Goal: Task Accomplishment & Management: Complete application form

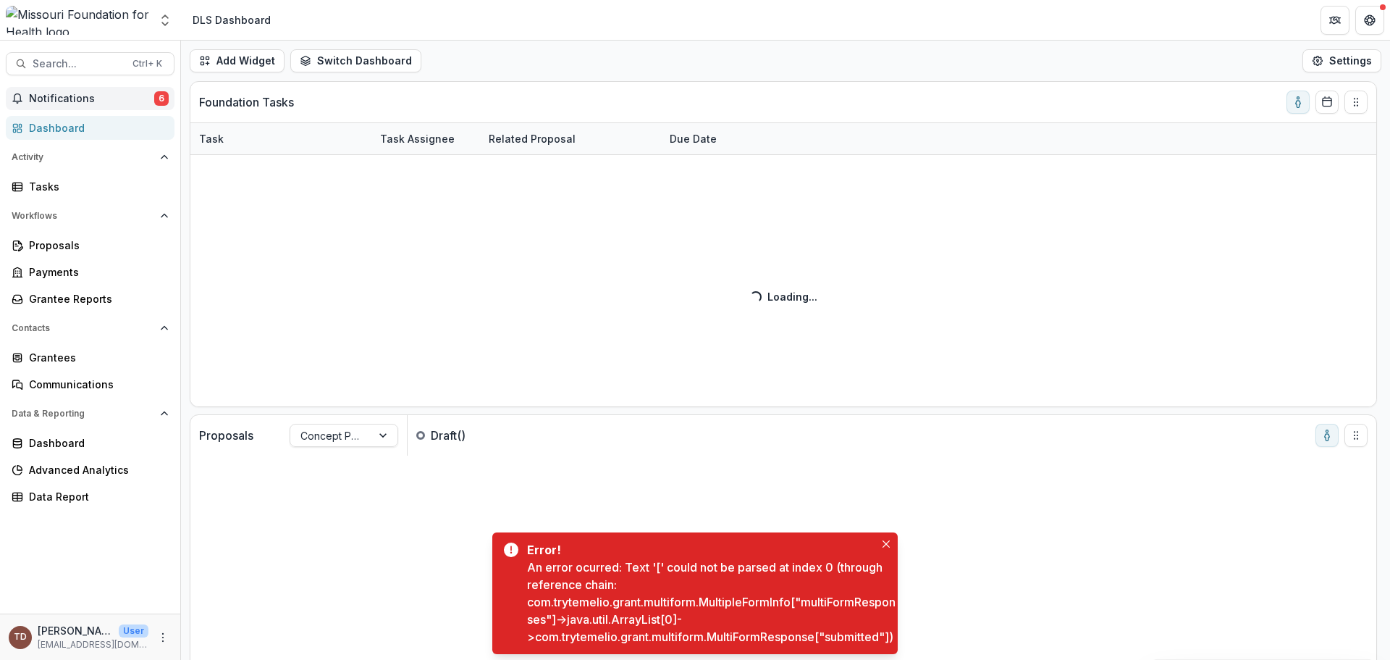
click at [81, 98] on span "Notifications" at bounding box center [91, 99] width 125 height 12
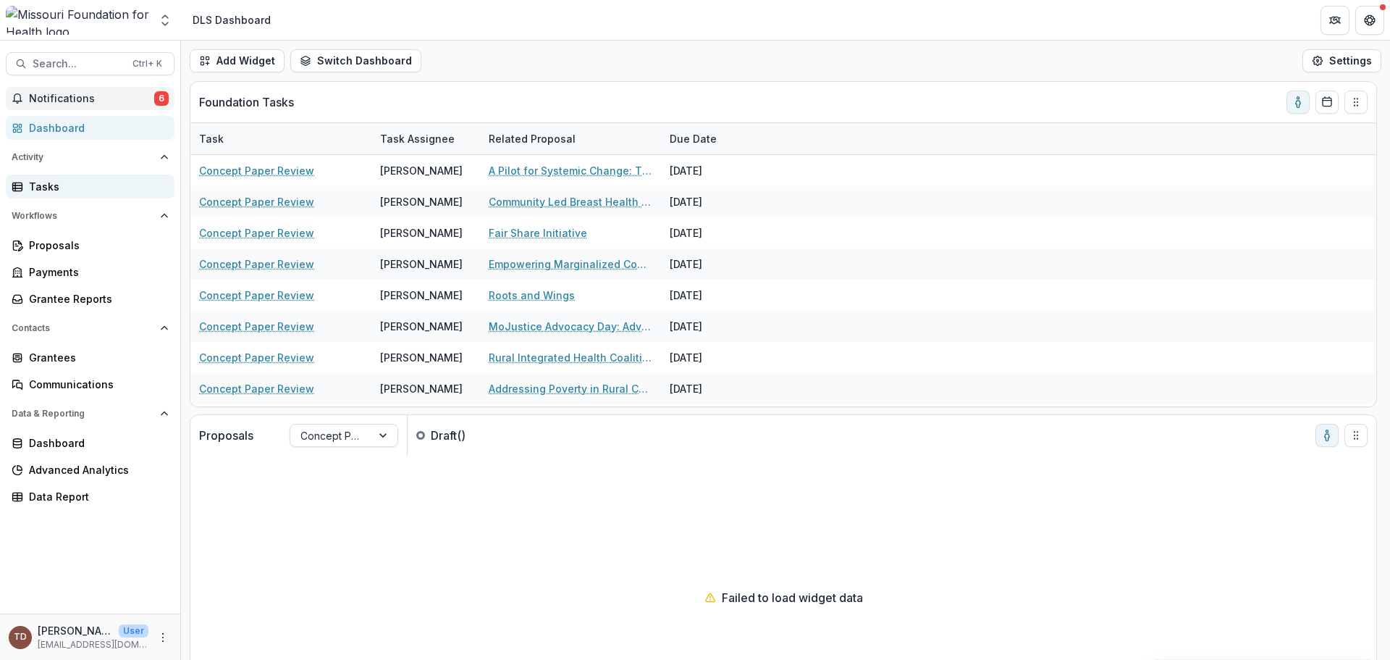
click at [94, 187] on div "Tasks" at bounding box center [96, 186] width 134 height 15
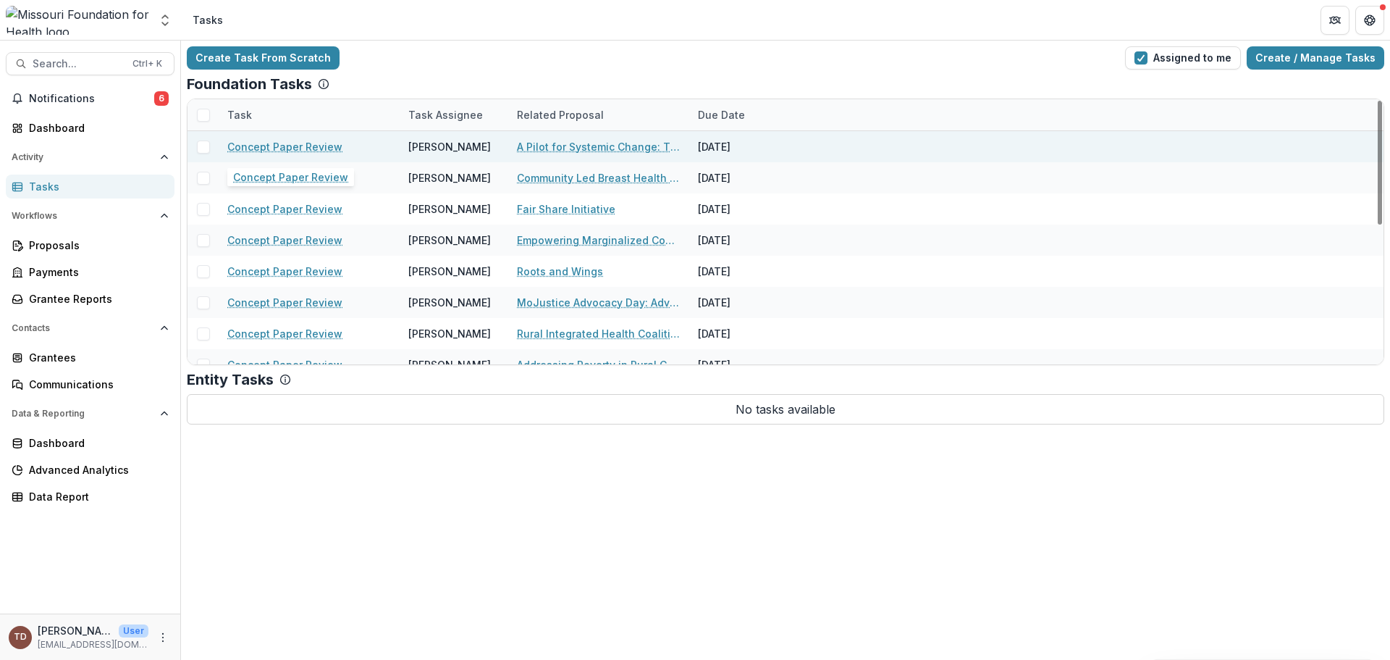
click at [267, 148] on link "Concept Paper Review" at bounding box center [284, 146] width 115 height 15
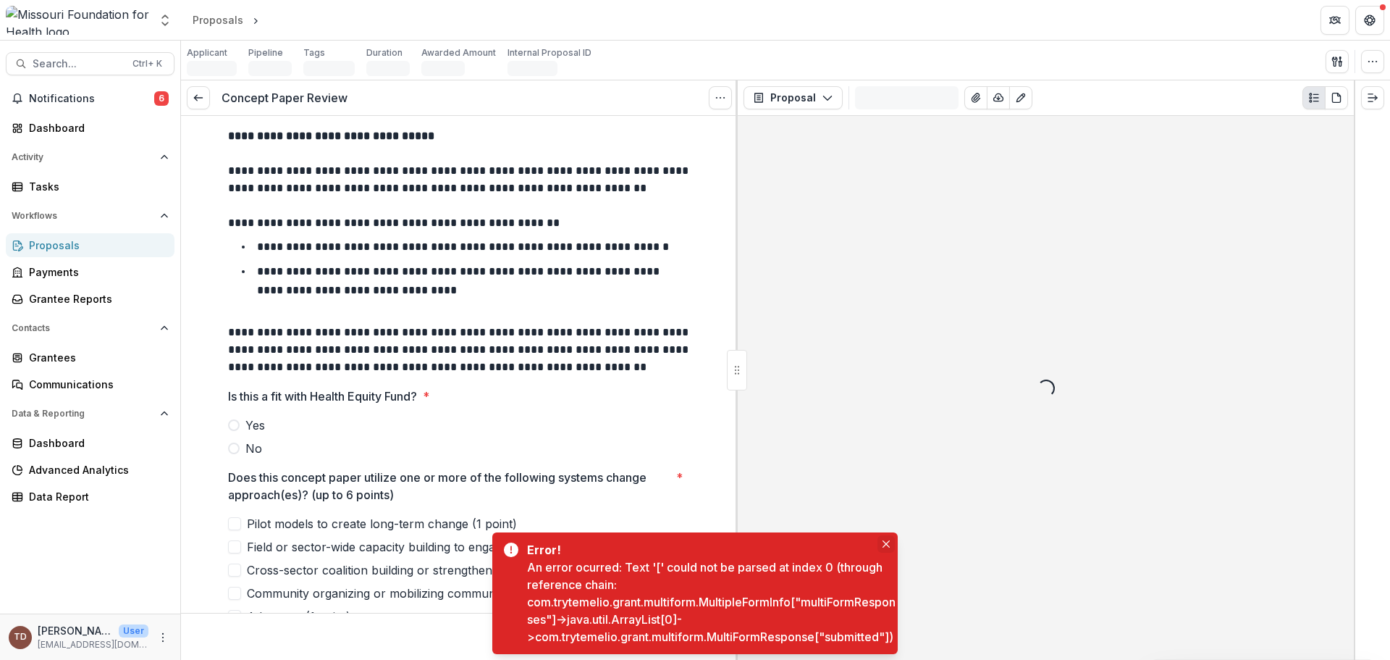
click at [880, 535] on button "Close" at bounding box center [885, 543] width 17 height 17
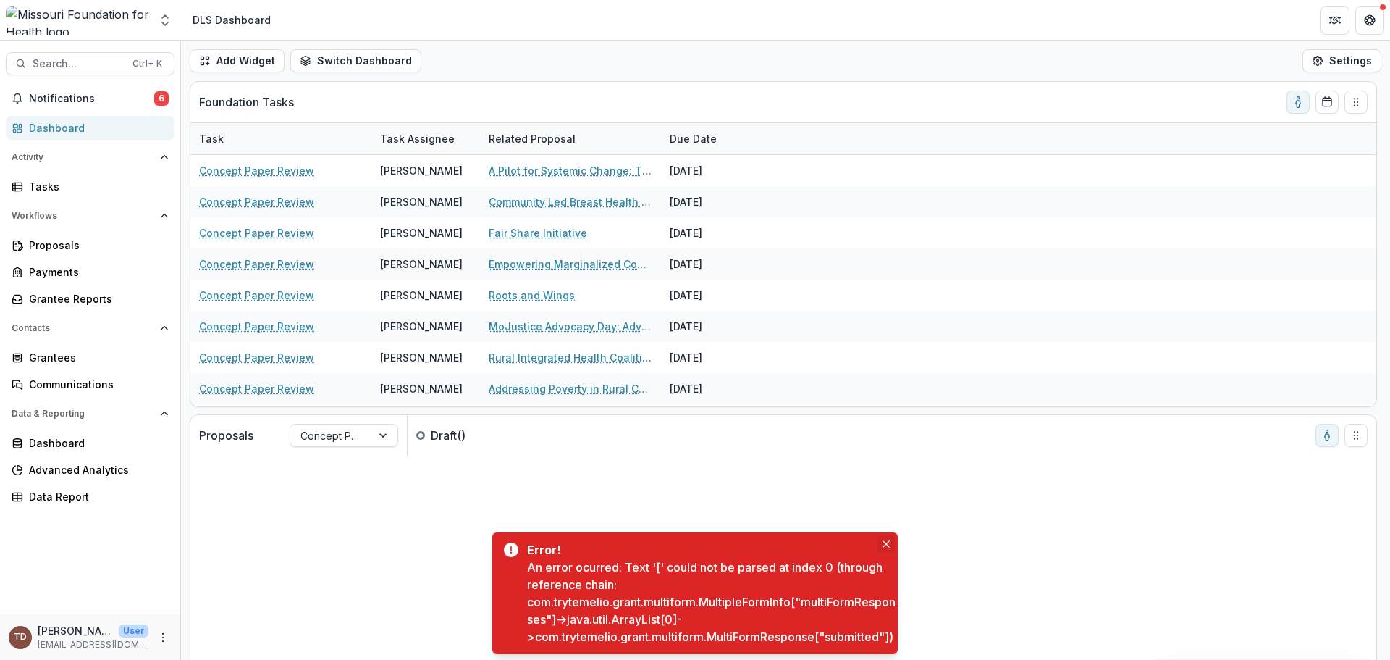
click at [886, 540] on icon "Close" at bounding box center [886, 543] width 7 height 7
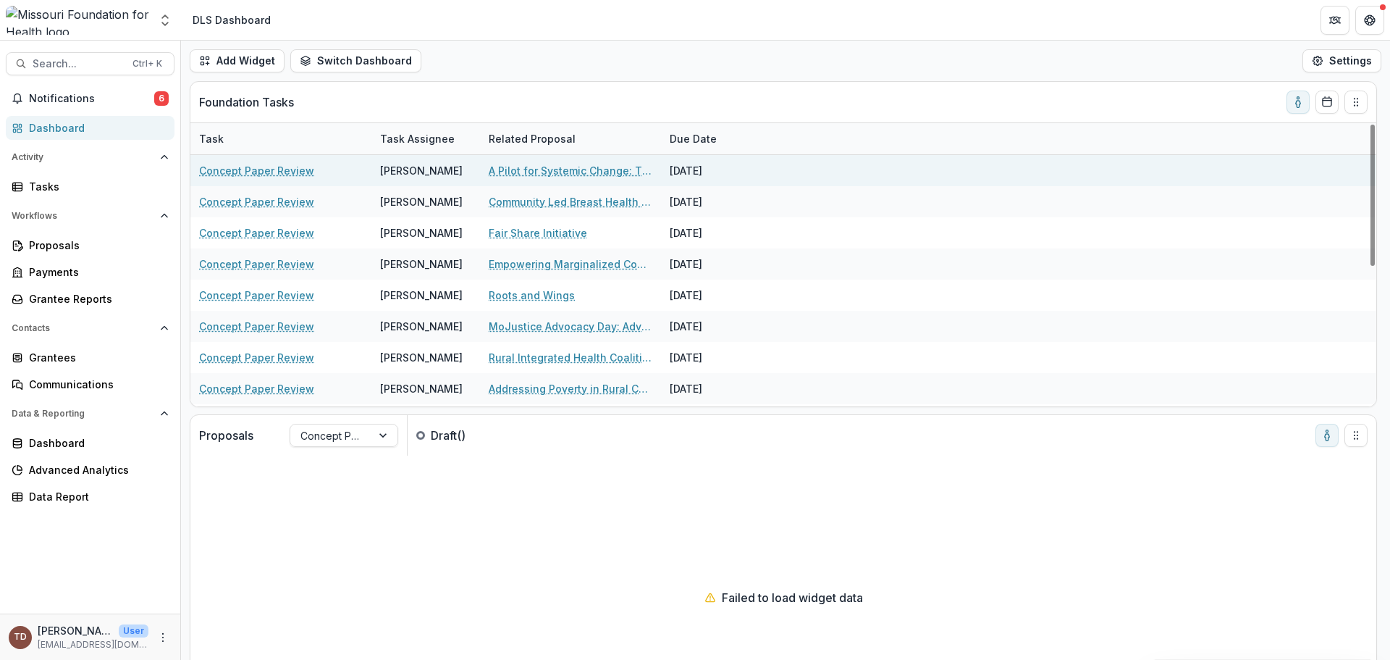
click at [555, 171] on link "A Pilot for Systemic Change: The Southeast [US_STATE] Poverty Task Force" at bounding box center [571, 170] width 164 height 15
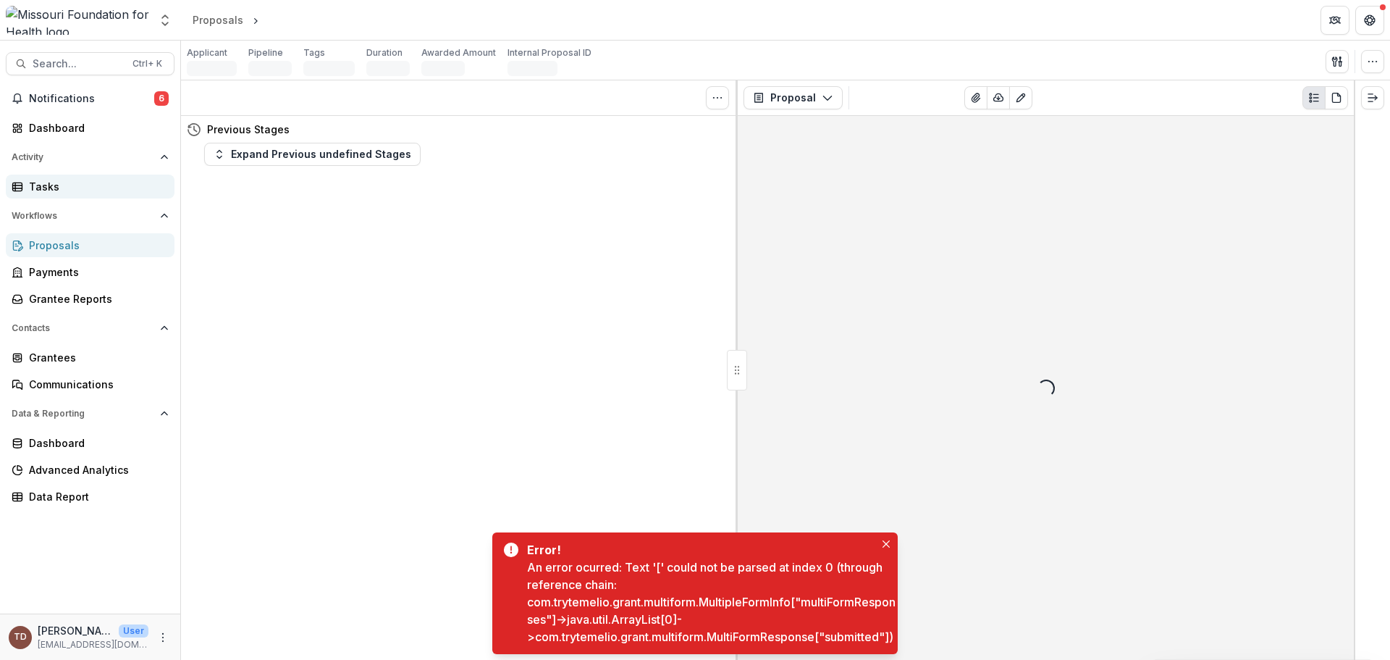
click at [54, 192] on div "Tasks" at bounding box center [96, 186] width 134 height 15
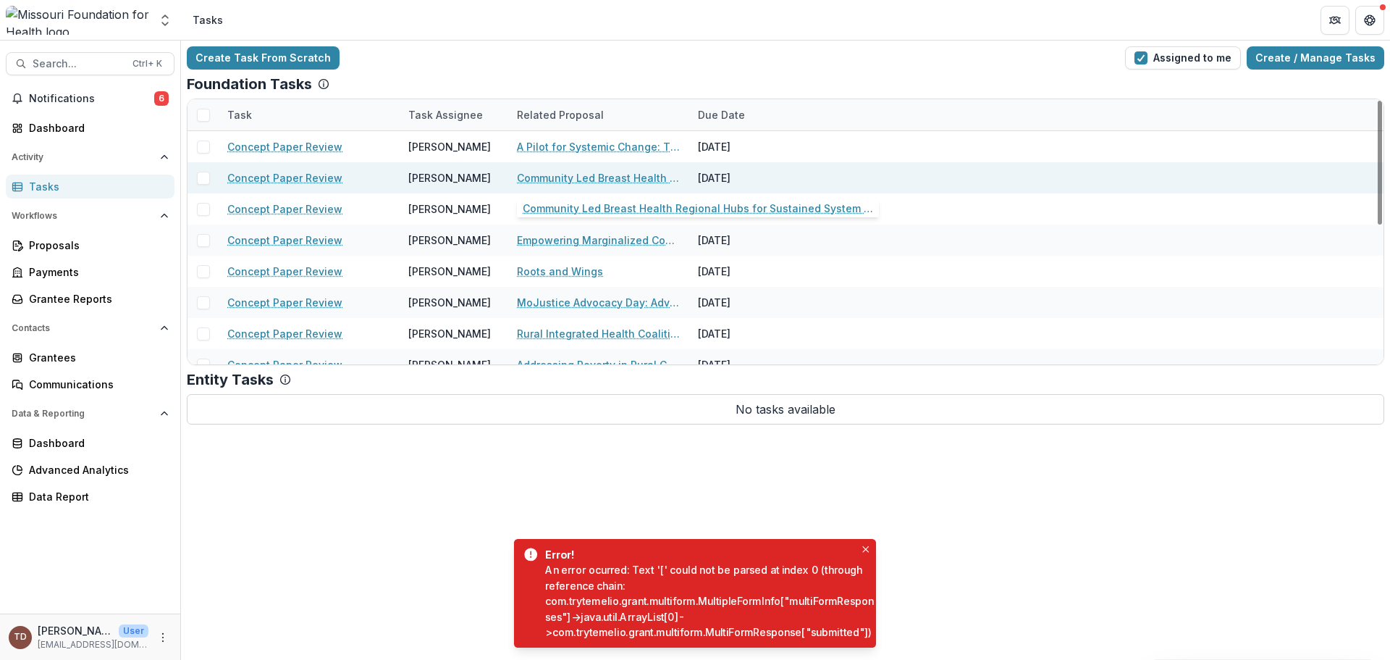
click at [584, 179] on link "Community Led Breast Health Regional Hubs for Sustained System Change" at bounding box center [599, 177] width 164 height 15
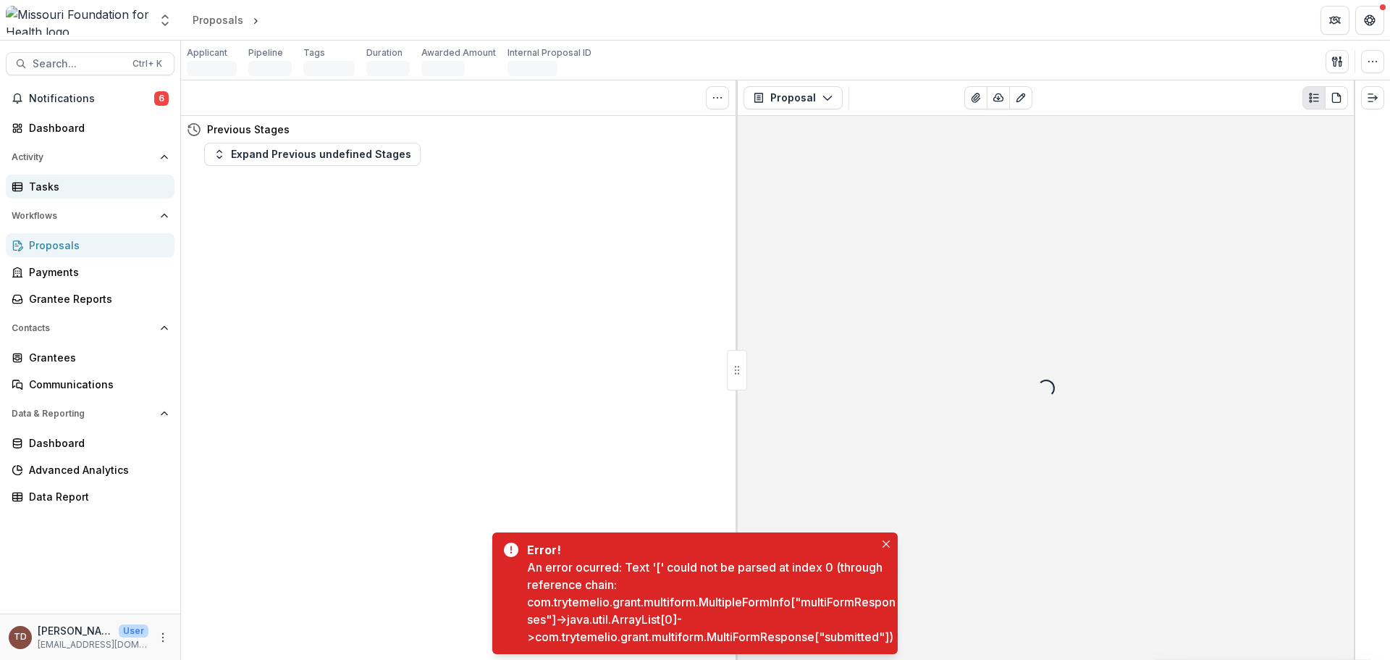
click at [47, 187] on div "Tasks" at bounding box center [96, 186] width 134 height 15
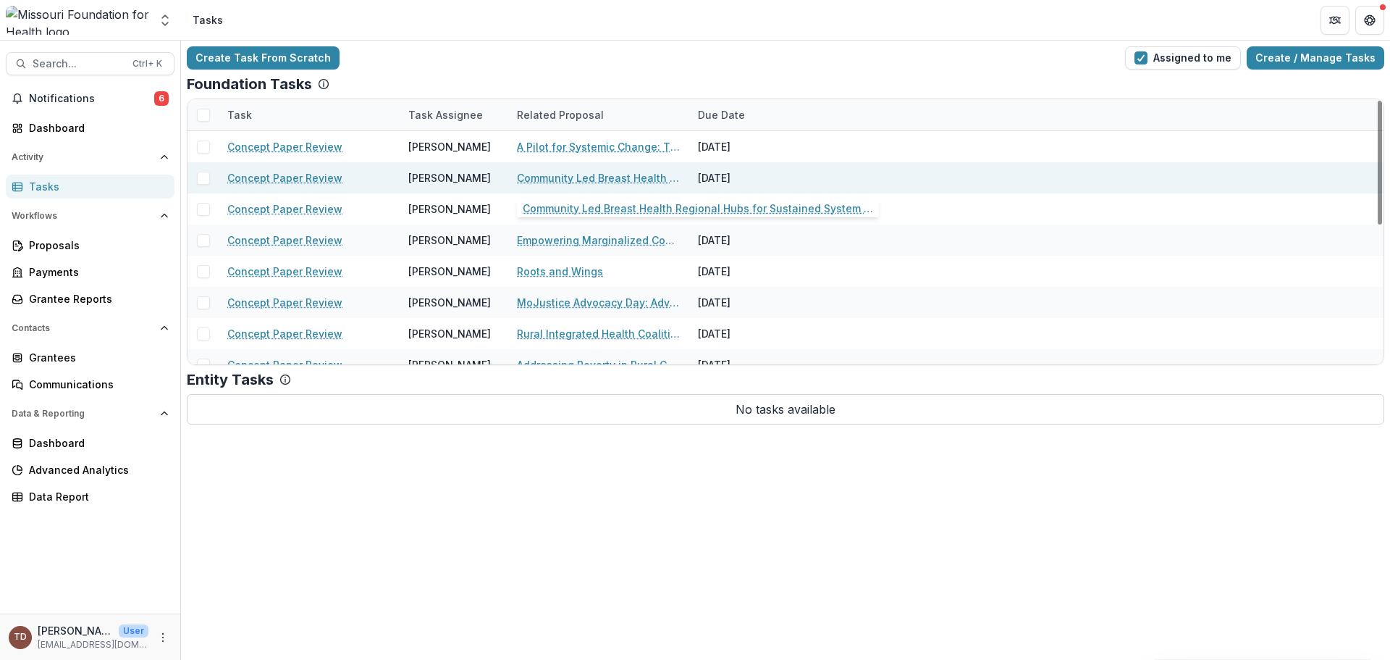
click at [620, 176] on link "Community Led Breast Health Regional Hubs for Sustained System Change" at bounding box center [599, 177] width 164 height 15
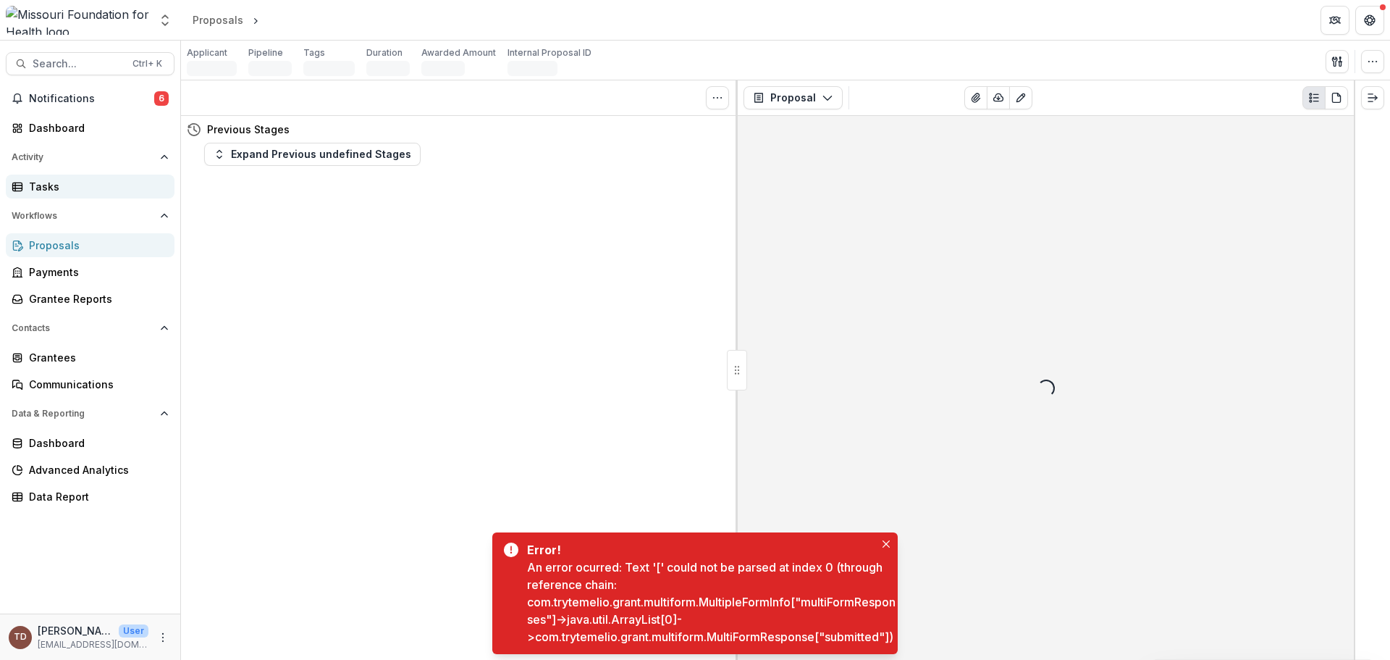
drag, startPoint x: 92, startPoint y: 187, endPoint x: 110, endPoint y: 193, distance: 19.0
click at [91, 187] on div "Tasks" at bounding box center [96, 186] width 134 height 15
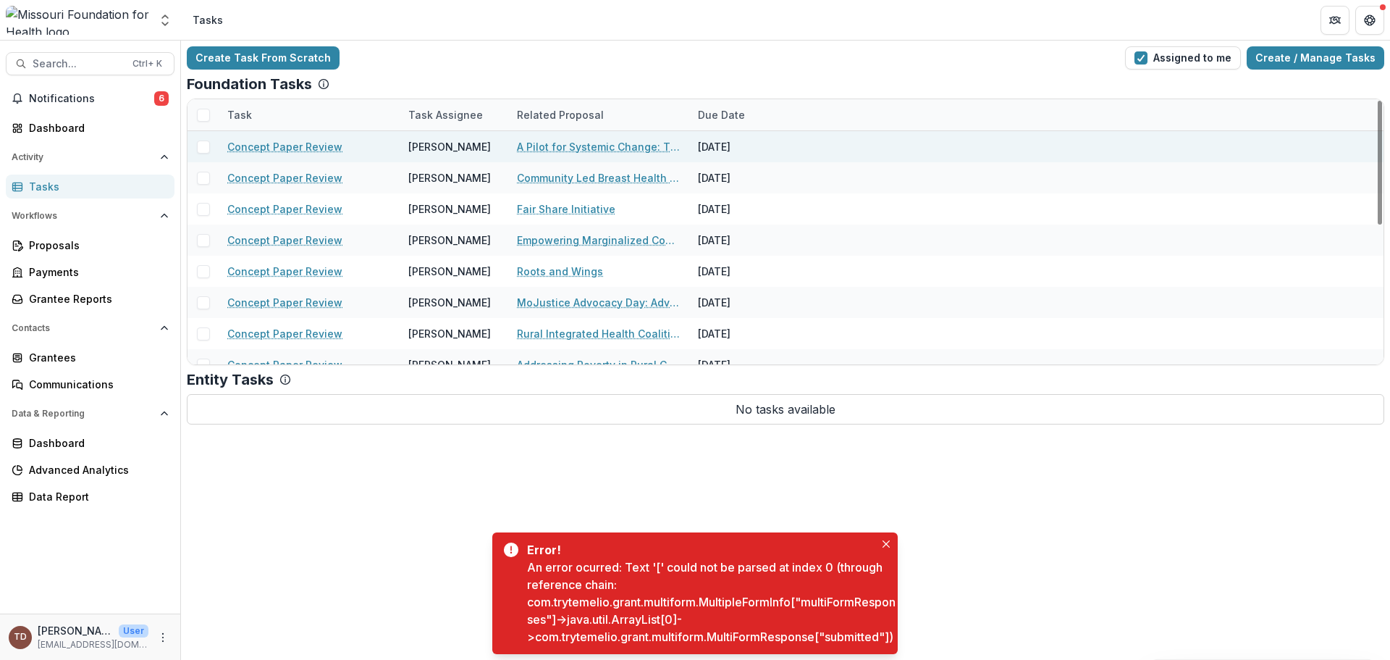
click at [258, 151] on link "Concept Paper Review" at bounding box center [284, 146] width 115 height 15
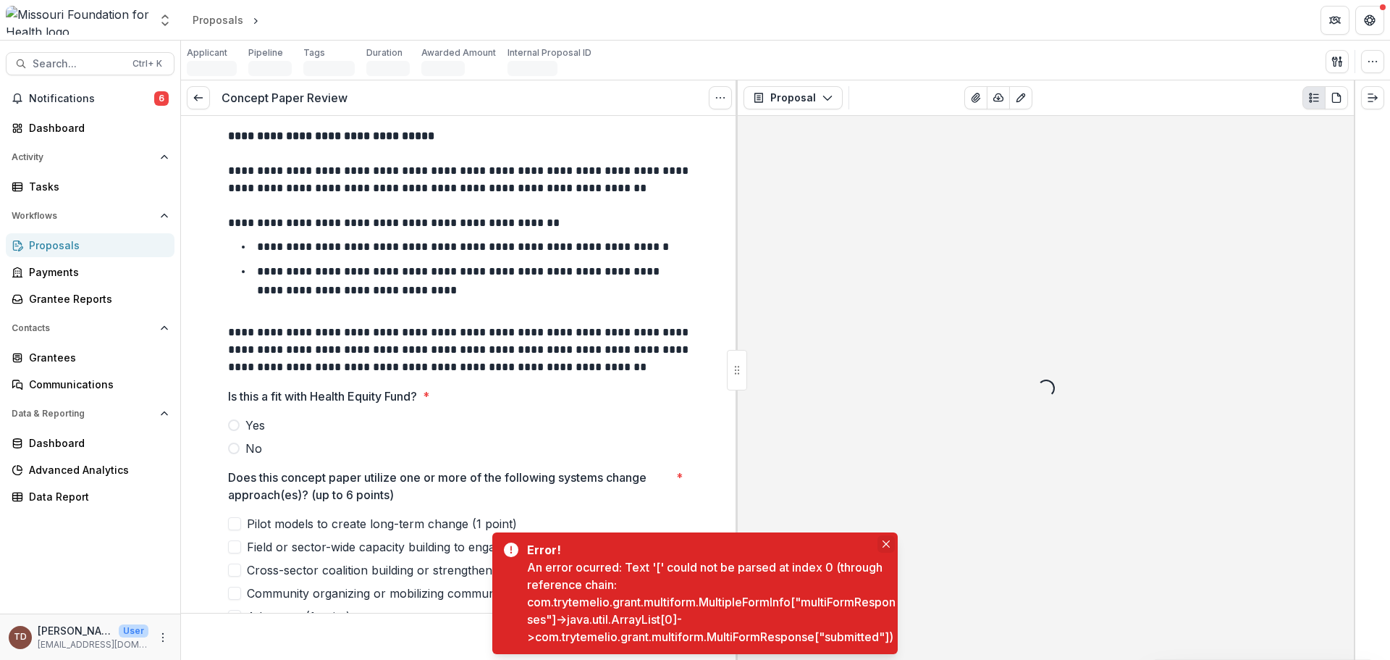
click at [883, 540] on icon "Close" at bounding box center [886, 543] width 7 height 7
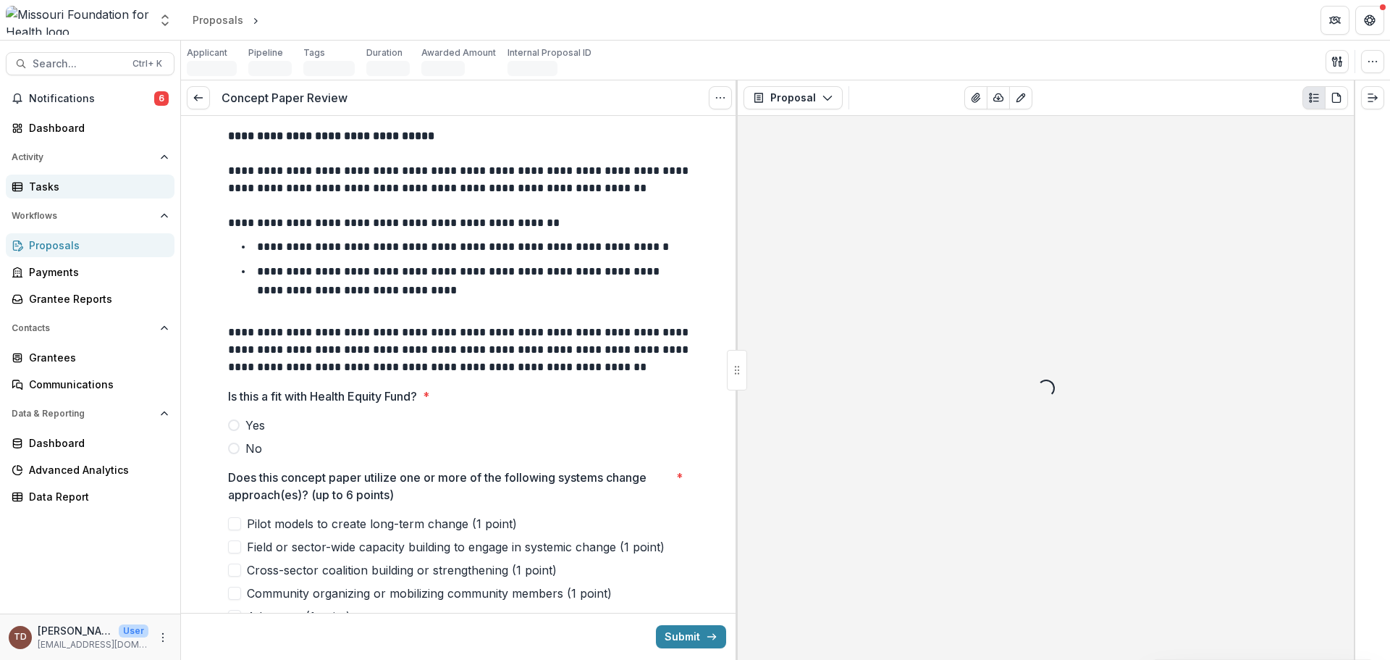
click at [75, 188] on div "Tasks" at bounding box center [96, 186] width 134 height 15
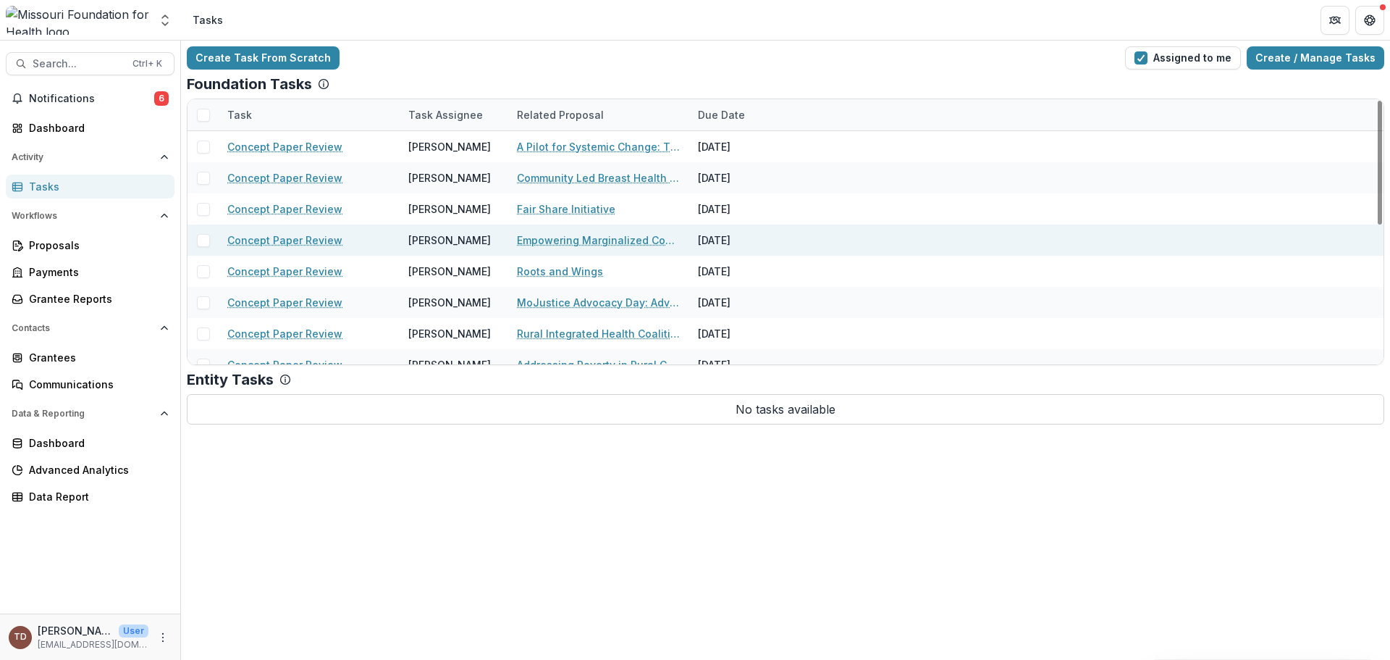
click at [302, 240] on link "Concept Paper Review" at bounding box center [284, 239] width 115 height 15
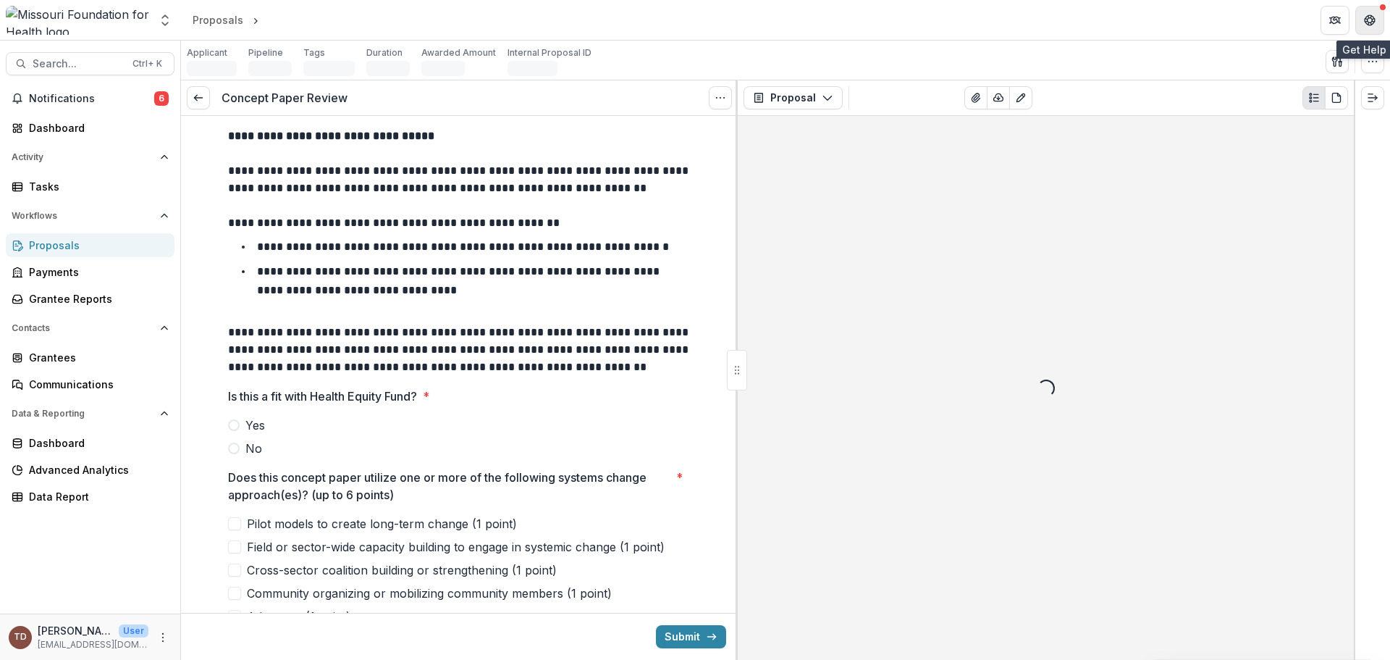
click at [1373, 24] on icon "Get Help" at bounding box center [1370, 20] width 12 height 12
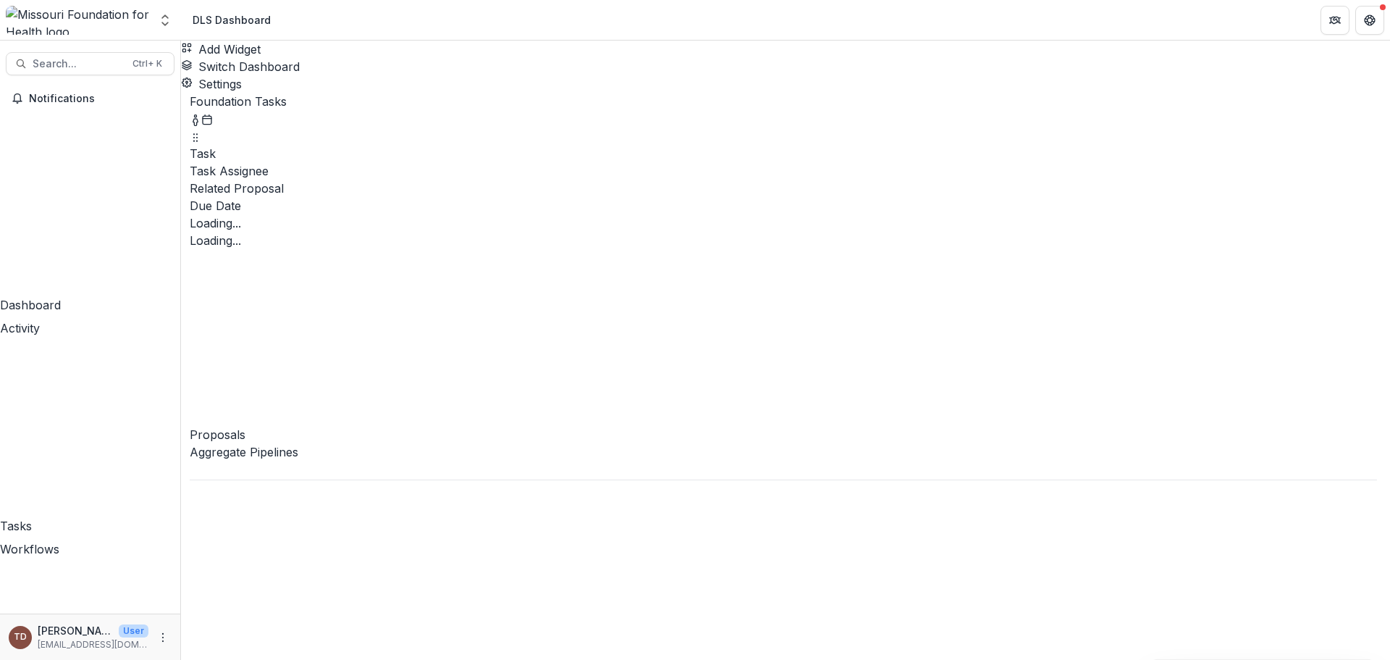
click at [56, 517] on div "Tasks" at bounding box center [90, 525] width 180 height 17
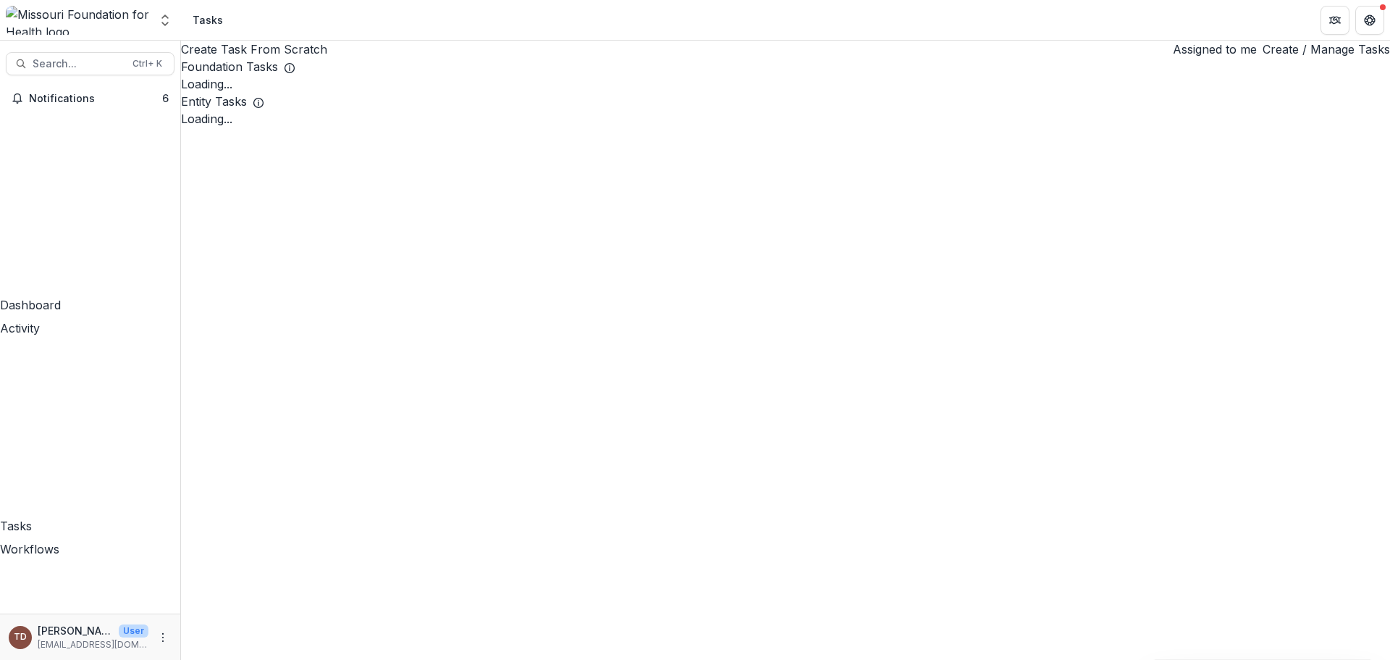
click at [64, 517] on div "Tasks" at bounding box center [90, 525] width 180 height 17
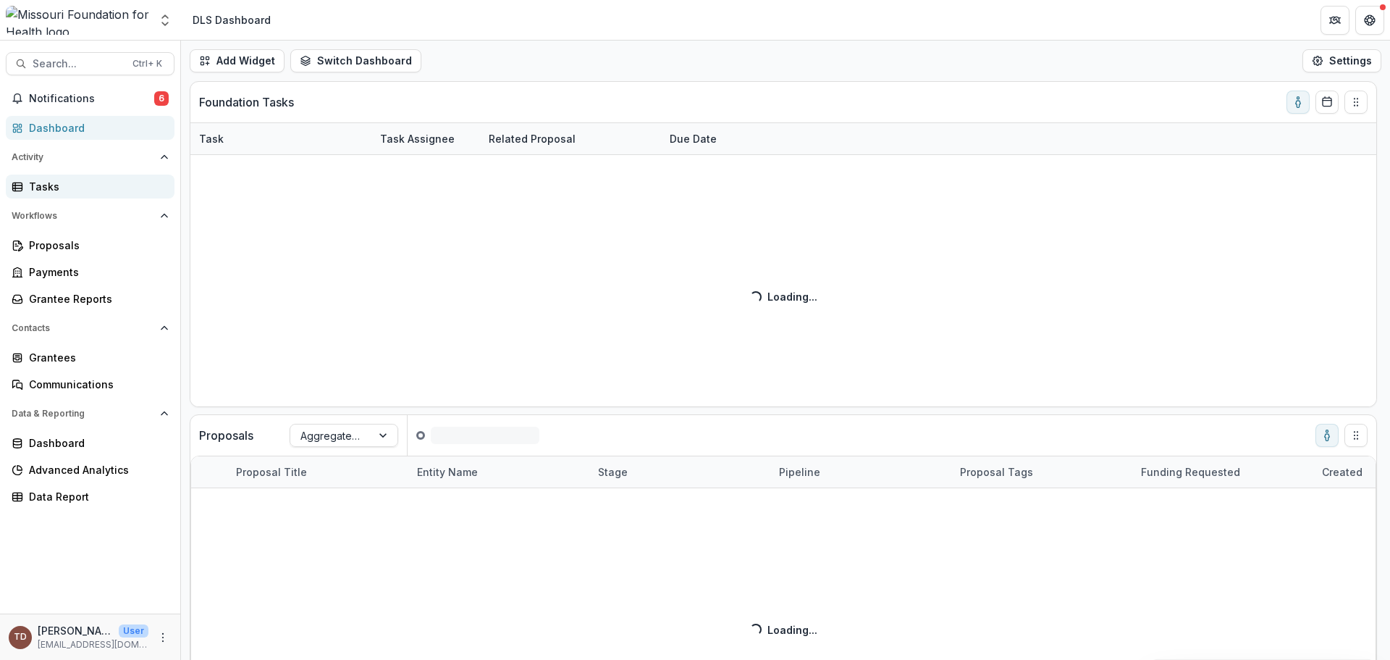
click at [35, 188] on div "Tasks" at bounding box center [96, 186] width 134 height 15
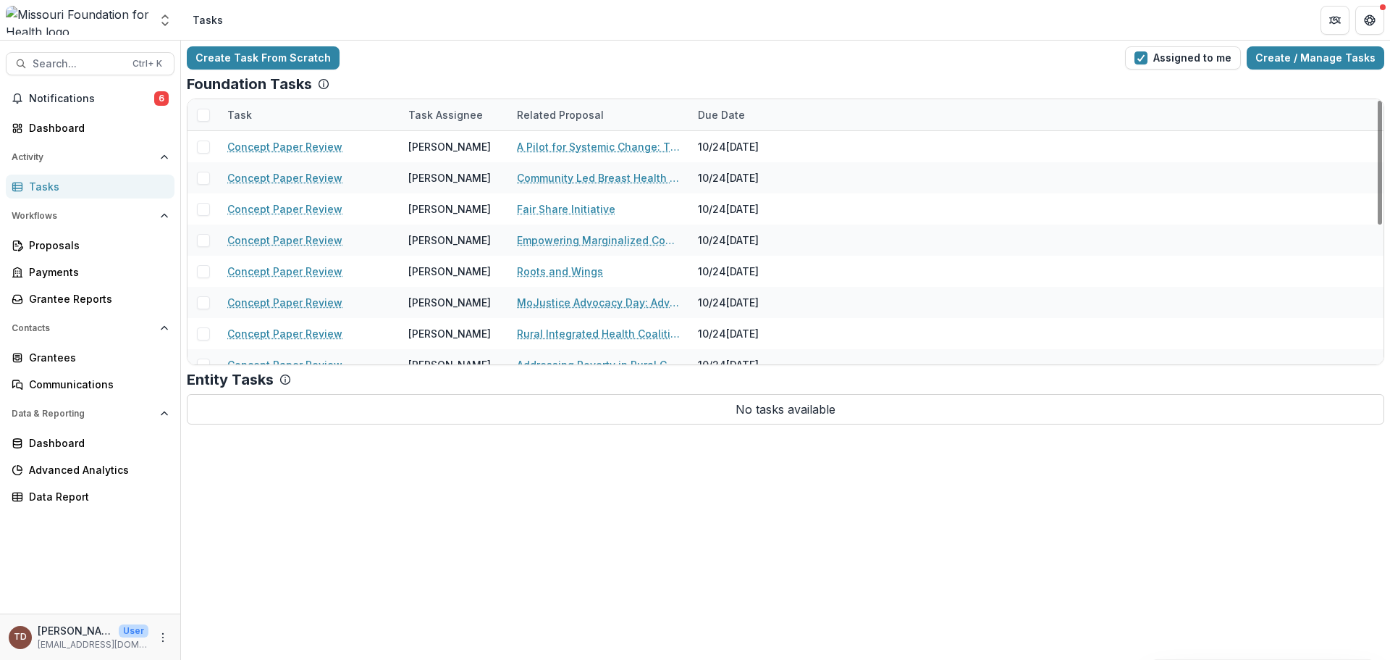
click at [110, 184] on div "Tasks" at bounding box center [96, 186] width 134 height 15
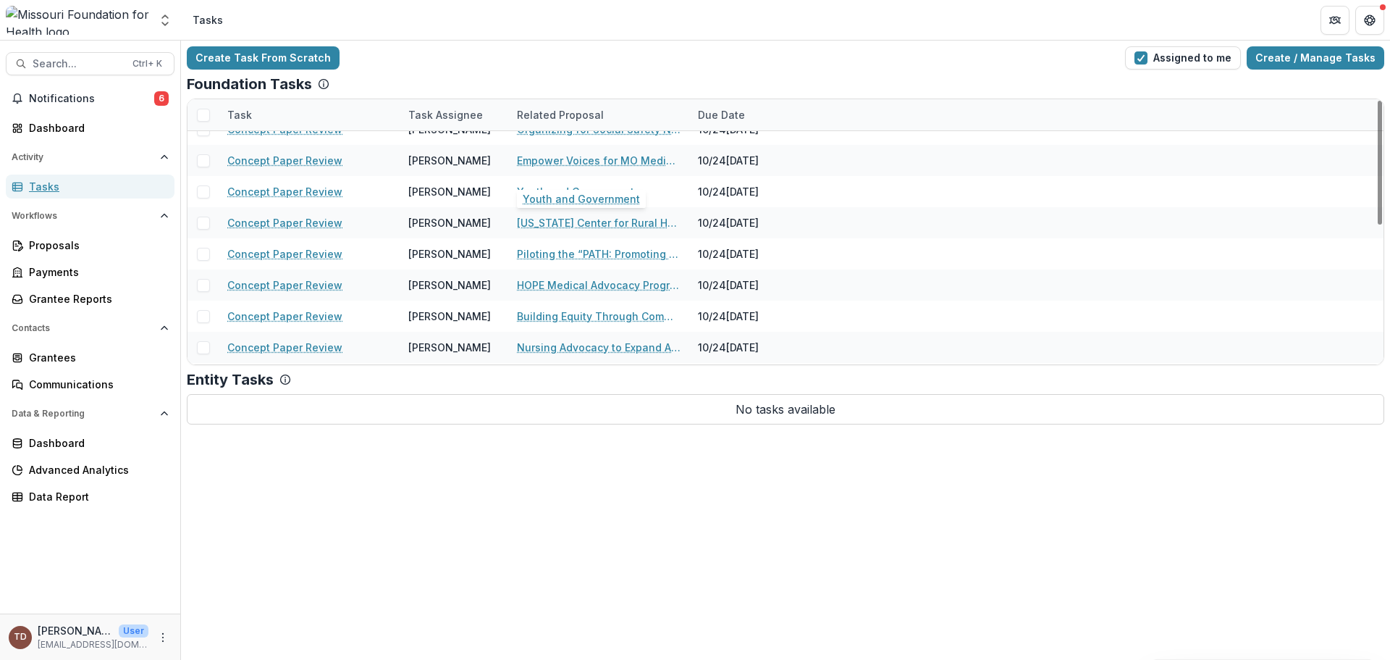
scroll to position [290, 0]
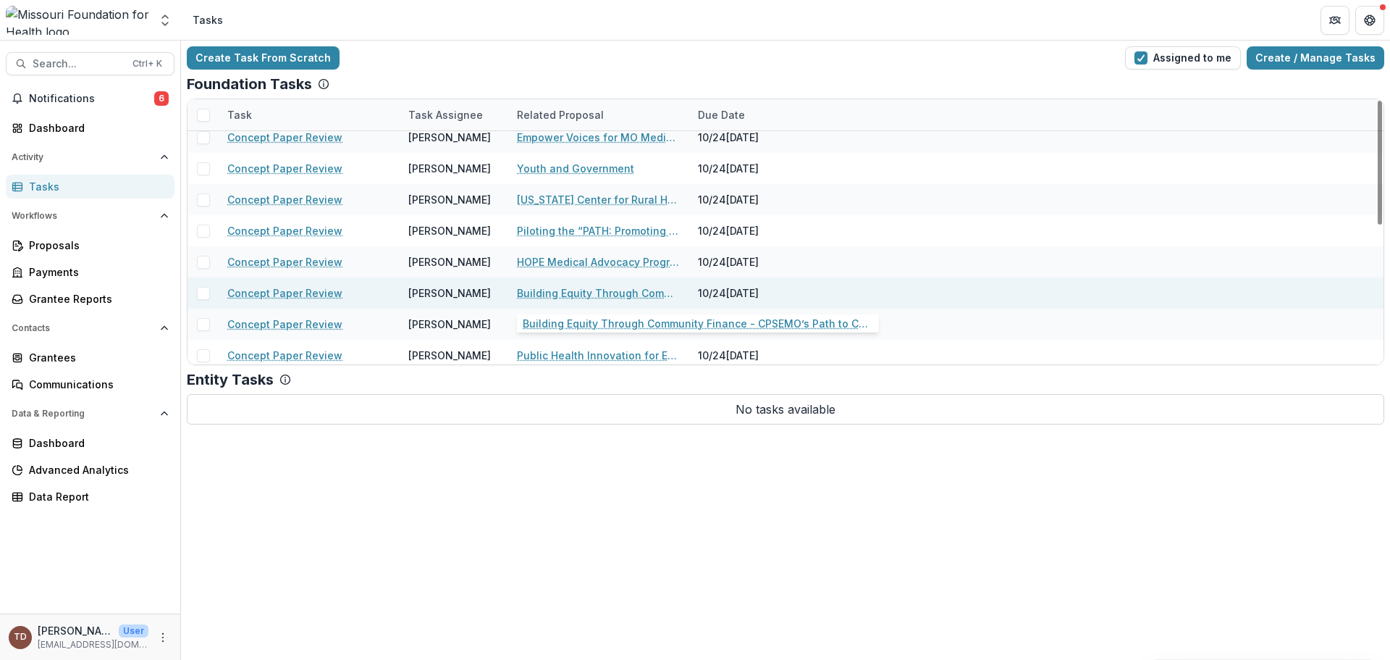
click at [594, 289] on link "Building Equity Through Community Finance - CPSEMO’s Path to CDFI Certification" at bounding box center [599, 292] width 164 height 15
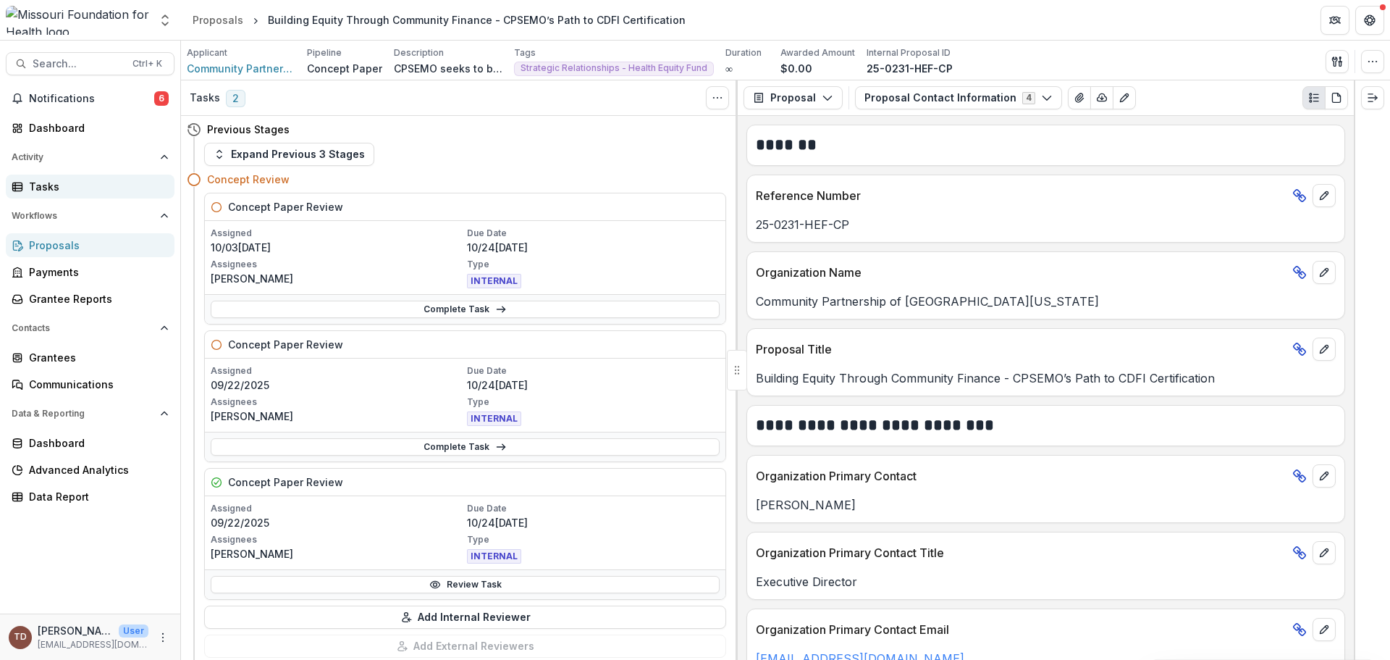
click at [51, 190] on div "Tasks" at bounding box center [96, 186] width 134 height 15
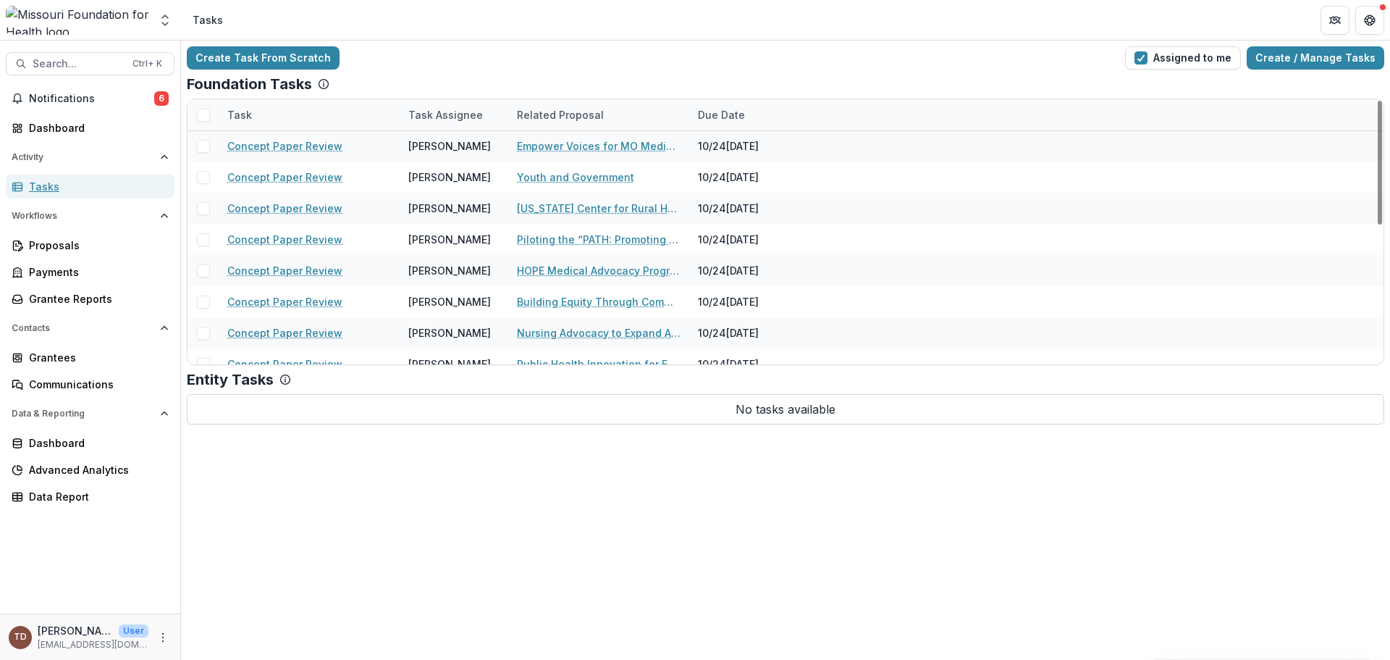
scroll to position [290, 0]
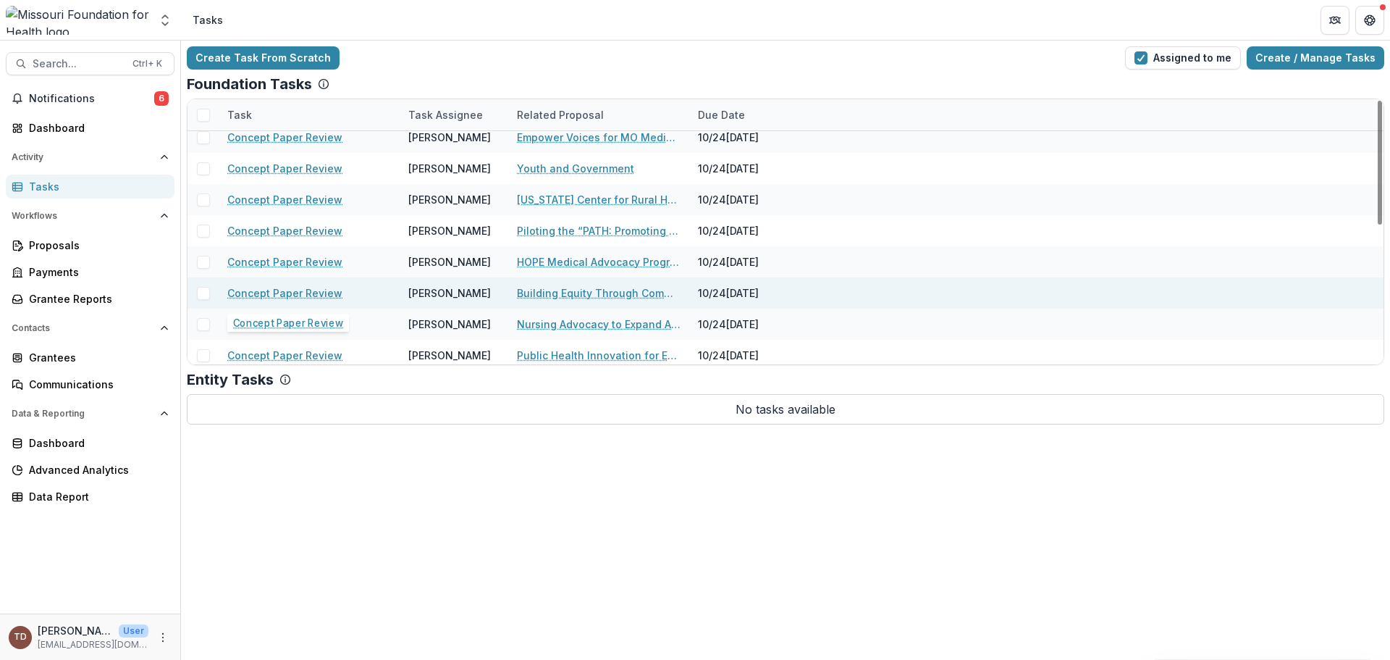
click at [290, 292] on link "Concept Paper Review" at bounding box center [284, 292] width 115 height 15
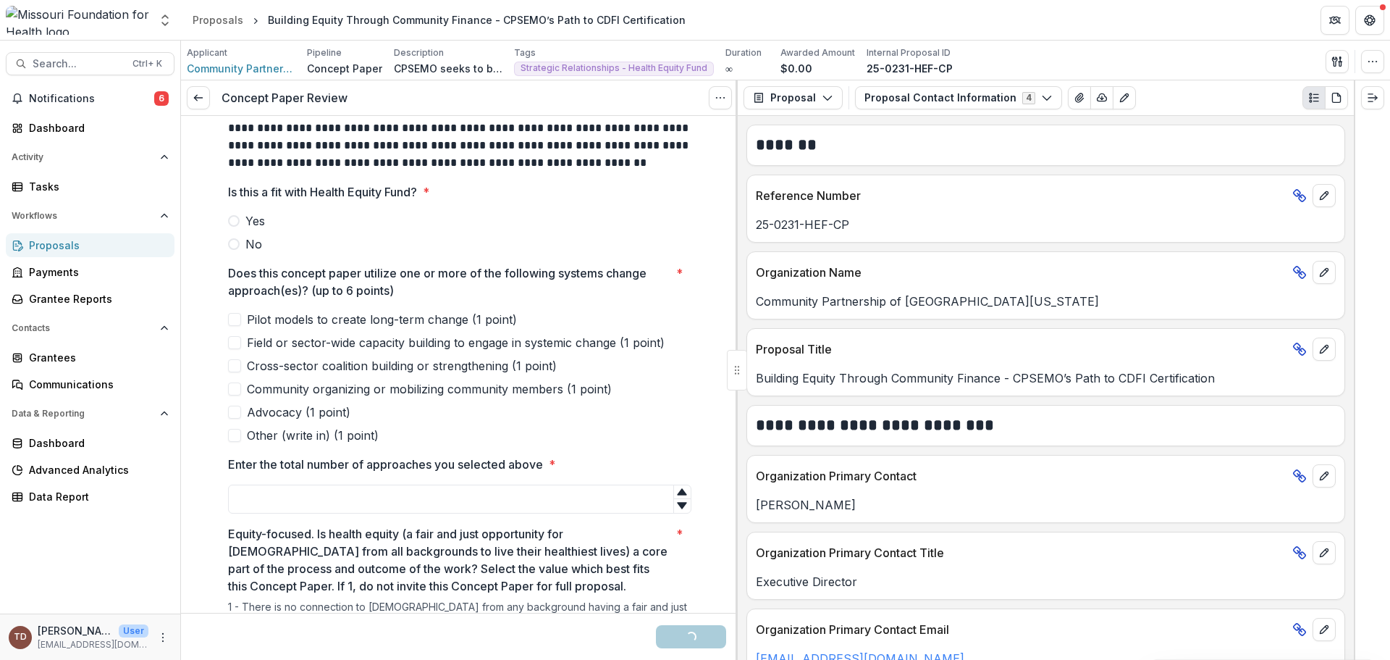
scroll to position [217, 0]
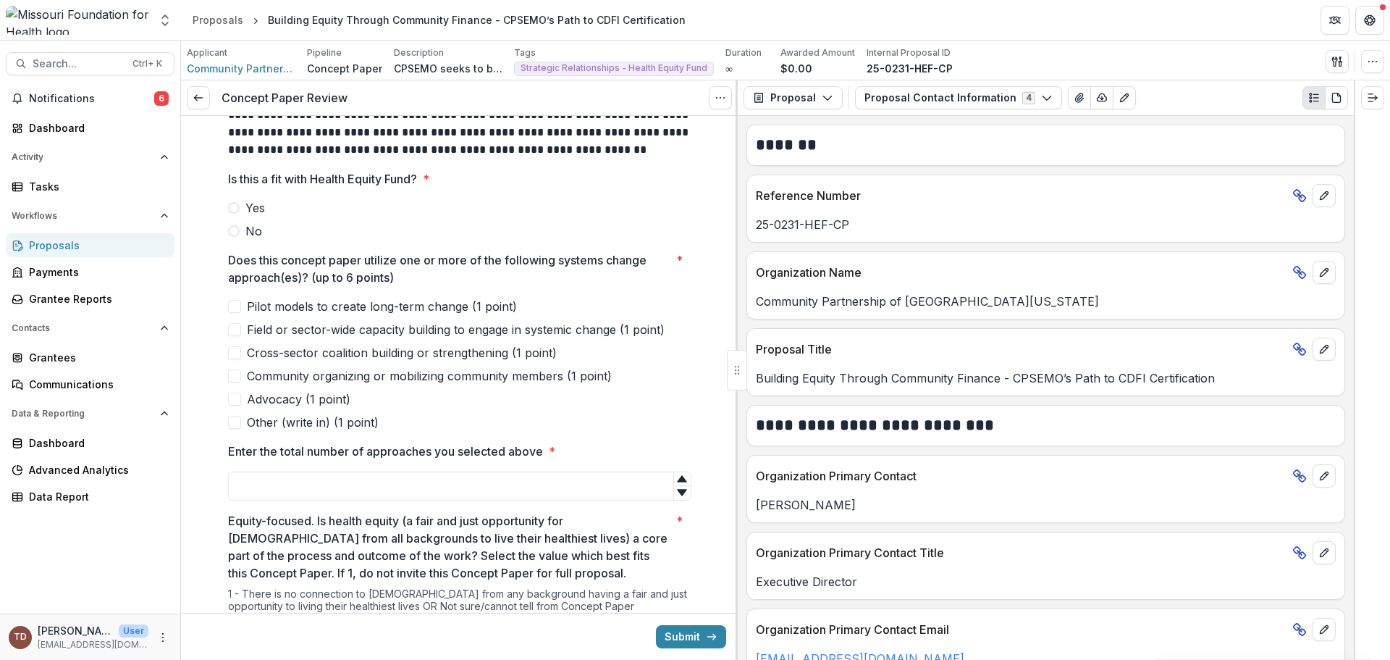
click at [232, 205] on span at bounding box center [234, 208] width 12 height 12
click at [232, 308] on span at bounding box center [234, 306] width 13 height 13
click at [231, 329] on span at bounding box center [234, 329] width 13 height 13
click at [230, 401] on span at bounding box center [234, 398] width 13 height 13
click at [235, 350] on span at bounding box center [234, 352] width 13 height 13
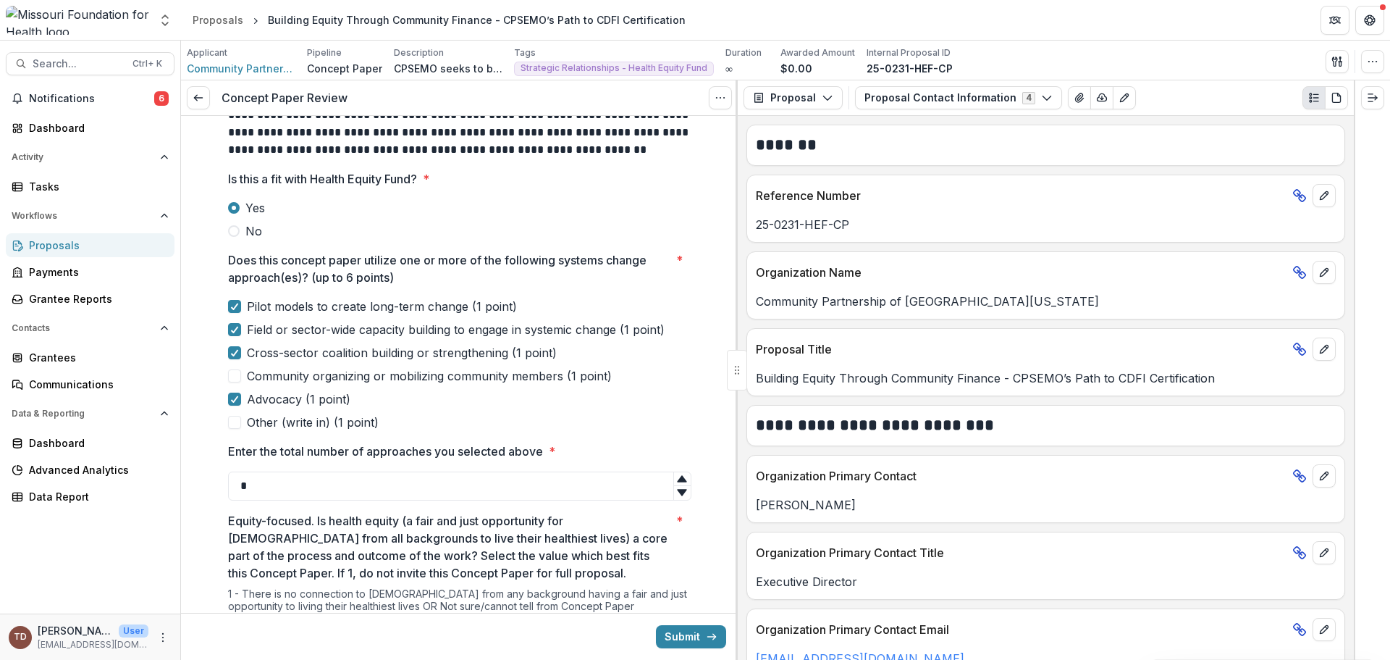
click at [677, 480] on icon at bounding box center [681, 479] width 9 height 7
type input "*"
click at [677, 480] on icon at bounding box center [681, 479] width 9 height 7
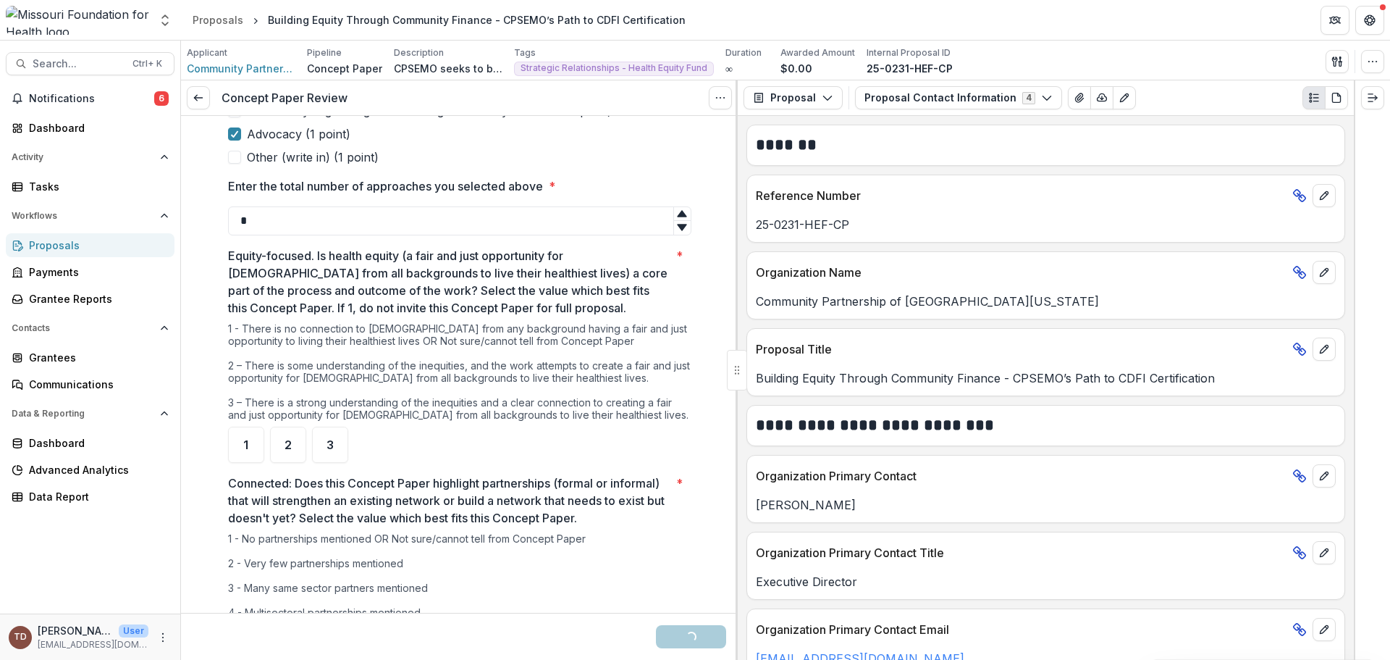
scroll to position [507, 0]
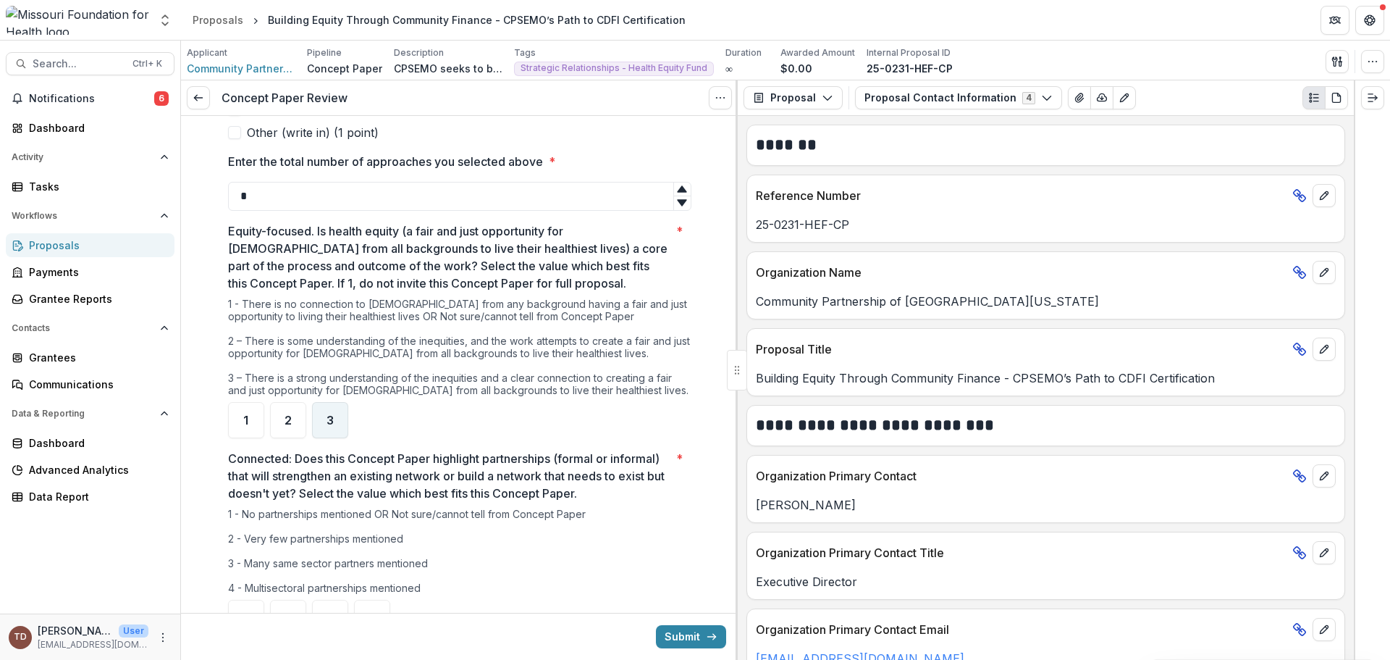
click at [327, 421] on span "3" at bounding box center [330, 420] width 7 height 12
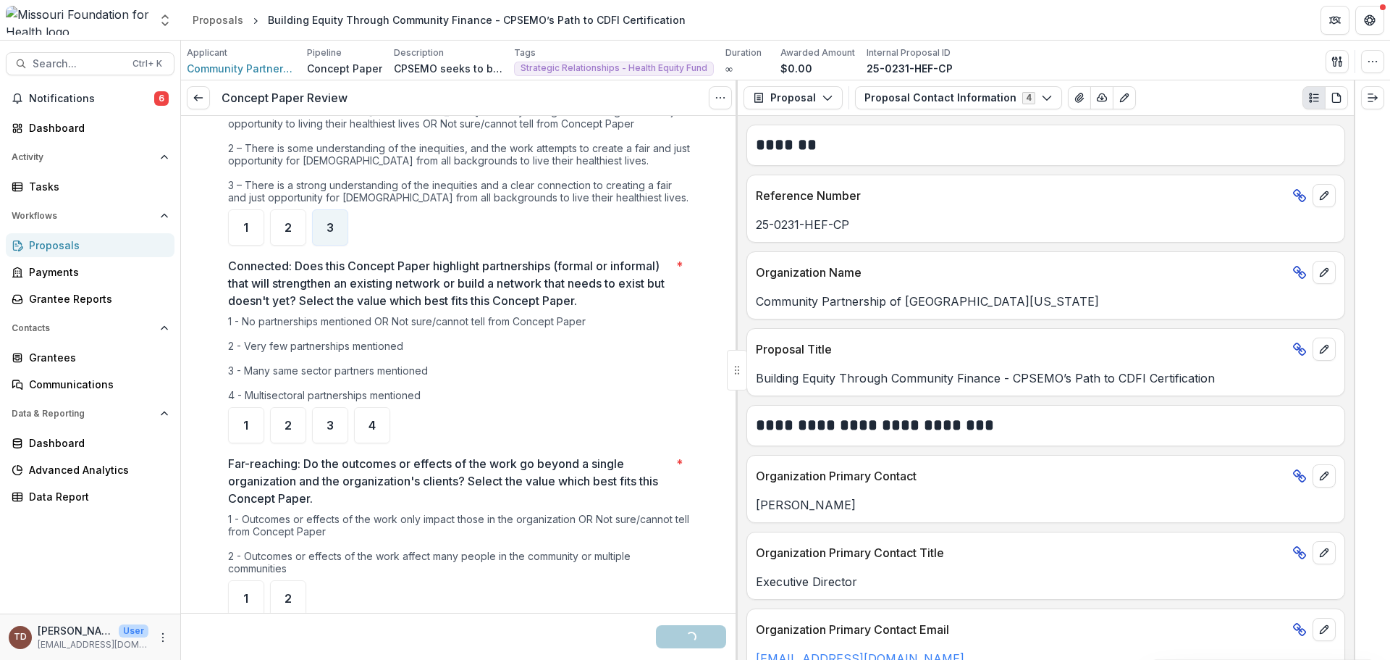
scroll to position [724, 0]
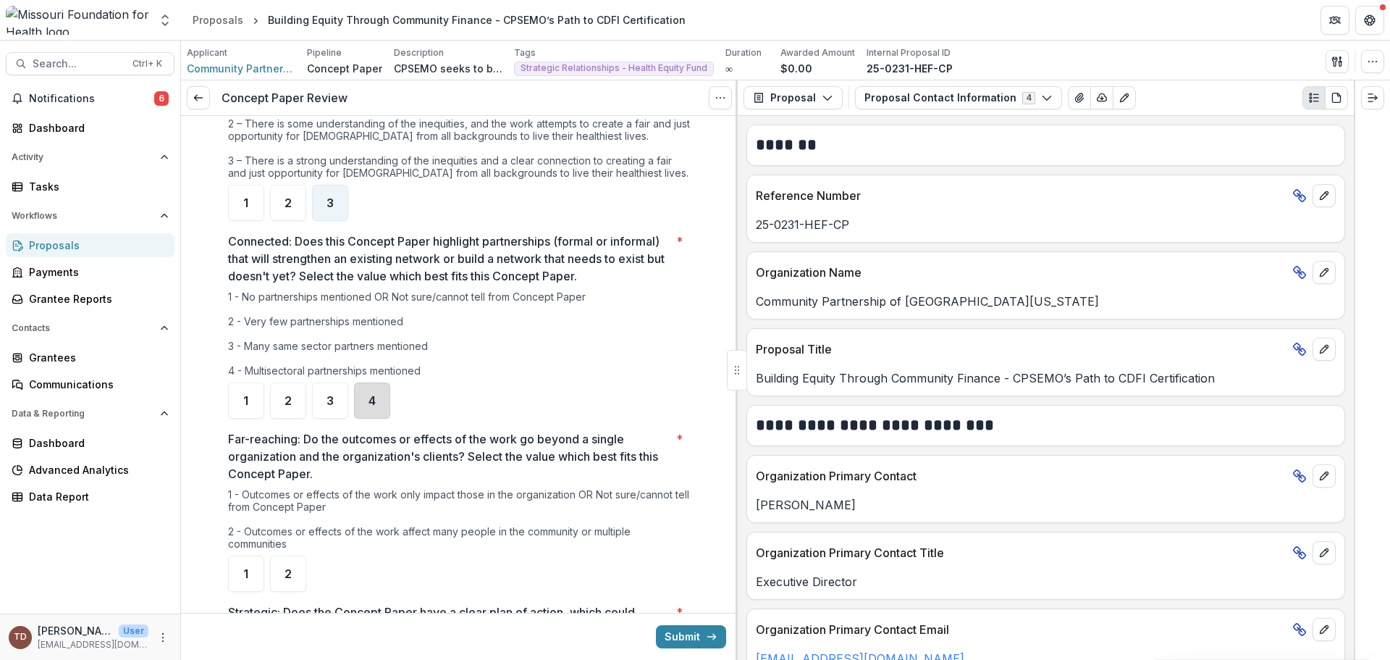
click at [377, 396] on div "4" at bounding box center [372, 400] width 36 height 36
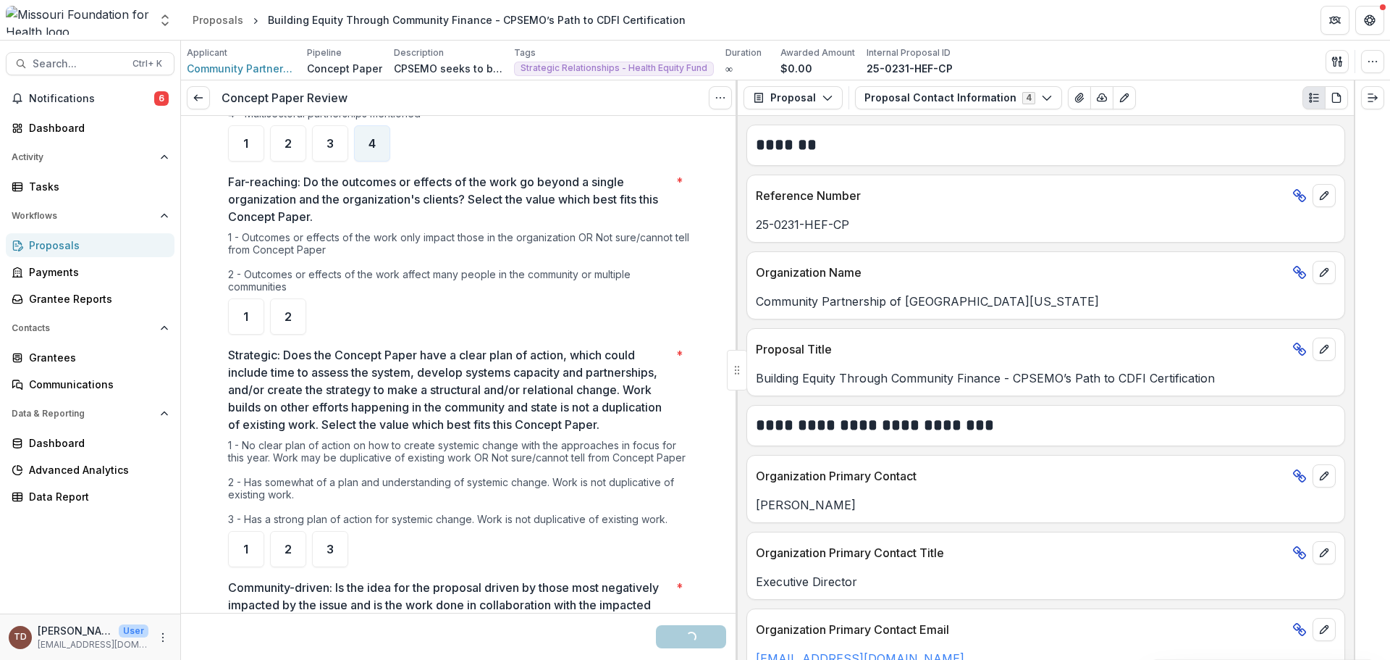
scroll to position [1014, 0]
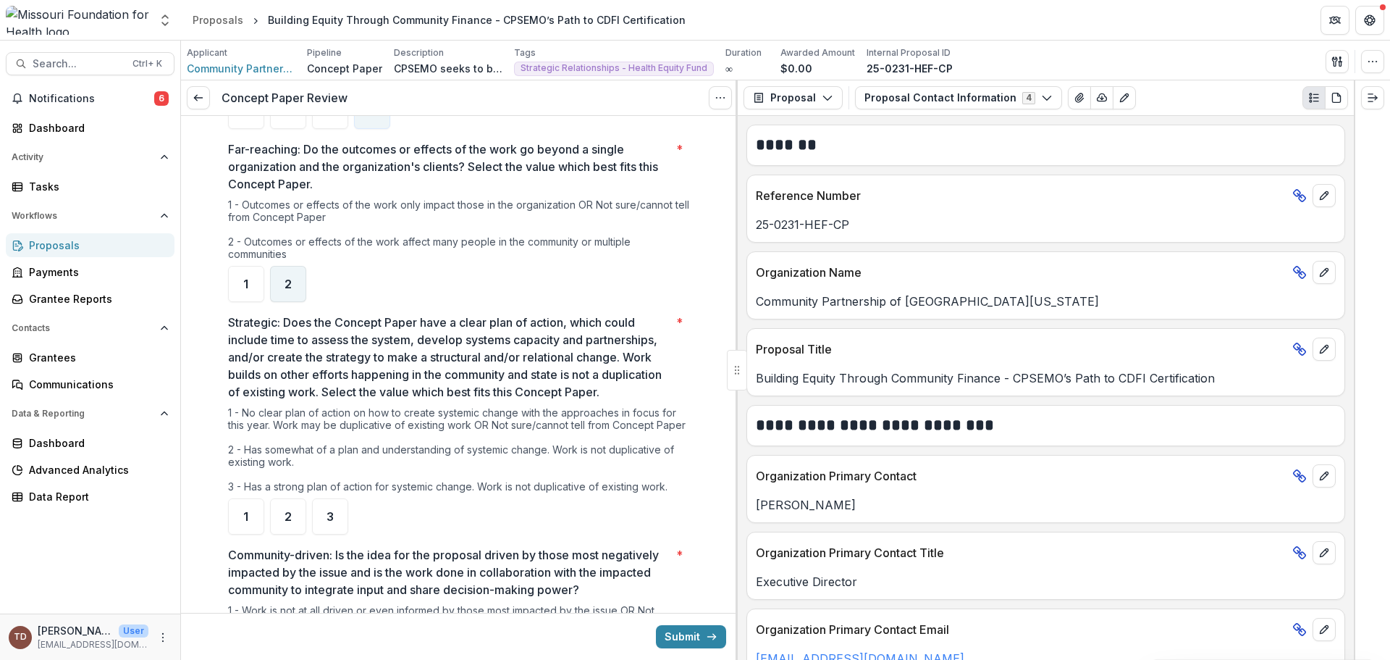
click at [285, 282] on span "2" at bounding box center [288, 284] width 7 height 12
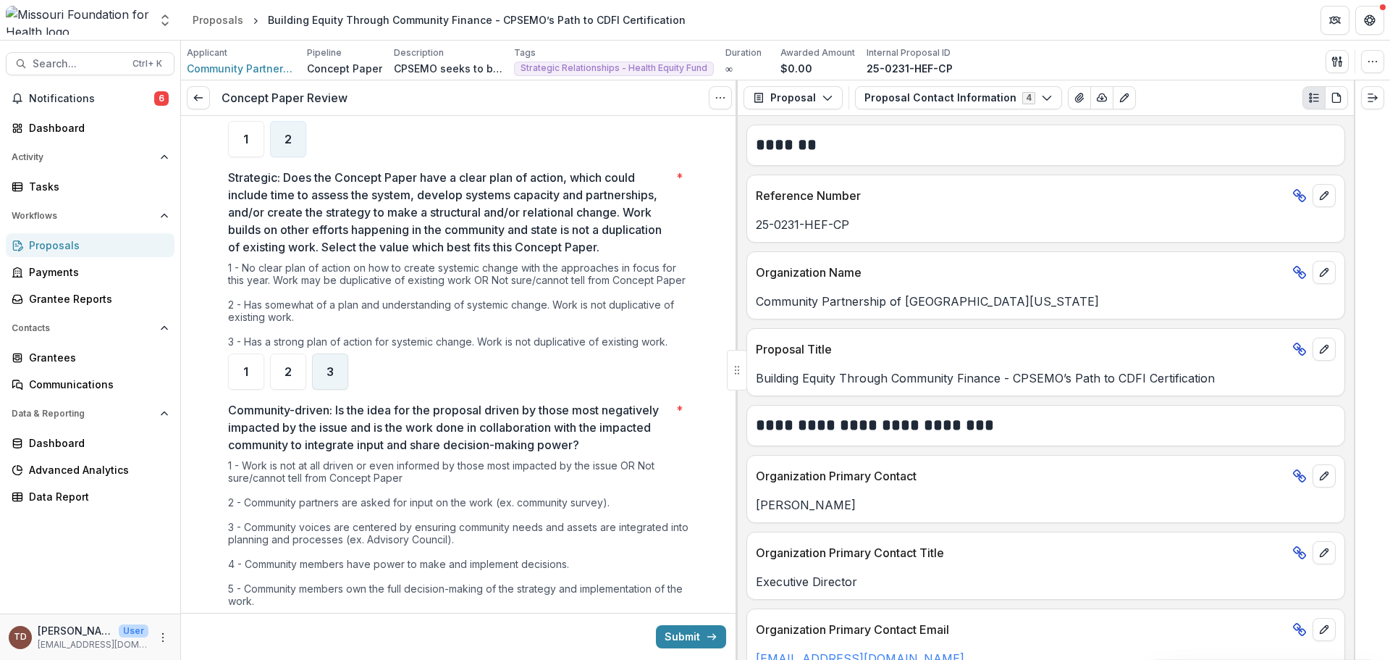
click at [329, 377] on span "3" at bounding box center [330, 372] width 7 height 12
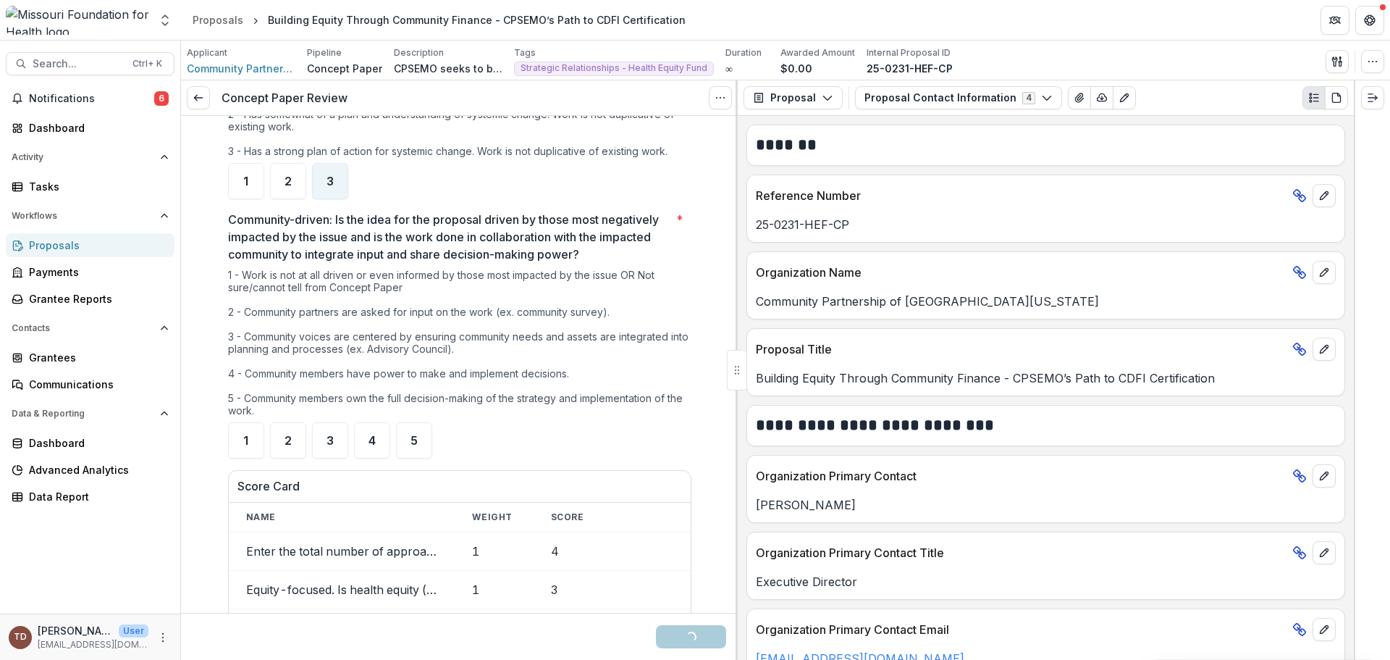
scroll to position [1376, 0]
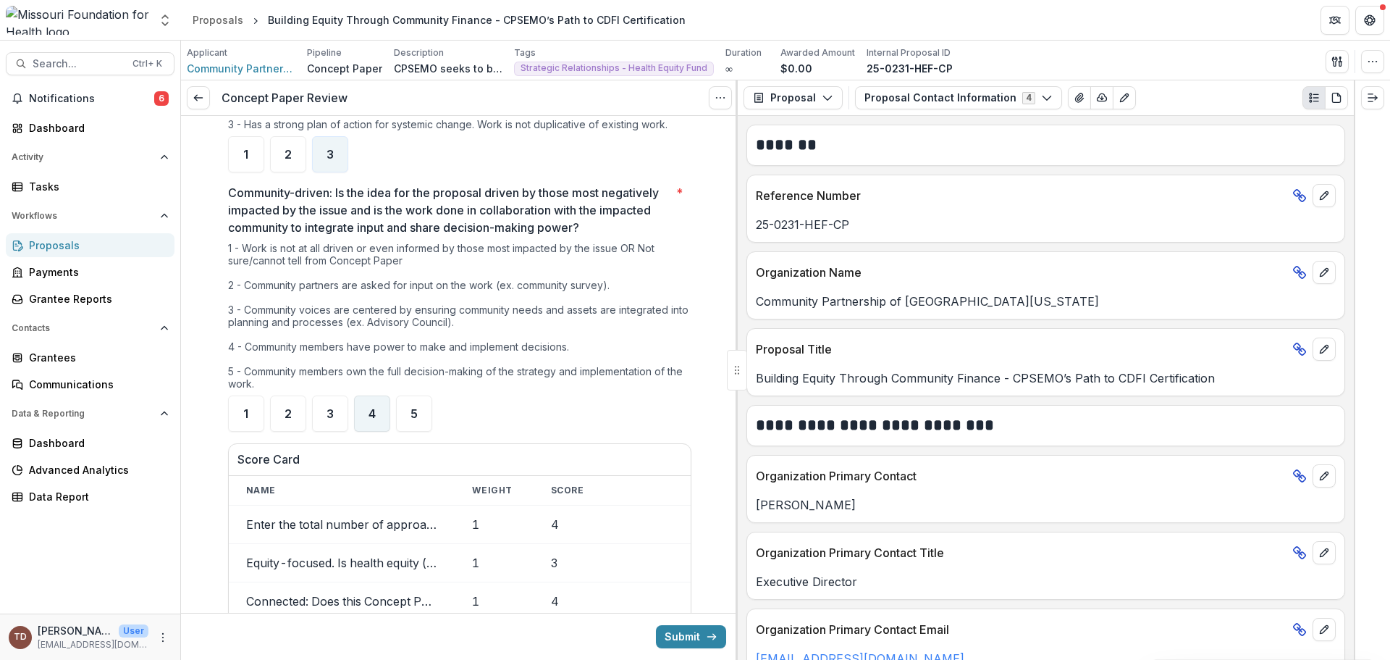
click at [369, 419] on span "4" at bounding box center [372, 414] width 7 height 12
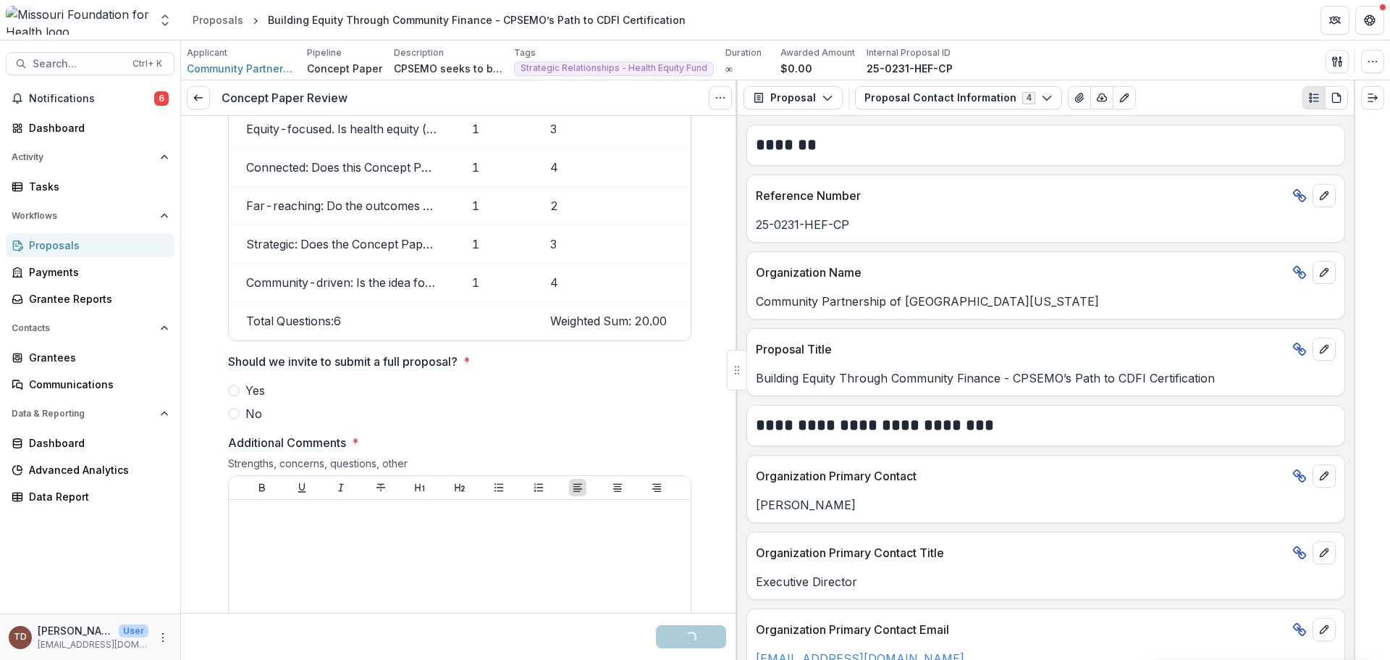
scroll to position [1810, 0]
click at [232, 395] on span at bounding box center [234, 390] width 12 height 12
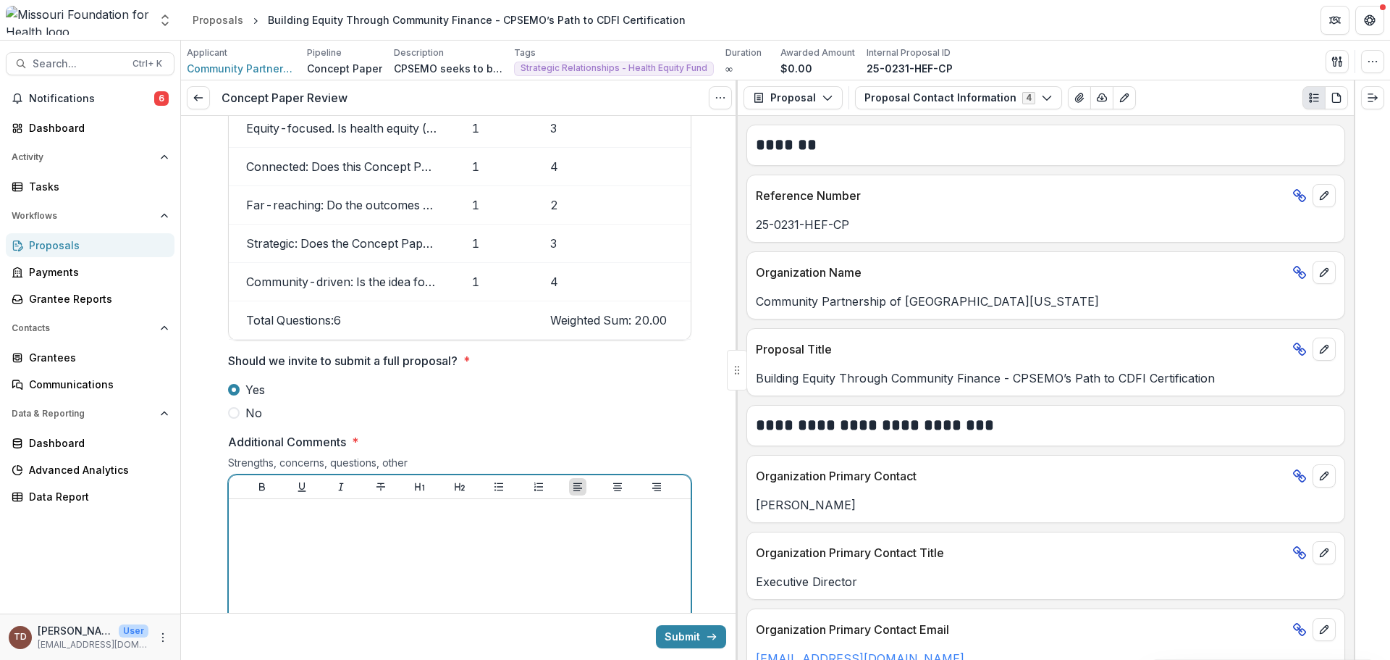
click at [363, 521] on p at bounding box center [460, 513] width 450 height 16
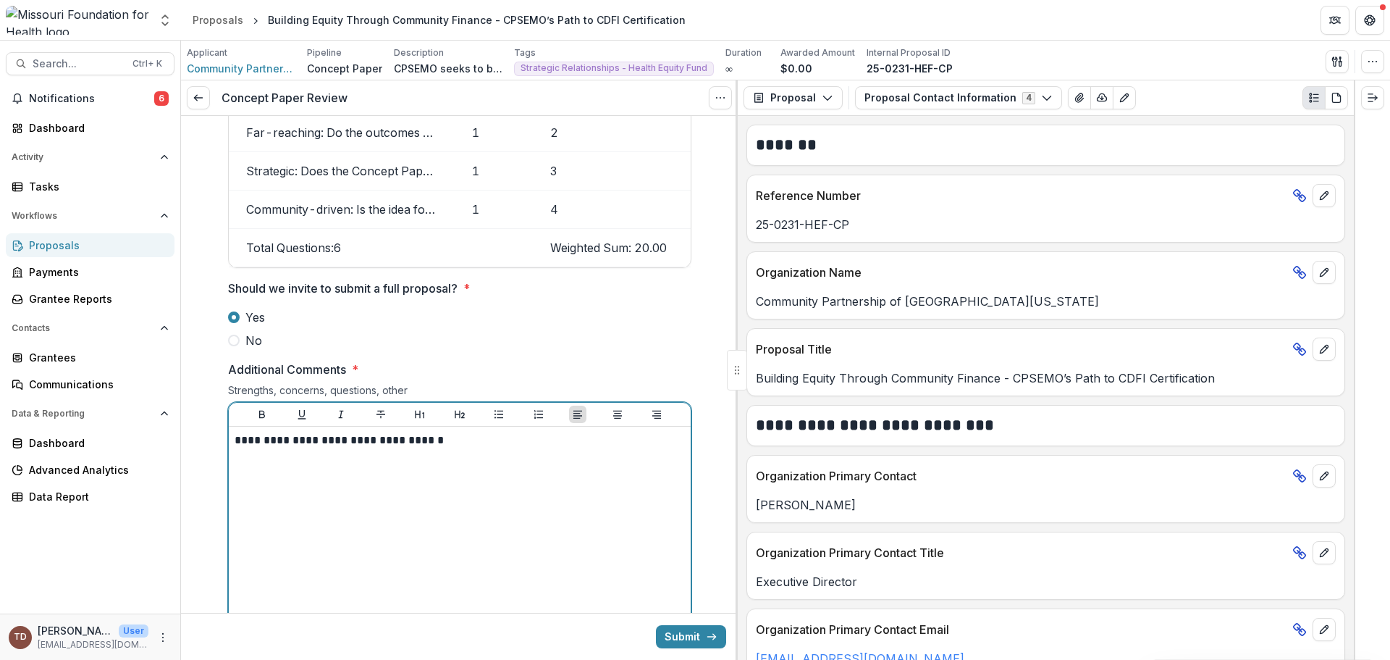
click at [494, 470] on div "**********" at bounding box center [460, 540] width 450 height 217
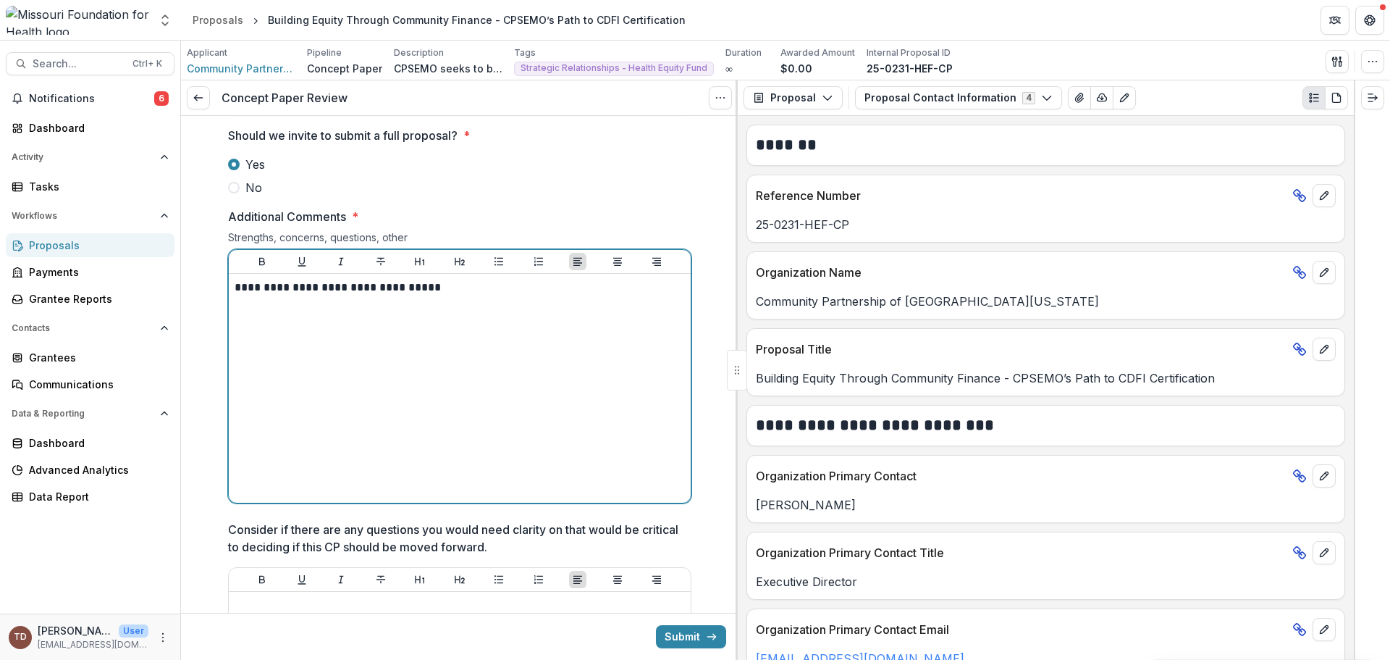
scroll to position [2027, 0]
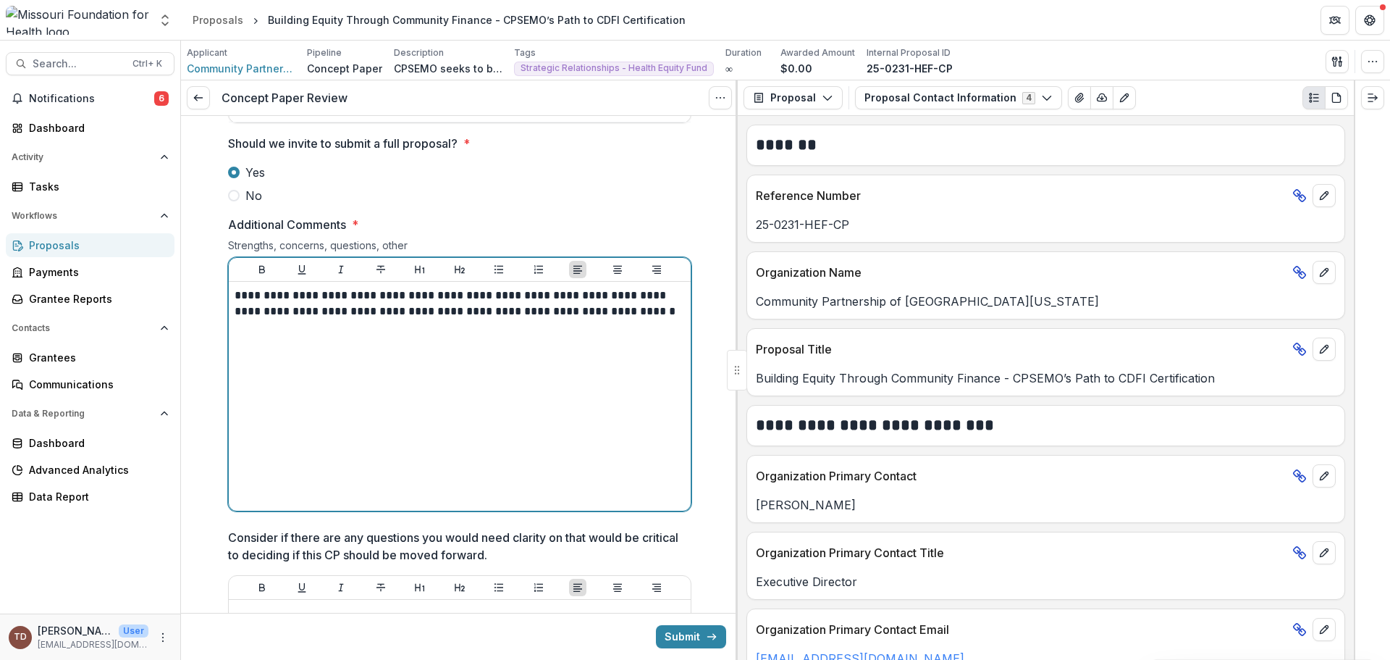
click at [345, 319] on p "**********" at bounding box center [460, 303] width 450 height 32
click at [639, 319] on p "**********" at bounding box center [460, 303] width 450 height 32
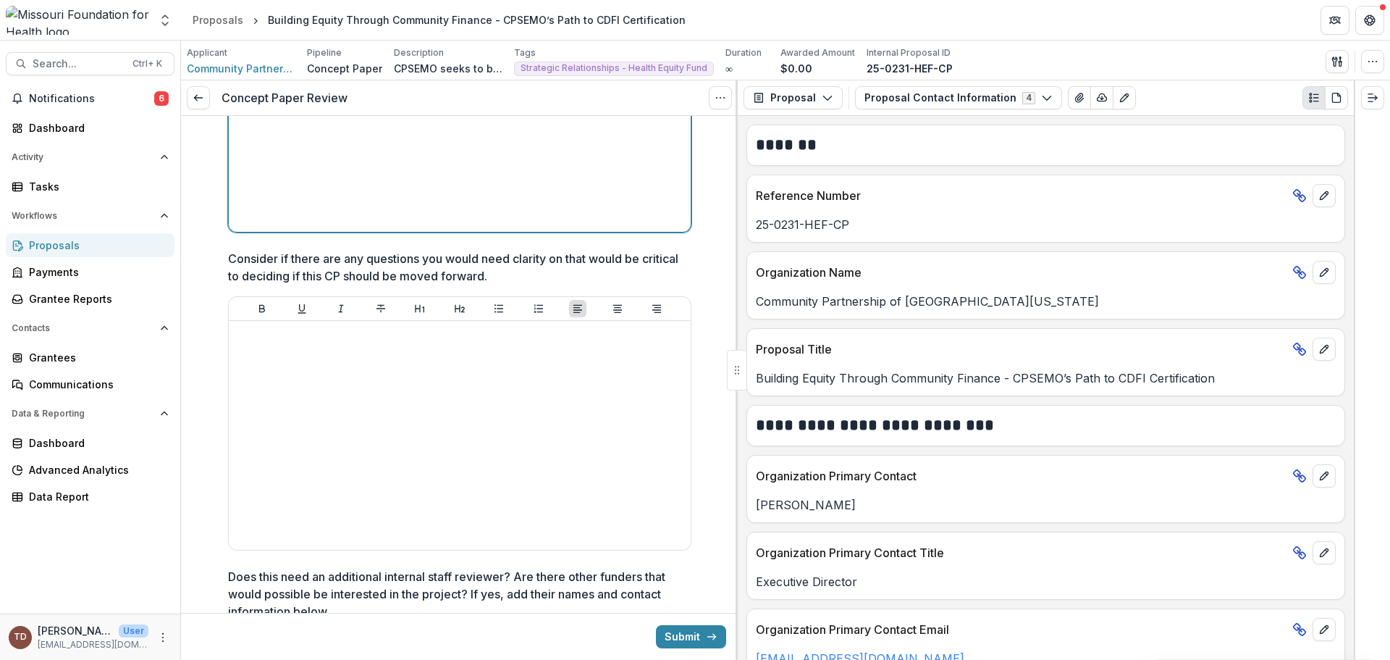
scroll to position [2648, 0]
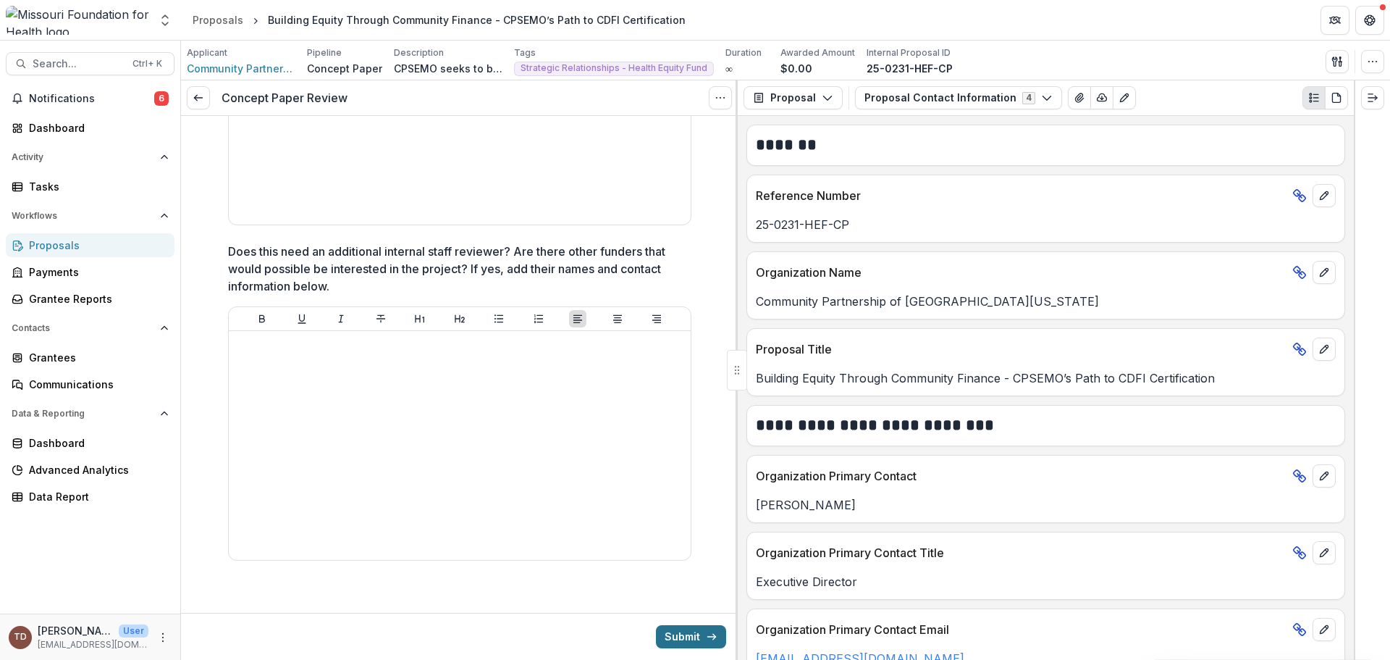
click at [678, 639] on button "Submit" at bounding box center [691, 636] width 70 height 23
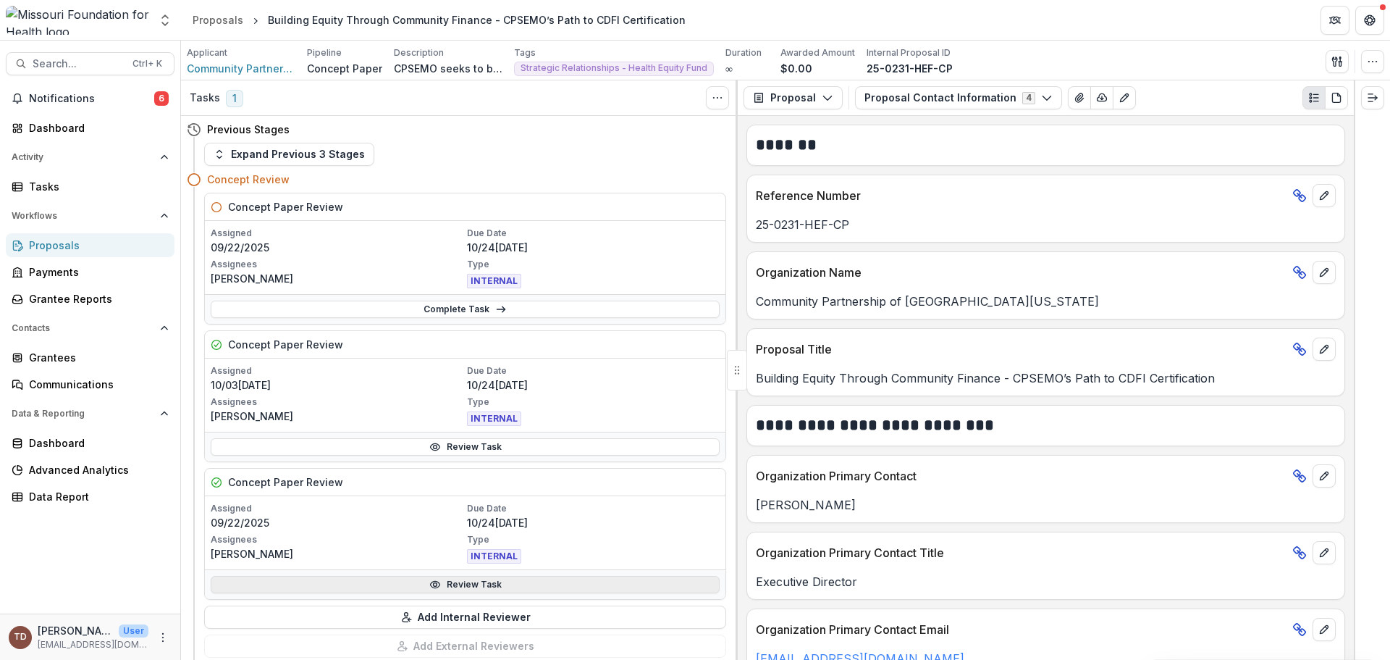
click at [475, 584] on link "Review Task" at bounding box center [465, 584] width 509 height 17
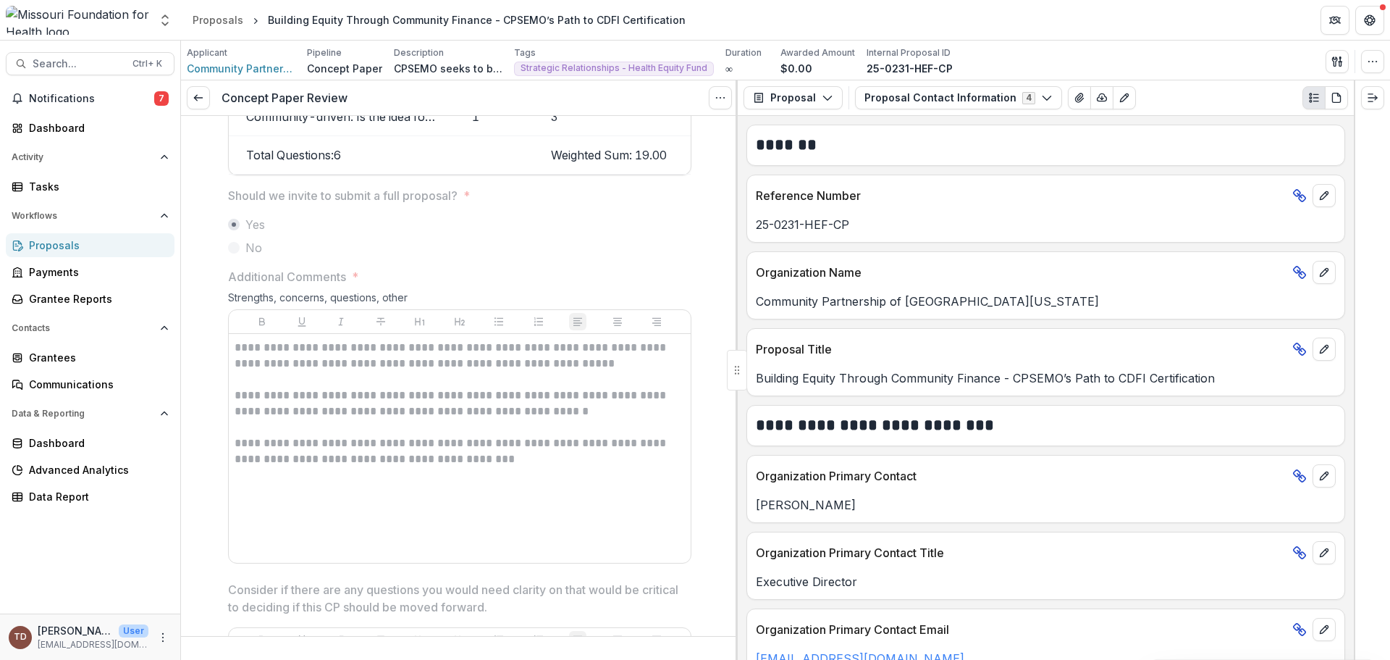
scroll to position [1974, 0]
click at [98, 95] on span "Notifications" at bounding box center [91, 99] width 125 height 12
click at [85, 183] on div "Tasks" at bounding box center [96, 186] width 134 height 15
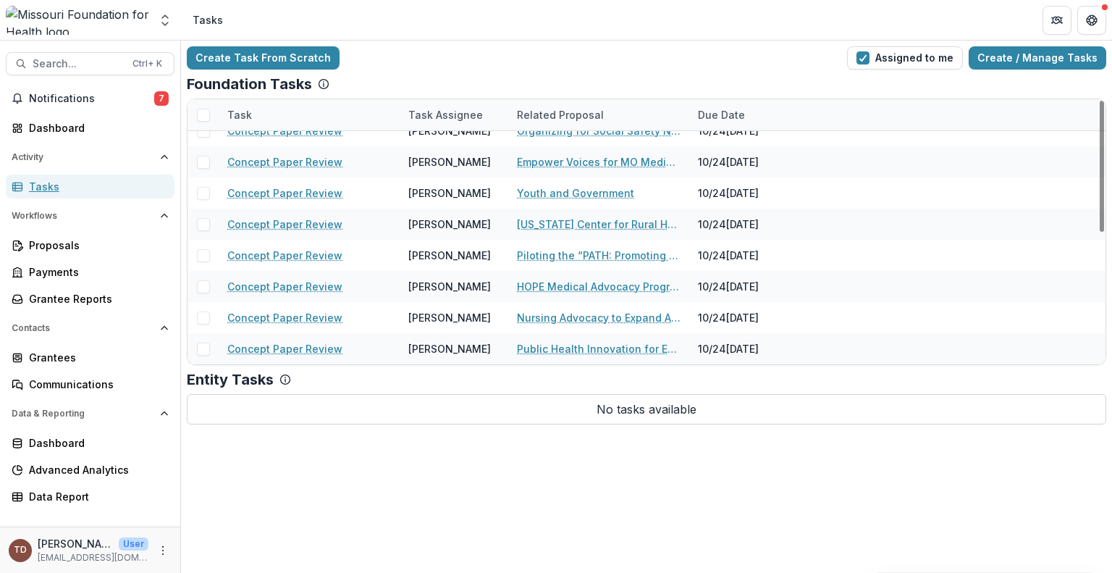
scroll to position [264, 0]
click at [78, 14] on img at bounding box center [77, 20] width 143 height 29
click at [80, 14] on img at bounding box center [77, 20] width 143 height 29
click at [94, 60] on span "Search..." at bounding box center [78, 64] width 91 height 12
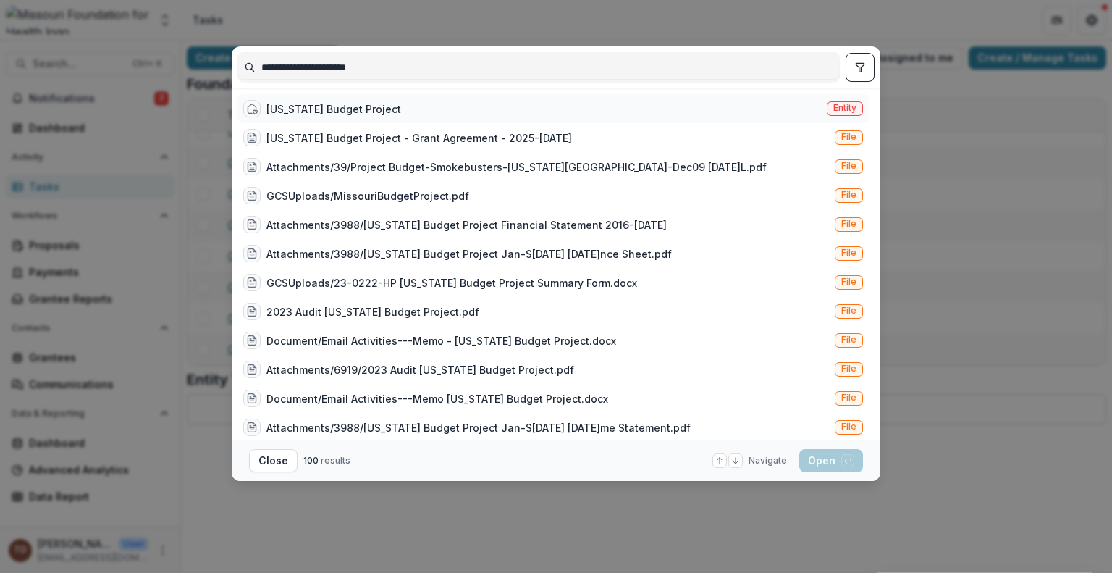
type input "**********"
click at [371, 108] on div "Missouri Budget Project" at bounding box center [333, 108] width 135 height 15
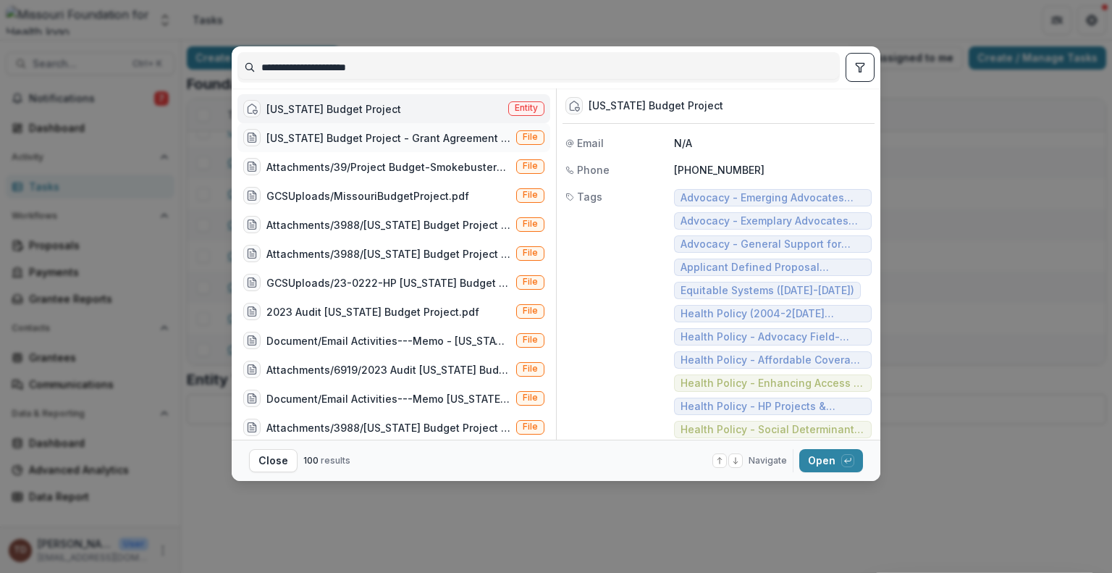
click at [376, 135] on div "Missouri Budget Project - Grant Agreement - 2025-09-11.pdf" at bounding box center [388, 137] width 244 height 15
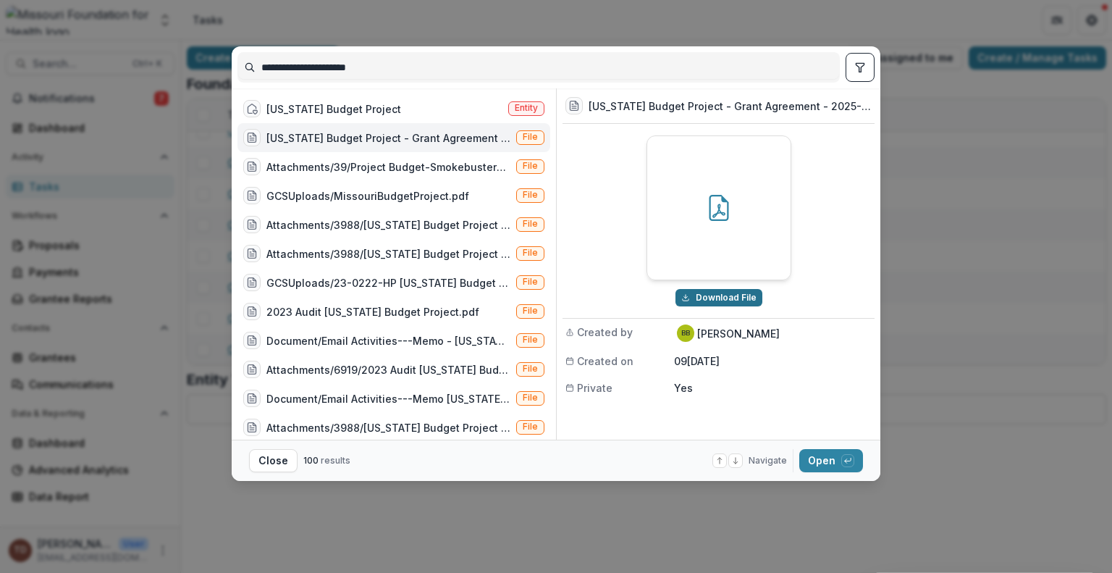
click at [726, 293] on button "Download File" at bounding box center [718, 297] width 87 height 17
click at [416, 338] on div "Document/Email Activities---Memo - Missouri Budget Project.docx" at bounding box center [388, 340] width 244 height 15
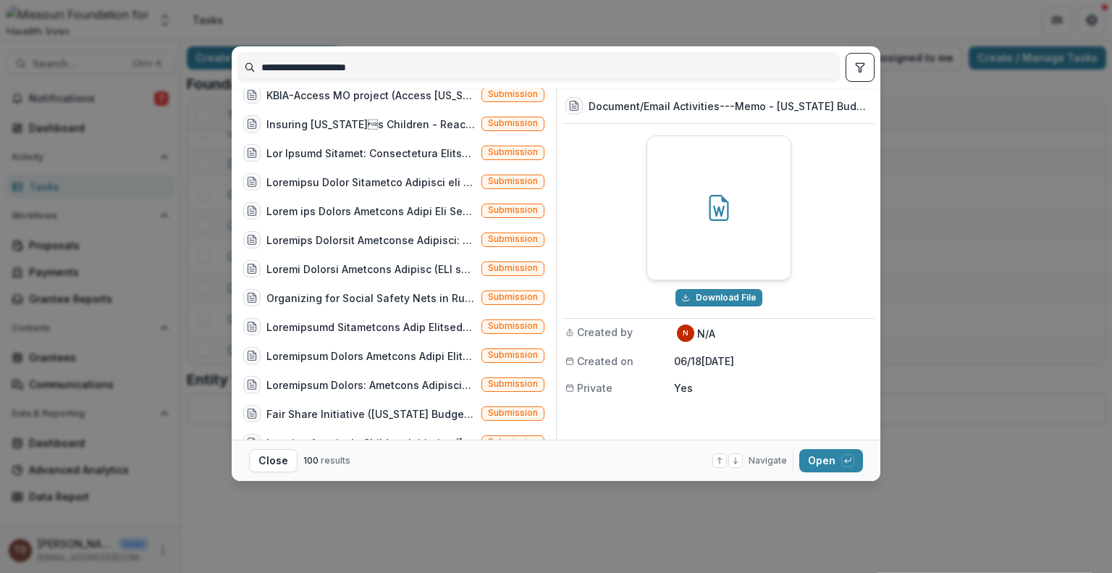
scroll to position [1412, 0]
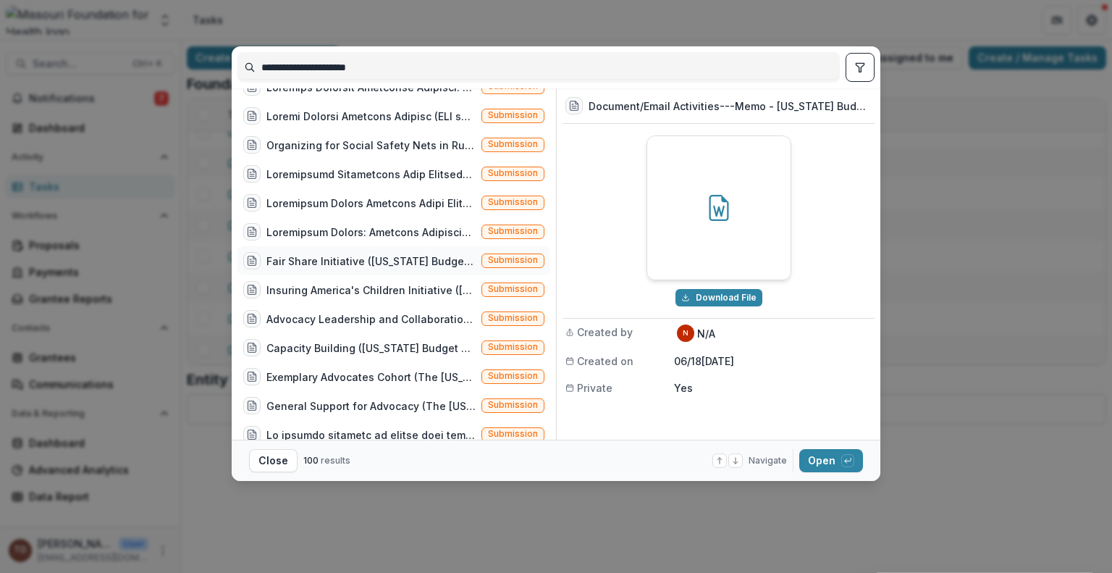
click at [412, 260] on div "Fair Share Initiative (Missouri Budget Project (MBP) will partner with Missouri…" at bounding box center [370, 260] width 209 height 15
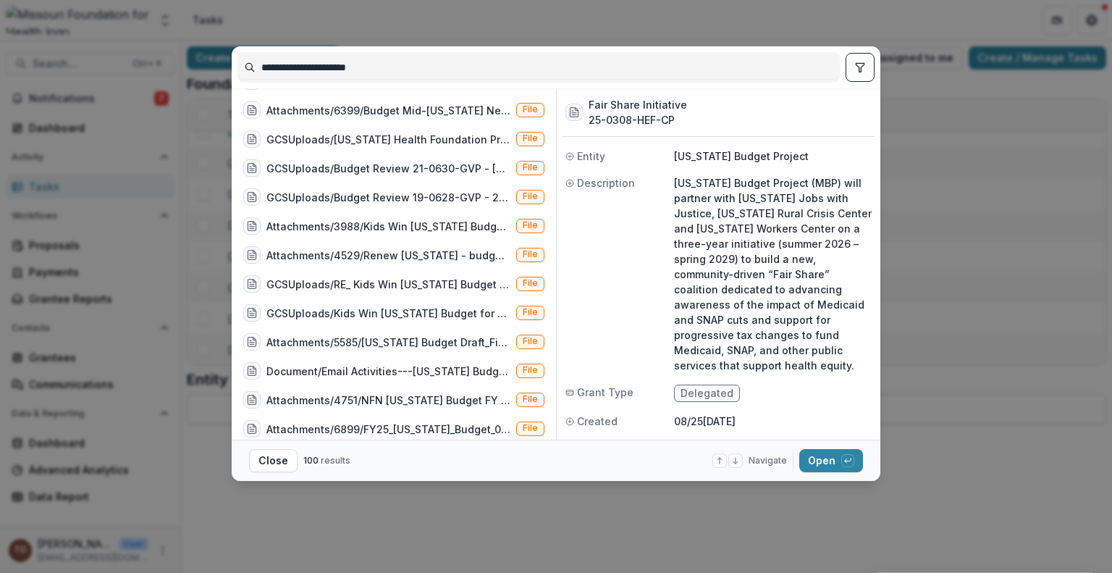
scroll to position [2556, 0]
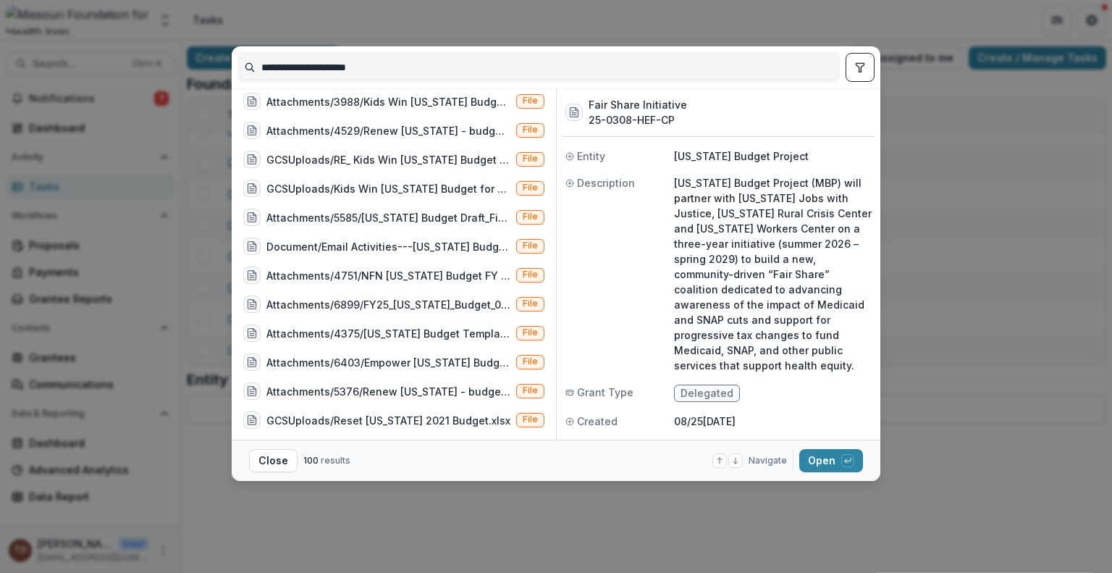
drag, startPoint x: 551, startPoint y: 426, endPoint x: 553, endPoint y: 398, distance: 27.6
click at [553, 398] on div "Submission Submission Live Well St. Joe (Live Well St. Joe (LWSJ) will influenc…" at bounding box center [396, 263] width 319 height 351
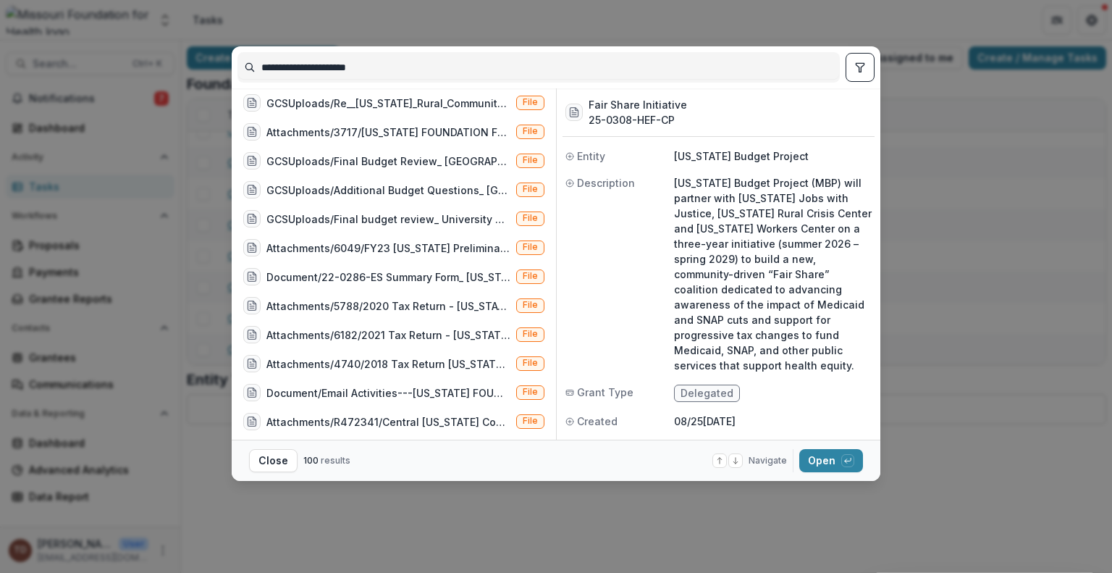
scroll to position [369, 0]
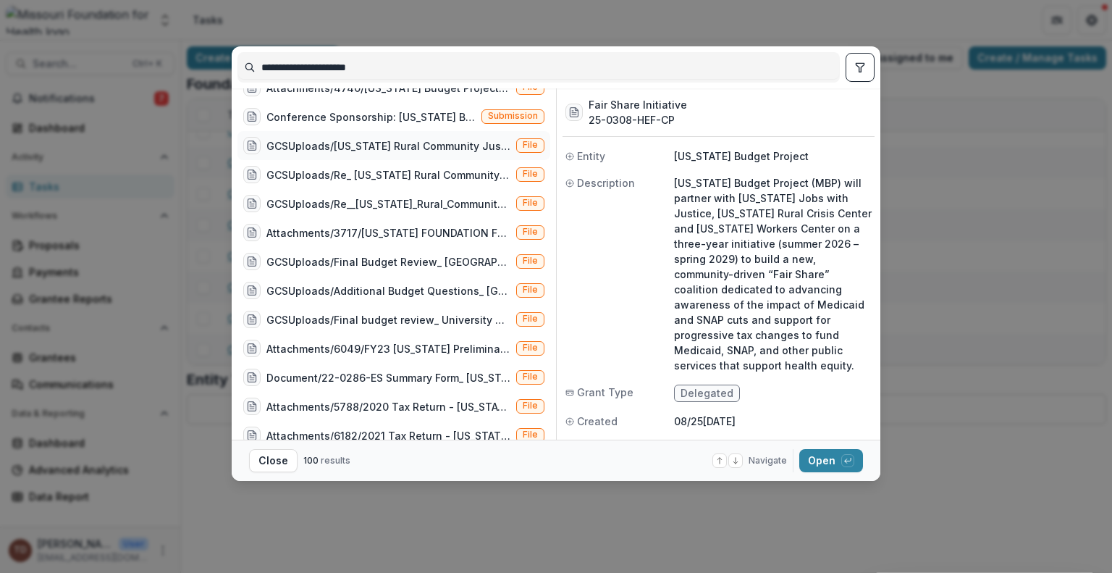
click at [492, 143] on div "GCSUploads/Missouri Rural Community Justice Project - Budget Reallocation.msg" at bounding box center [388, 145] width 244 height 15
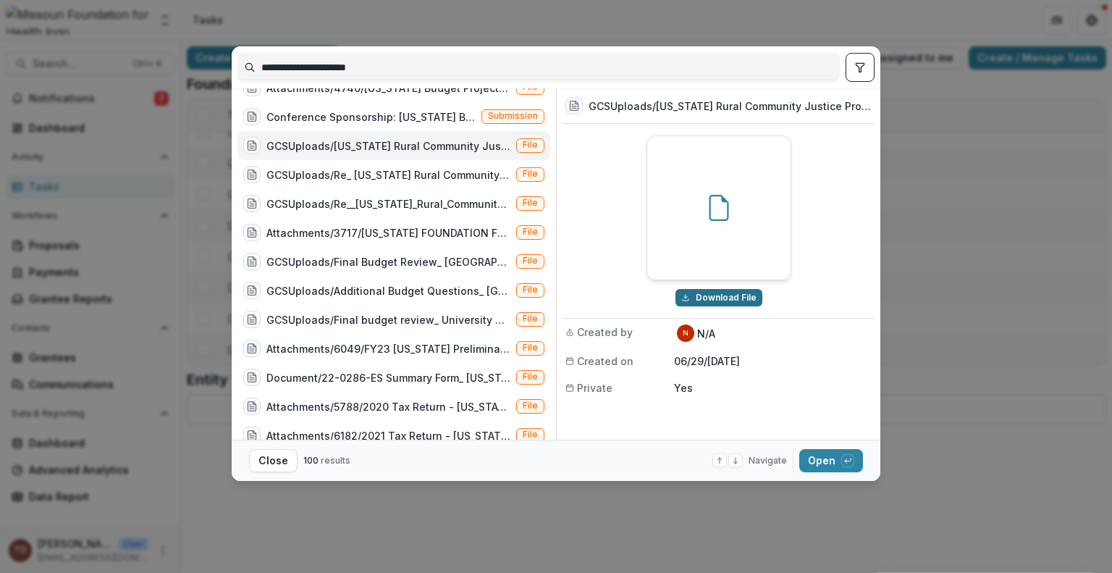
click at [739, 298] on button "Download File" at bounding box center [718, 297] width 87 height 17
click at [437, 117] on div "Conference Sponsorship: Missouri Budget Projects 20th Anniversary Celebrations…" at bounding box center [370, 116] width 209 height 15
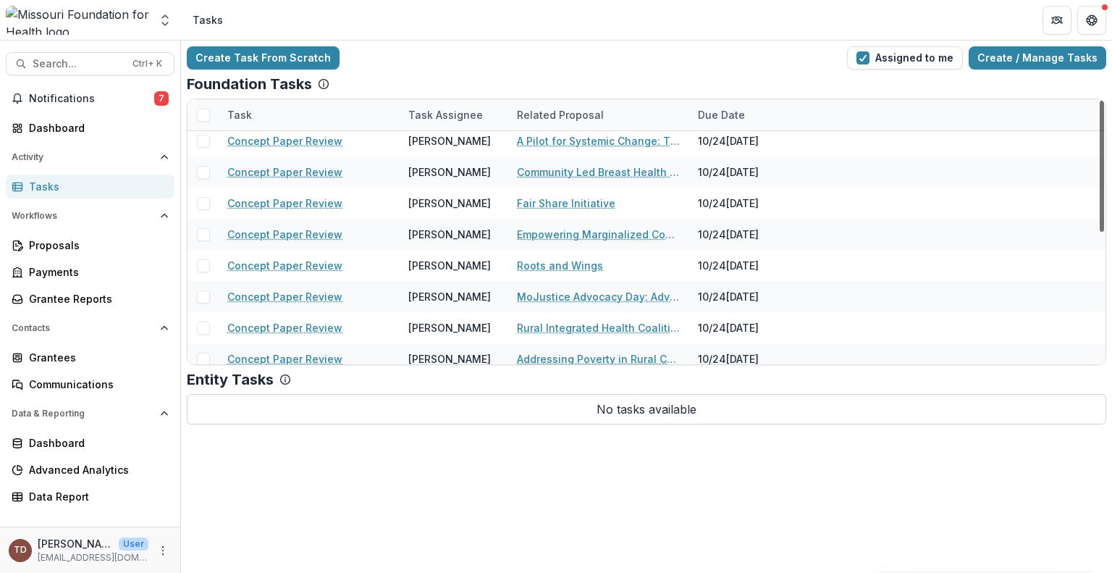
scroll to position [4, 0]
drag, startPoint x: 1103, startPoint y: 286, endPoint x: 1105, endPoint y: 157, distance: 128.9
click at [1104, 157] on div at bounding box center [1102, 166] width 4 height 131
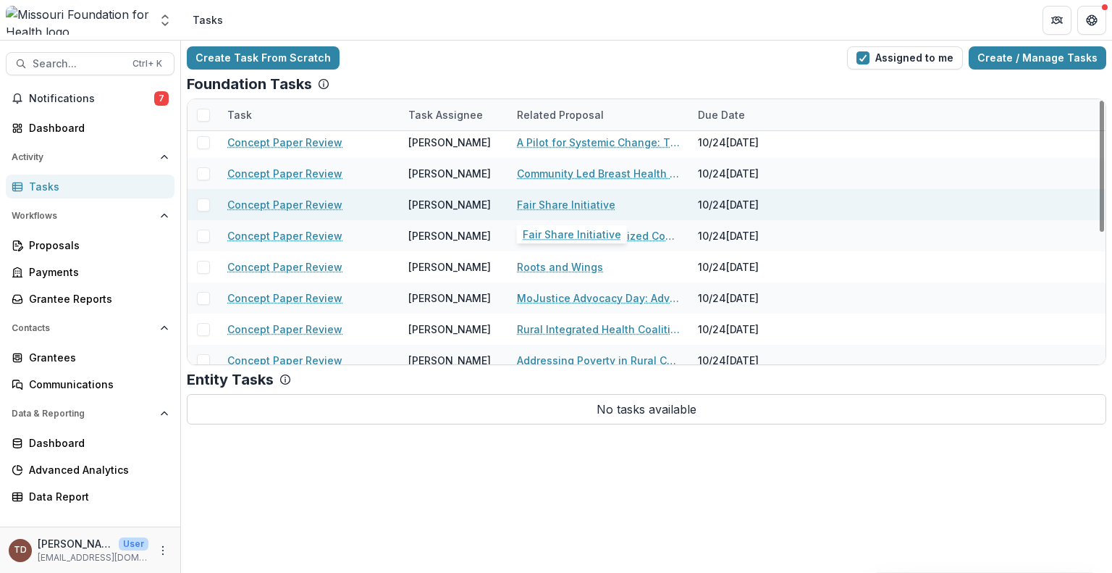
click at [555, 205] on link "Fair Share Initiative" at bounding box center [566, 204] width 98 height 15
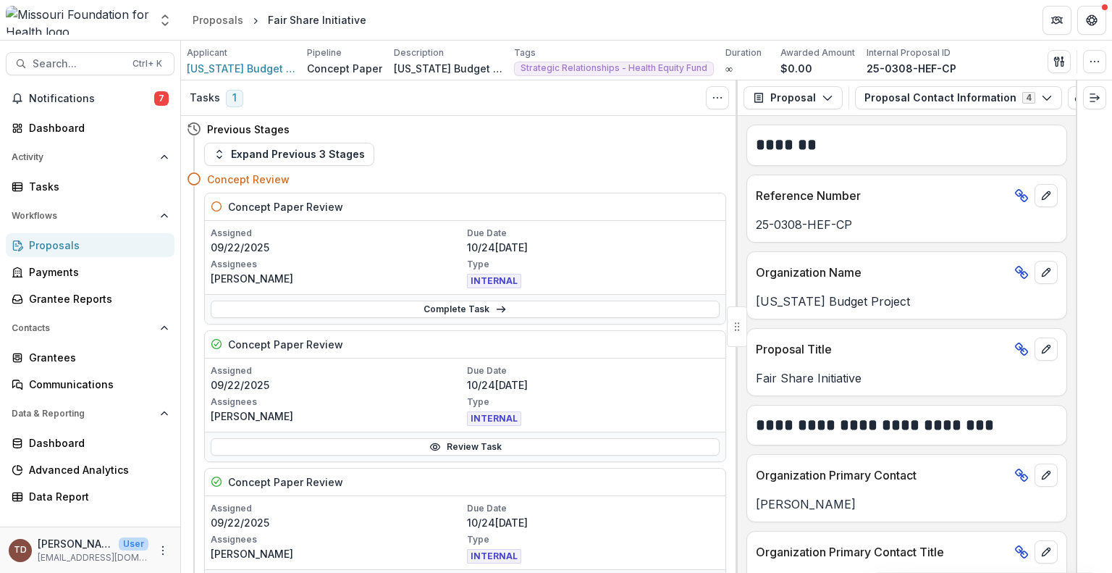
click at [697, 269] on p "Type" at bounding box center [593, 264] width 253 height 13
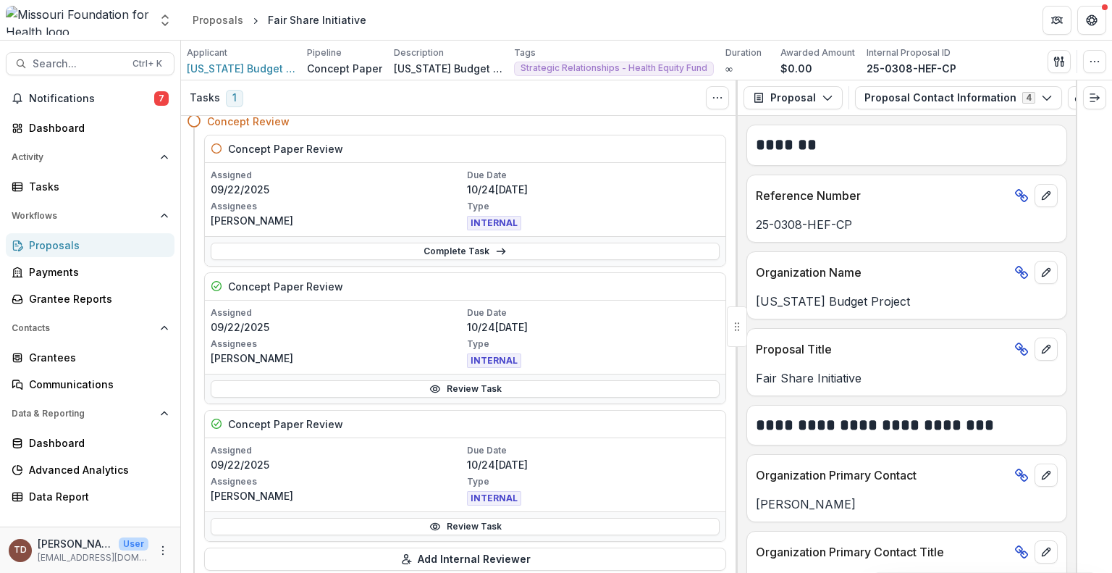
scroll to position [87, 0]
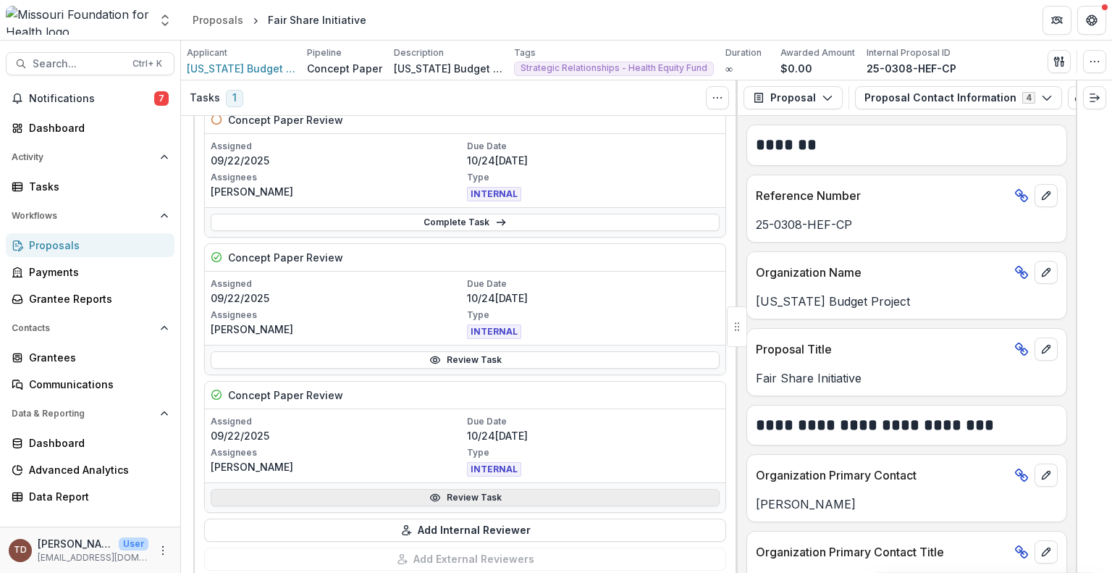
click at [463, 490] on link "Review Task" at bounding box center [465, 497] width 509 height 17
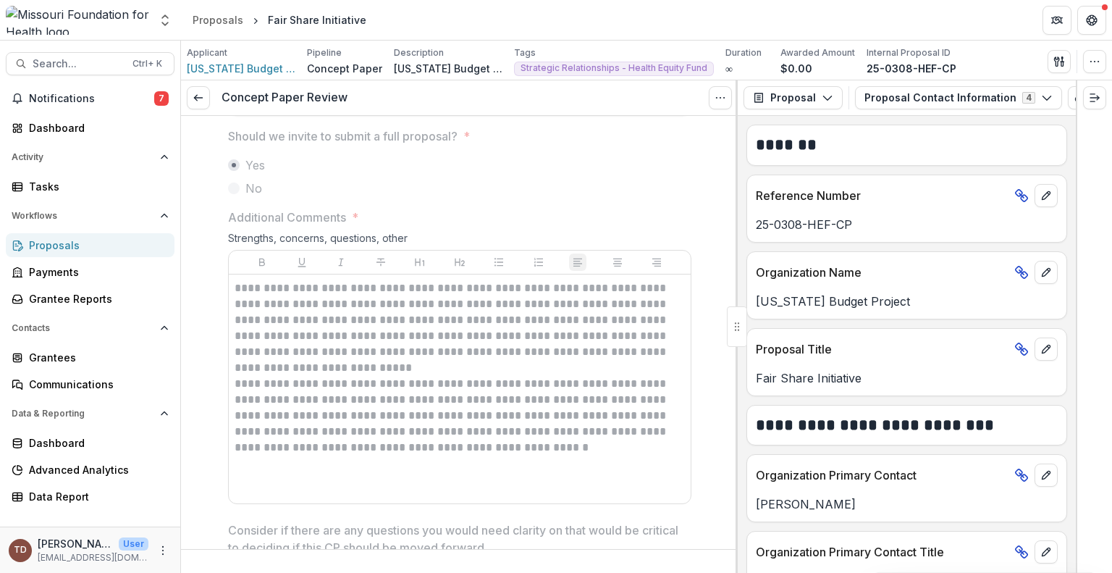
scroll to position [2055, 0]
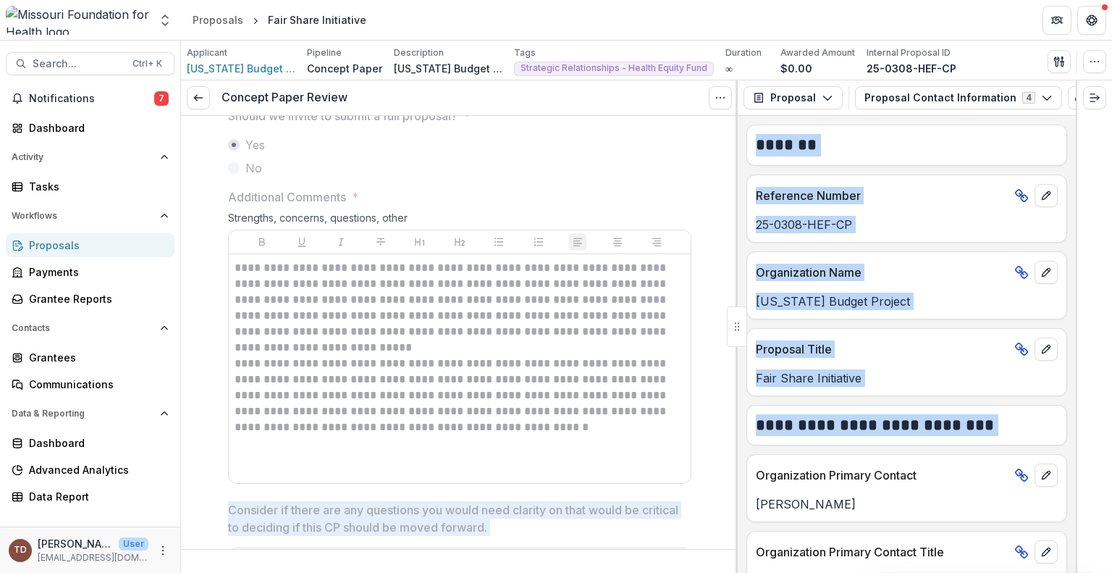
drag, startPoint x: 738, startPoint y: 470, endPoint x: 733, endPoint y: 494, distance: 24.3
click at [733, 494] on div "**********" at bounding box center [646, 326] width 931 height 492
click at [198, 95] on icon at bounding box center [199, 98] width 12 height 12
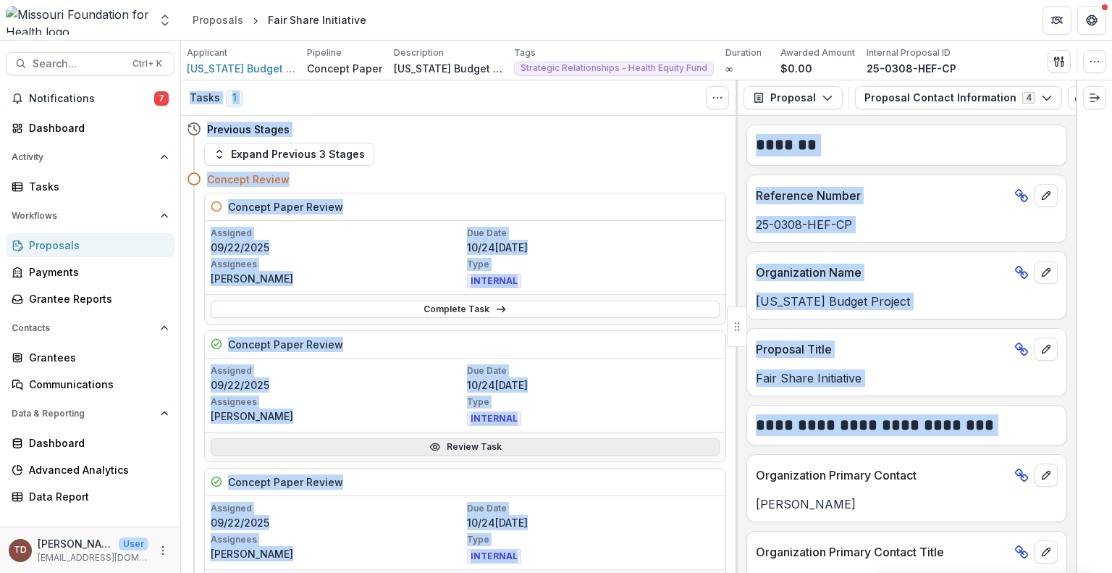
click at [487, 445] on link "Review Task" at bounding box center [465, 446] width 509 height 17
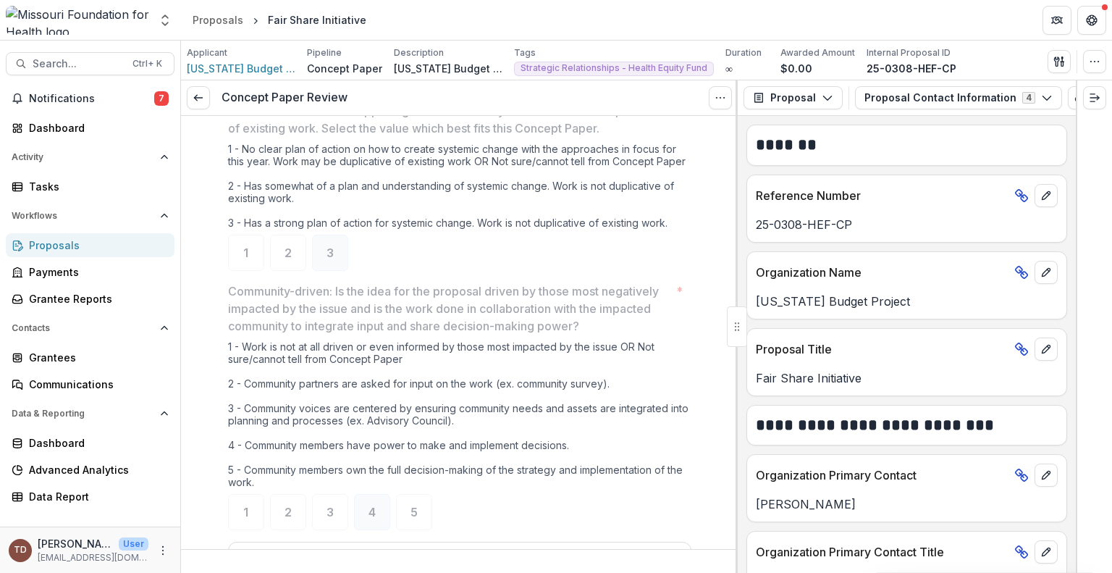
scroll to position [1274, 0]
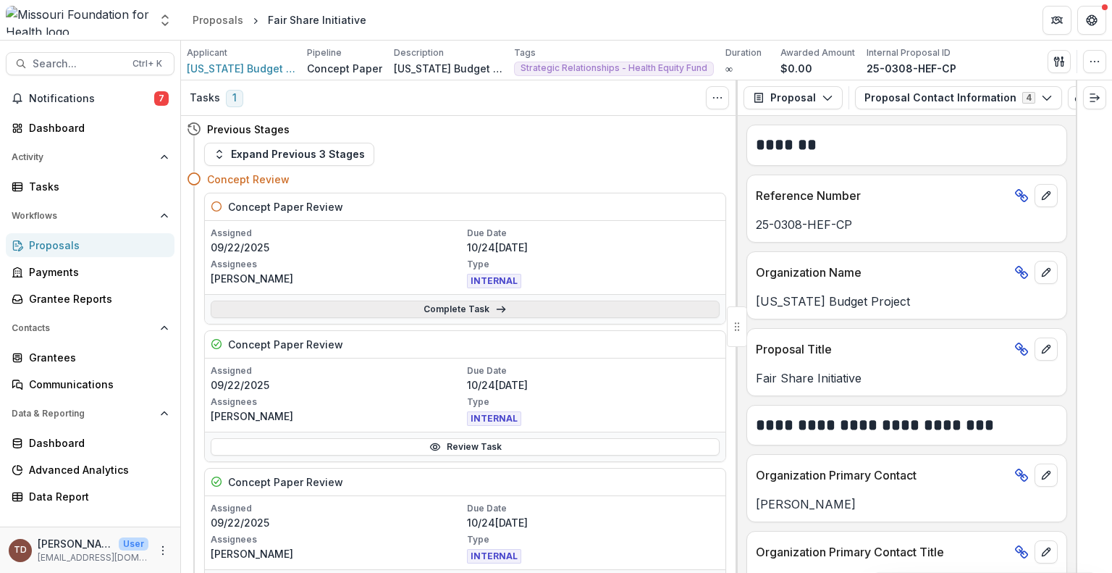
click at [475, 305] on link "Complete Task" at bounding box center [465, 308] width 509 height 17
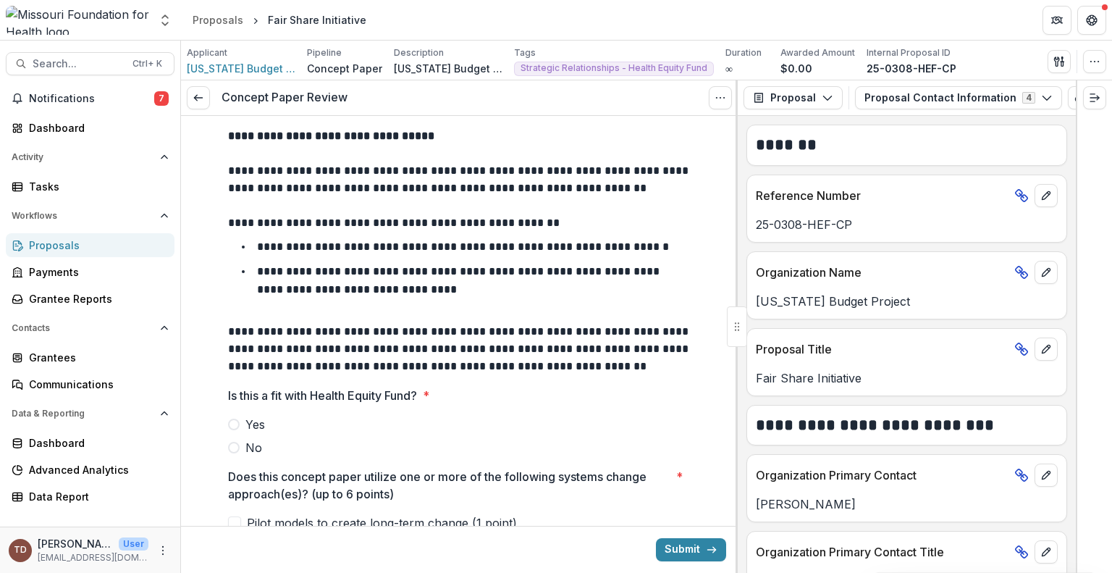
click at [233, 425] on span at bounding box center [234, 424] width 12 height 12
click at [232, 427] on span at bounding box center [234, 424] width 12 height 12
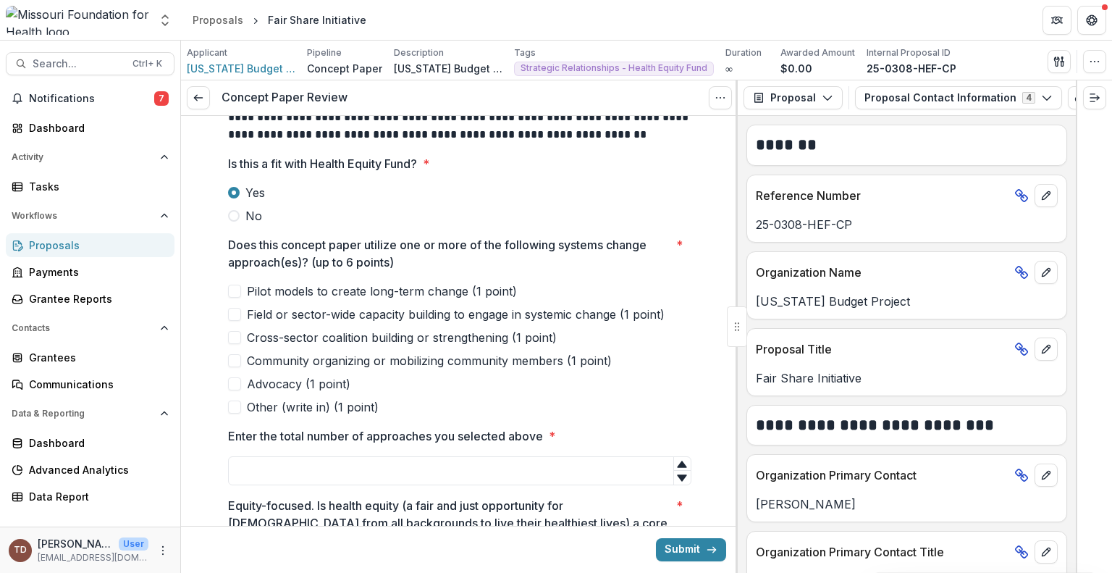
scroll to position [261, 0]
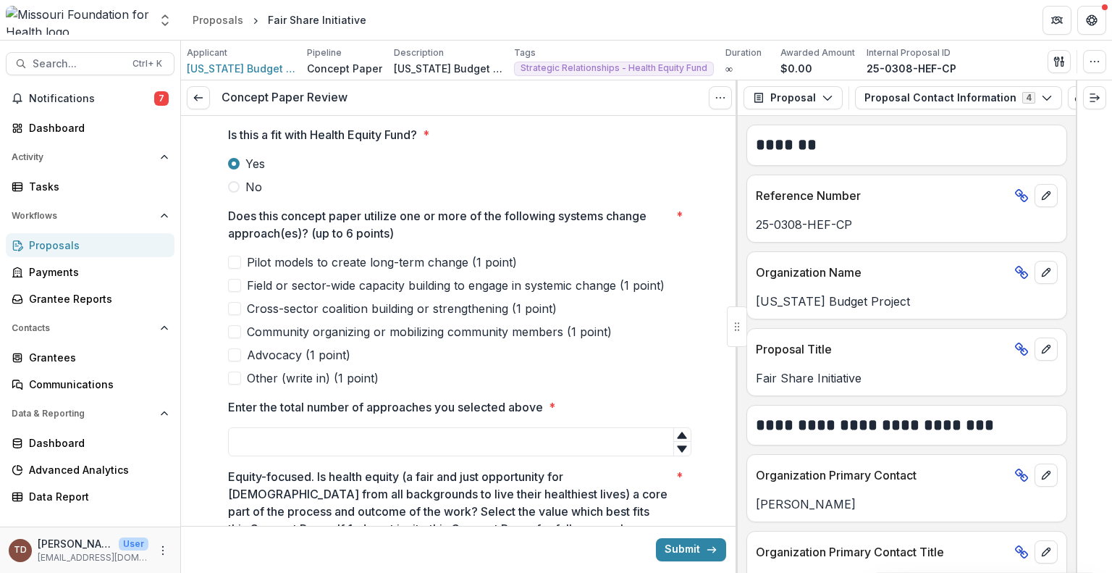
click at [235, 284] on span at bounding box center [234, 285] width 13 height 13
click at [234, 311] on span at bounding box center [234, 308] width 13 height 13
click at [235, 329] on span at bounding box center [234, 331] width 13 height 13
click at [235, 355] on span at bounding box center [234, 354] width 13 height 13
click at [682, 434] on icon at bounding box center [681, 435] width 9 height 7
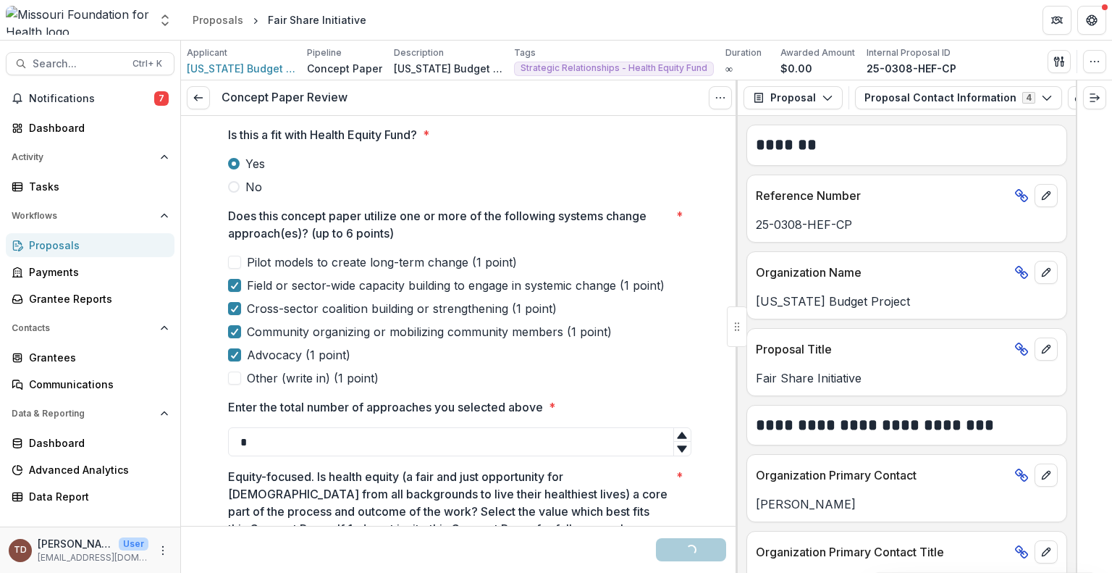
click at [683, 431] on icon at bounding box center [682, 435] width 12 height 12
type input "*"
click at [683, 431] on icon at bounding box center [682, 435] width 12 height 12
click at [678, 344] on div "Pilot models to create long-term change (1 point) Field or sector-wide capacity…" at bounding box center [459, 319] width 463 height 133
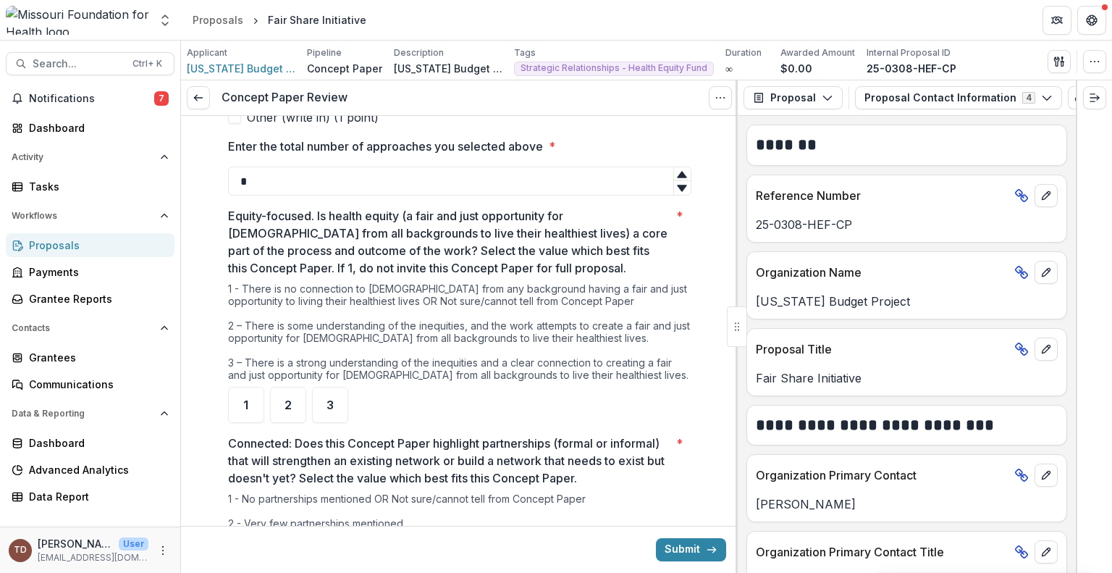
scroll to position [550, 0]
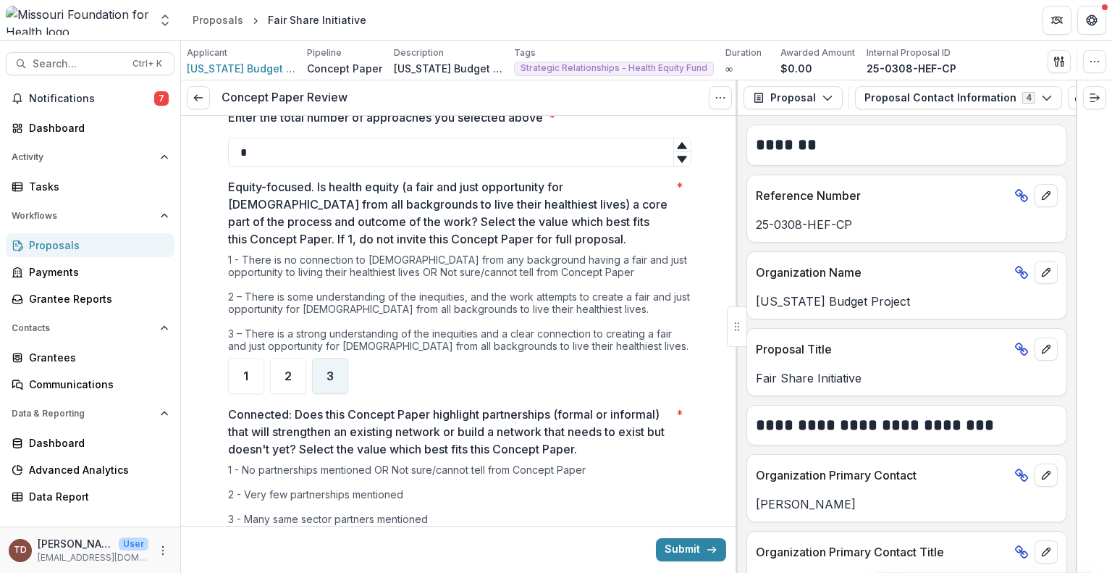
click at [332, 378] on div "3" at bounding box center [330, 376] width 36 height 36
click at [623, 292] on div "1 - There is no connection to Missourians from any background having a fair and…" at bounding box center [459, 305] width 463 height 104
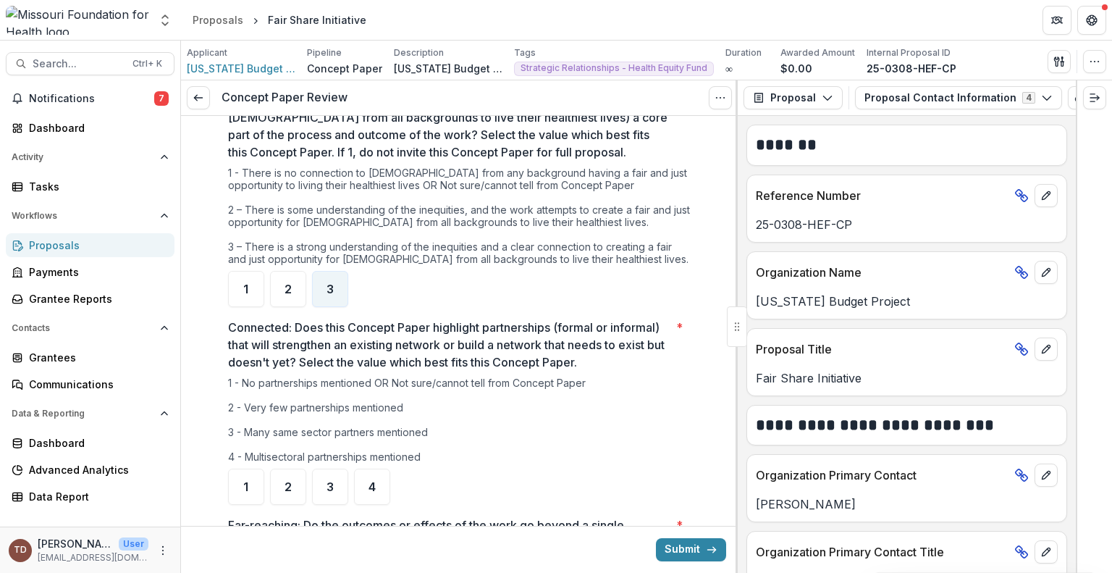
scroll to position [666, 0]
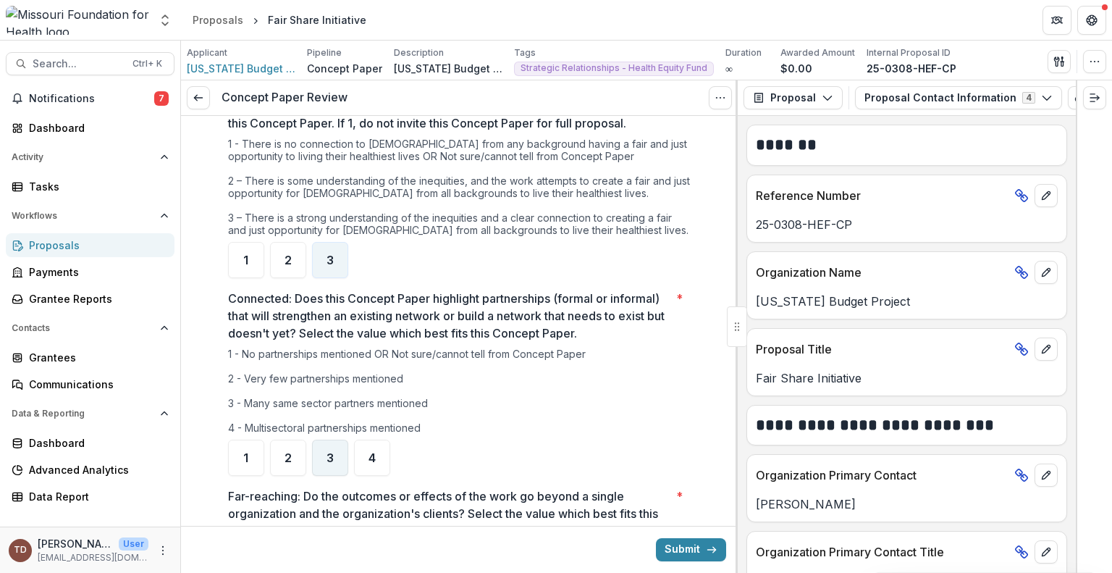
click at [330, 460] on span "3" at bounding box center [330, 458] width 7 height 12
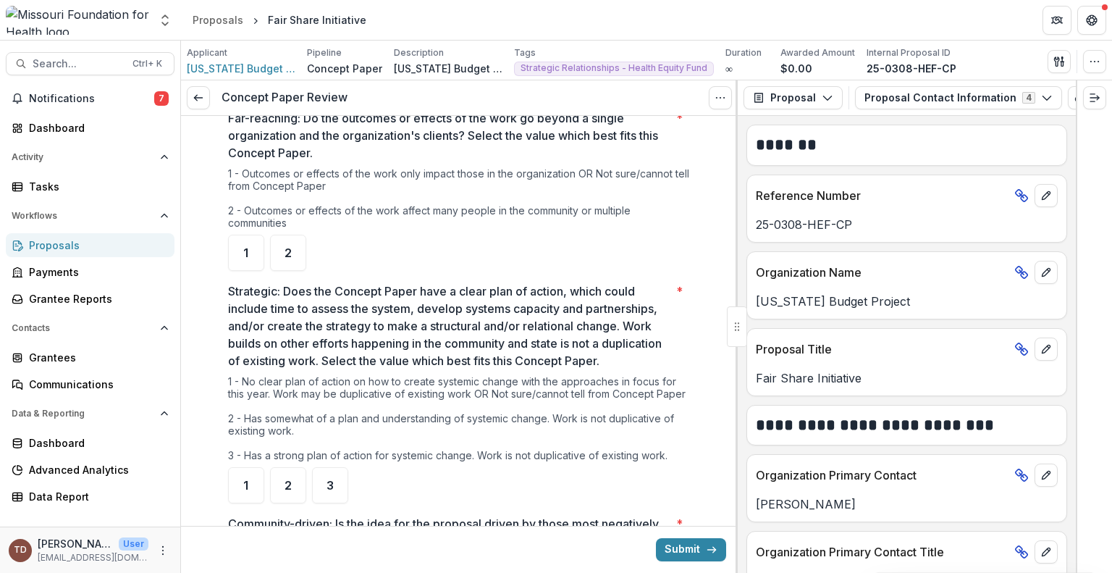
scroll to position [1048, 0]
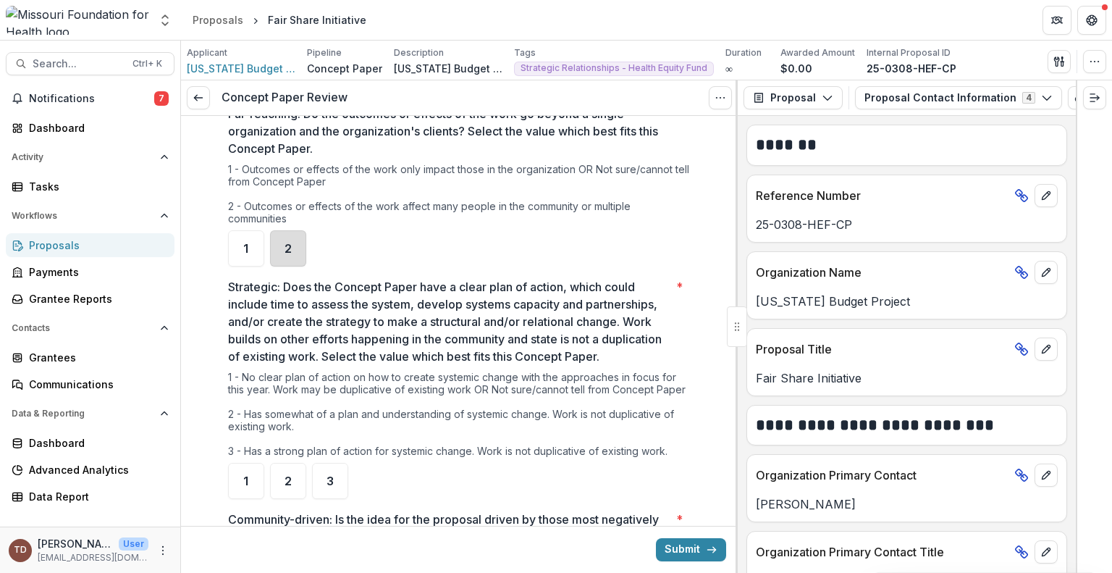
click at [290, 247] on div "2" at bounding box center [288, 248] width 36 height 36
click at [327, 487] on span "3" at bounding box center [330, 481] width 7 height 12
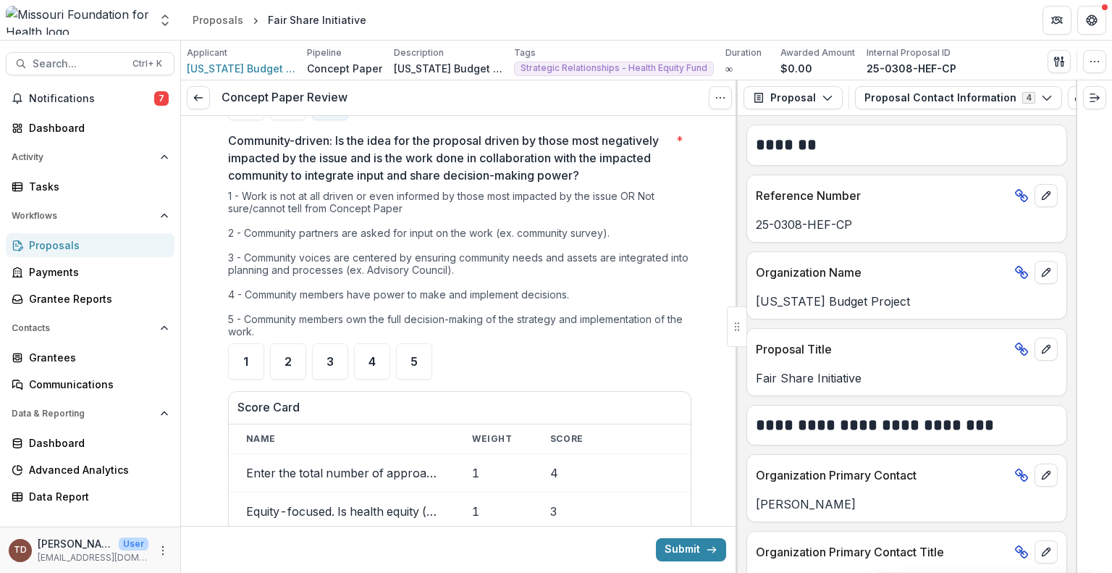
scroll to position [1425, 0]
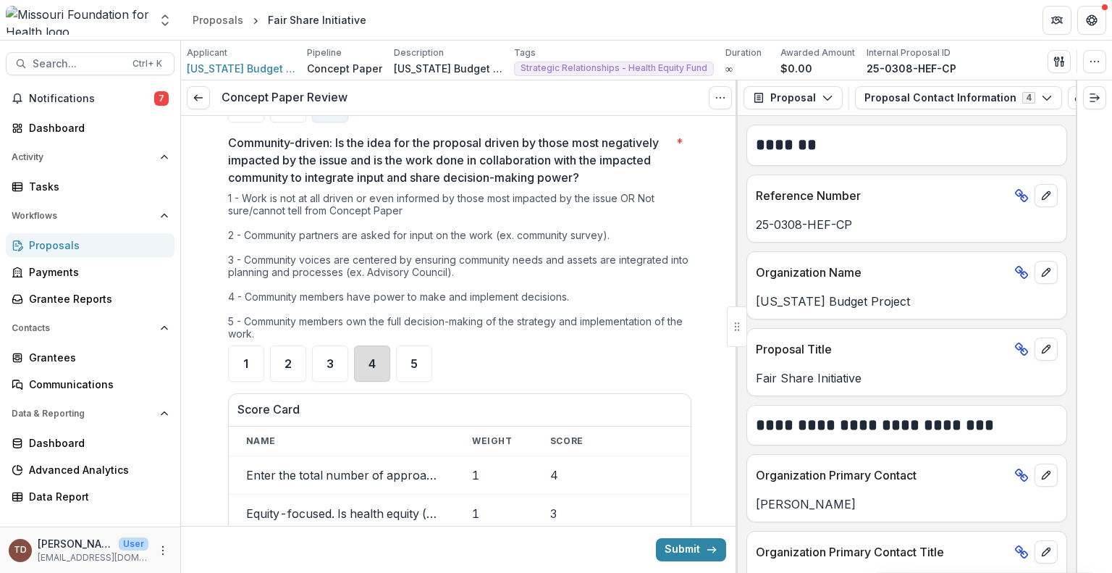
click at [374, 382] on div "4" at bounding box center [372, 363] width 36 height 36
click at [716, 358] on div "**********" at bounding box center [459, 243] width 557 height 3105
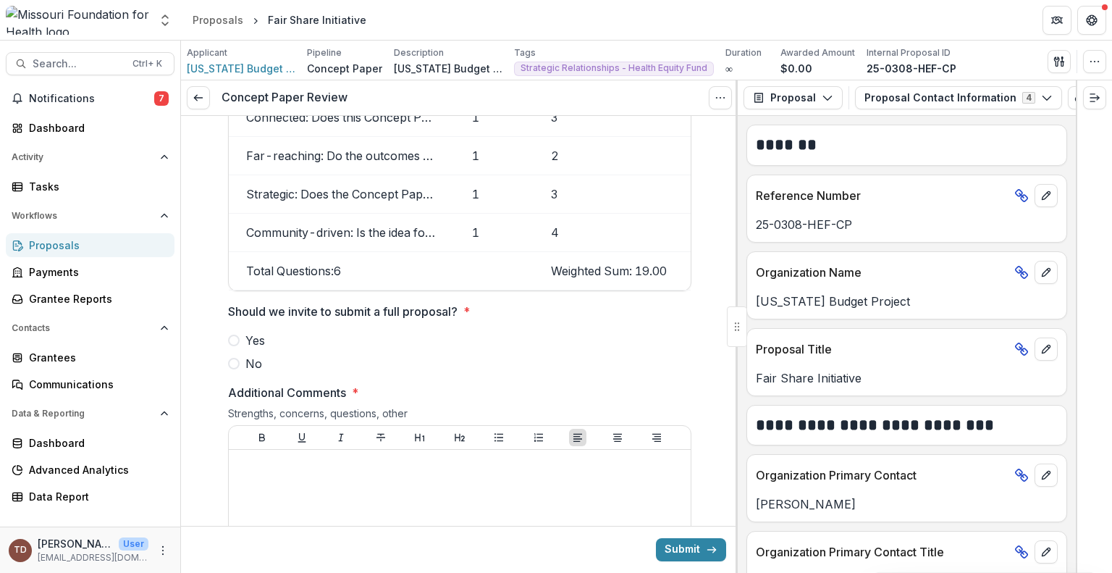
scroll to position [1888, 0]
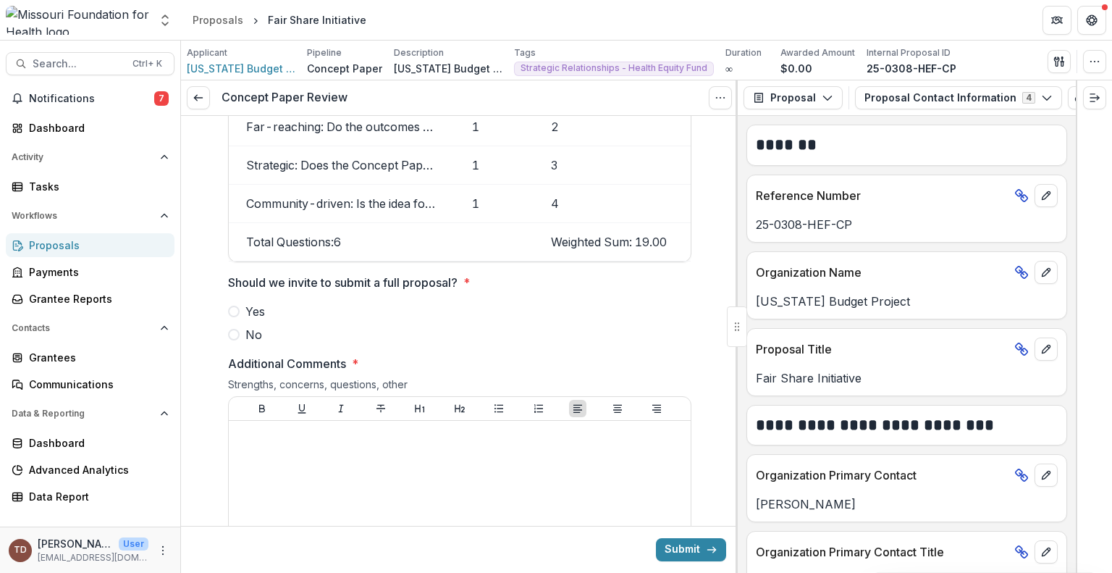
click at [232, 317] on span at bounding box center [234, 312] width 12 height 12
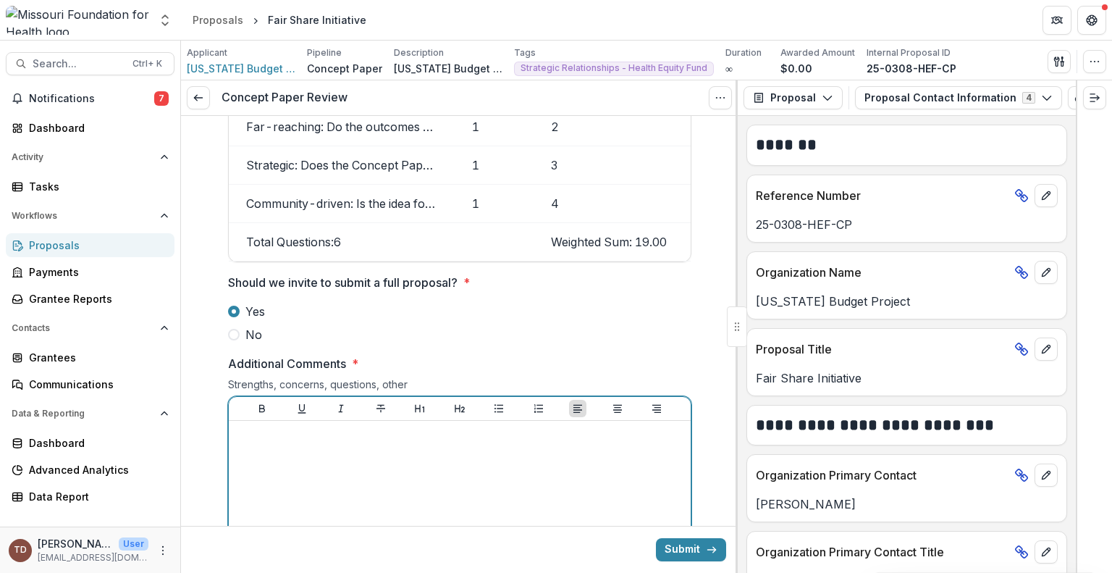
click at [269, 454] on div at bounding box center [460, 534] width 450 height 217
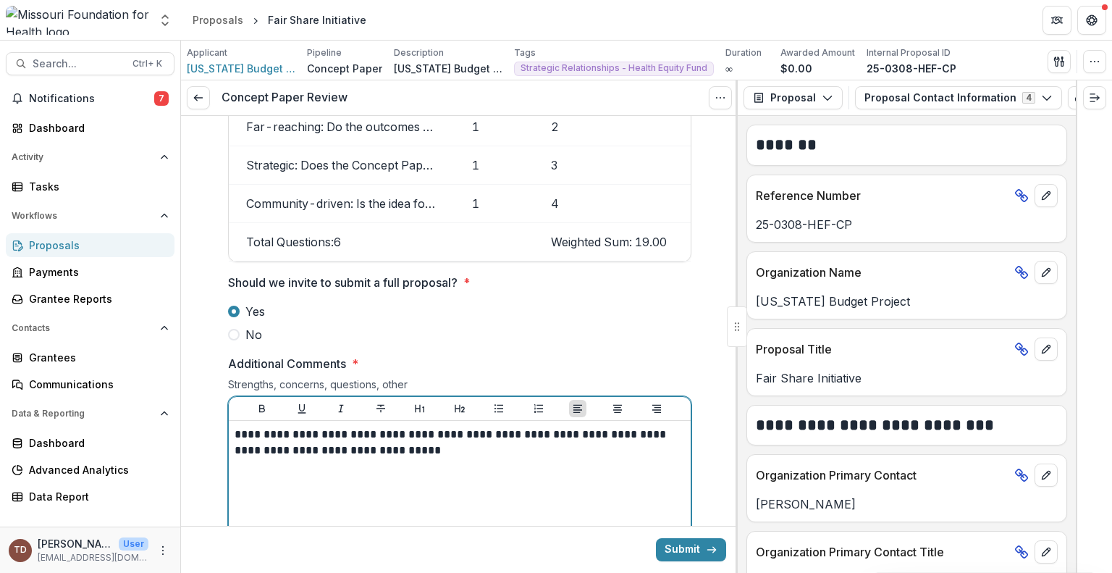
click at [427, 458] on p "**********" at bounding box center [460, 442] width 450 height 32
click at [563, 460] on p "**********" at bounding box center [460, 450] width 450 height 48
click at [669, 455] on p "**********" at bounding box center [460, 450] width 450 height 48
click at [349, 473] on p "**********" at bounding box center [460, 450] width 450 height 48
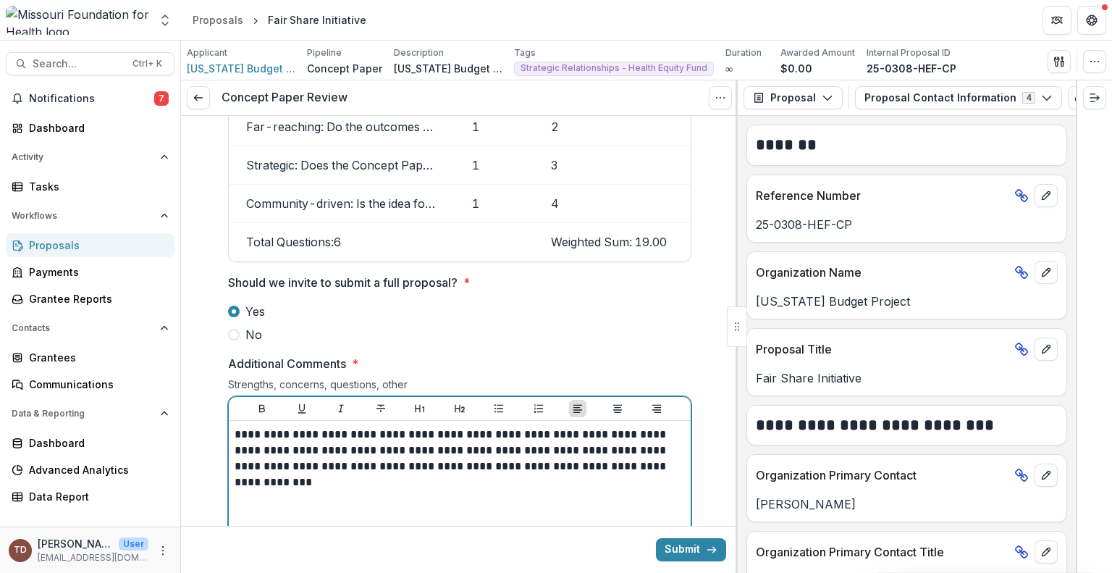
click at [350, 477] on p "**********" at bounding box center [460, 458] width 450 height 64
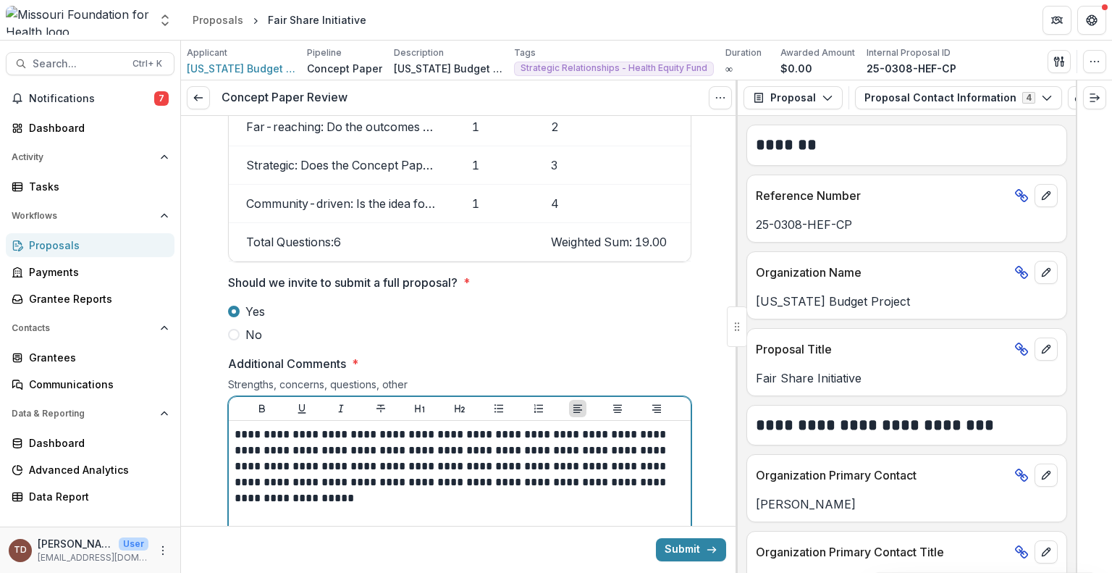
click at [323, 506] on p "**********" at bounding box center [460, 466] width 450 height 80
drag, startPoint x: 323, startPoint y: 509, endPoint x: 320, endPoint y: 541, distance: 32.0
click at [371, 487] on p "**********" at bounding box center [460, 466] width 450 height 80
click at [344, 476] on p "**********" at bounding box center [460, 458] width 450 height 64
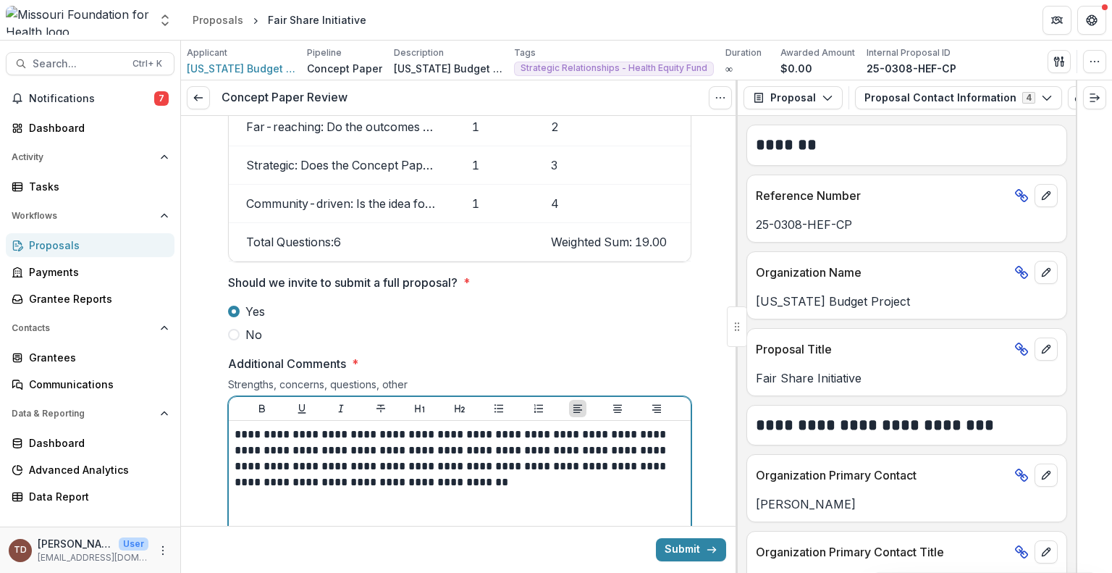
click at [414, 461] on p "**********" at bounding box center [460, 458] width 450 height 64
click at [559, 460] on p "**********" at bounding box center [460, 458] width 450 height 64
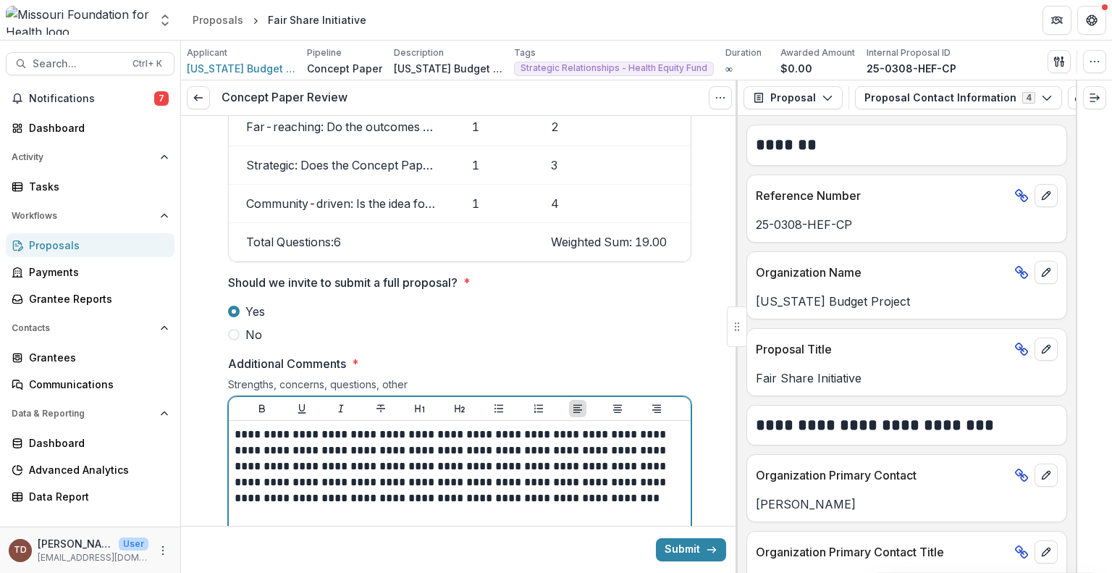
click at [463, 477] on p "**********" at bounding box center [460, 466] width 450 height 80
click at [573, 475] on p "**********" at bounding box center [460, 466] width 450 height 80
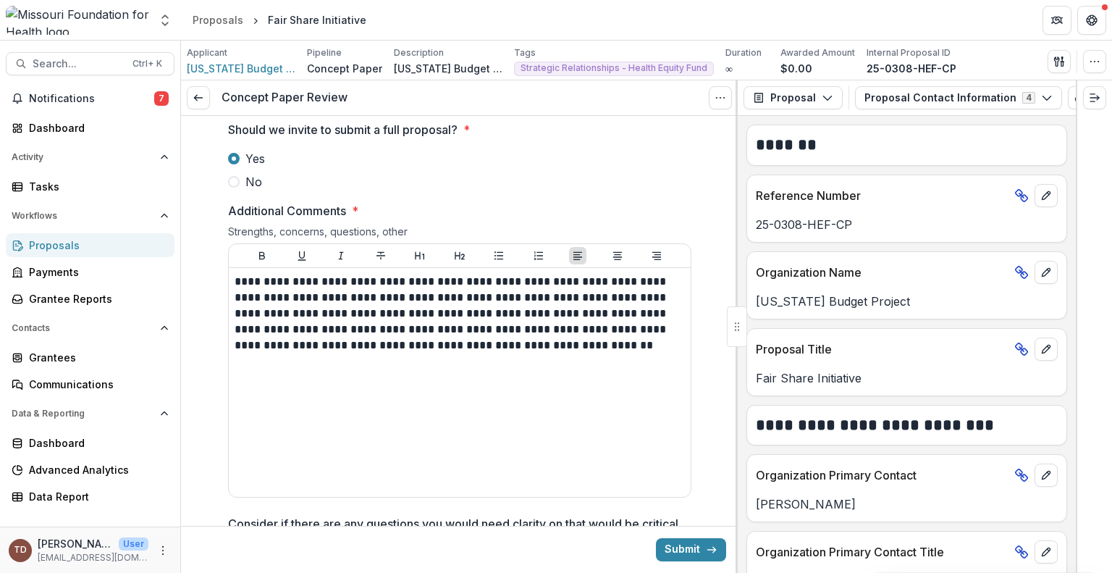
scroll to position [1975, 0]
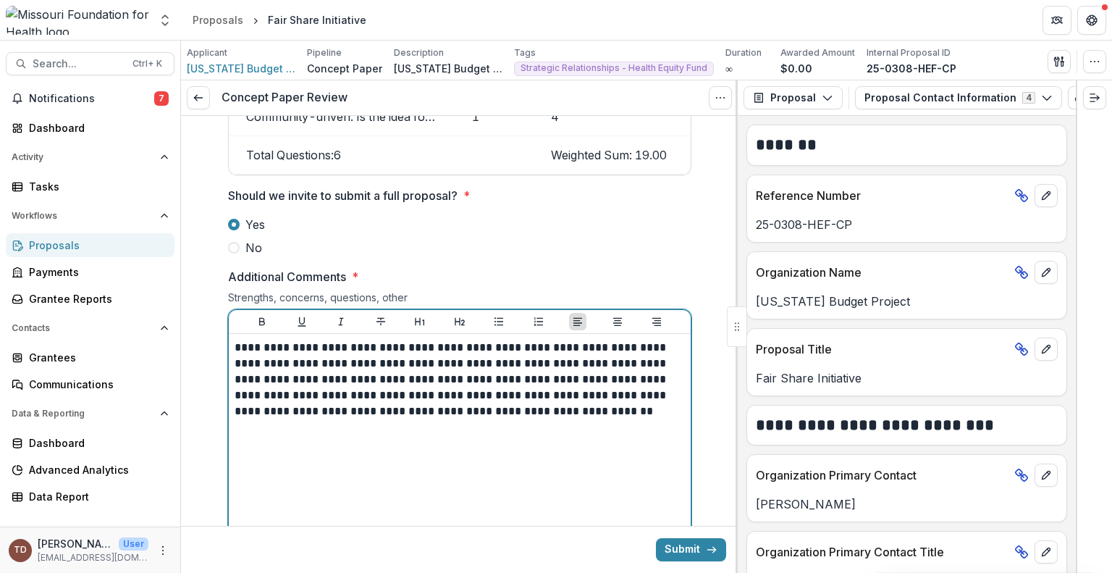
click at [290, 406] on p "**********" at bounding box center [460, 380] width 450 height 80
click at [292, 408] on p "**********" at bounding box center [460, 380] width 450 height 80
click at [510, 405] on p "**********" at bounding box center [460, 380] width 450 height 80
click at [511, 419] on p "**********" at bounding box center [460, 380] width 450 height 80
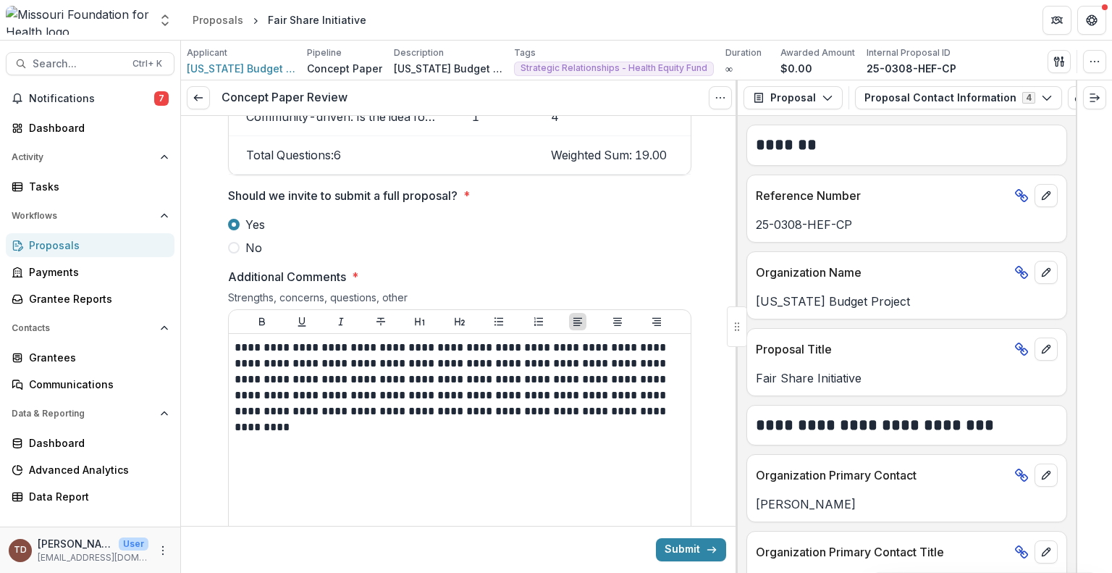
click at [686, 550] on button "Submit" at bounding box center [691, 549] width 70 height 23
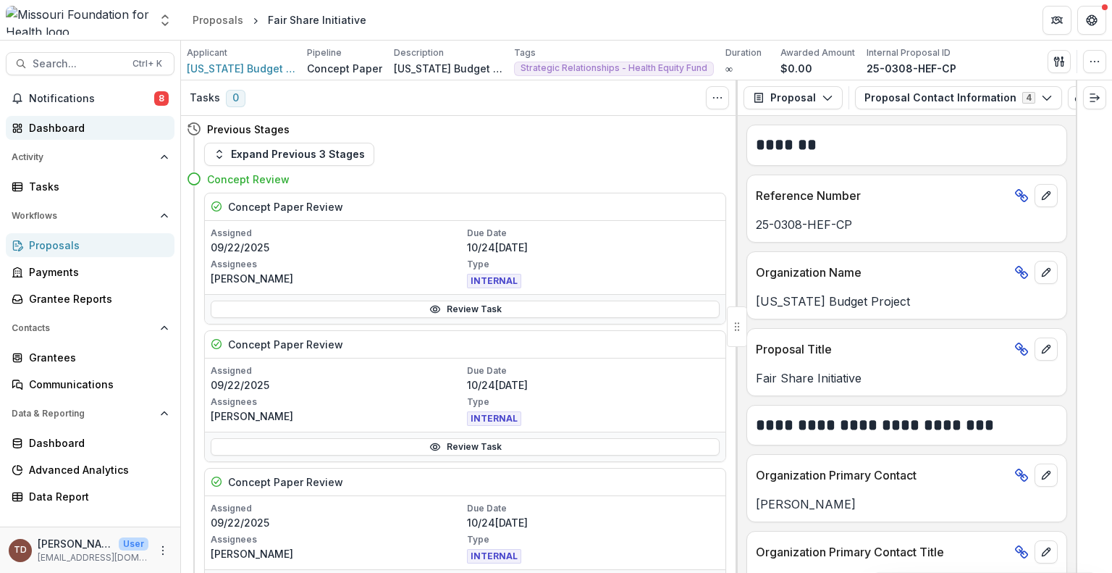
click at [70, 120] on div "Dashboard" at bounding box center [96, 127] width 134 height 15
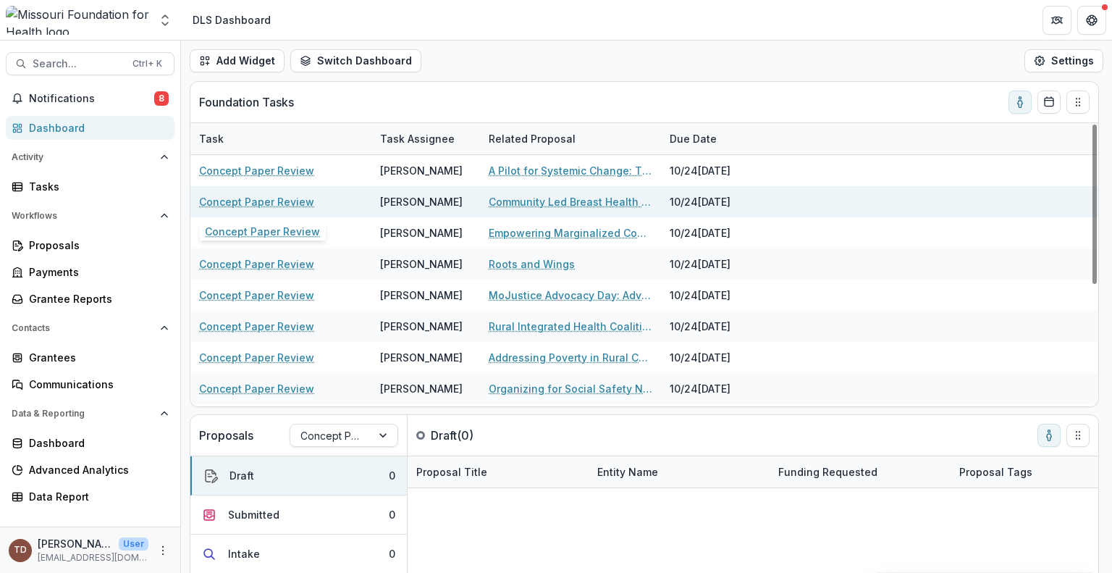
click at [287, 199] on link "Concept Paper Review" at bounding box center [256, 201] width 115 height 15
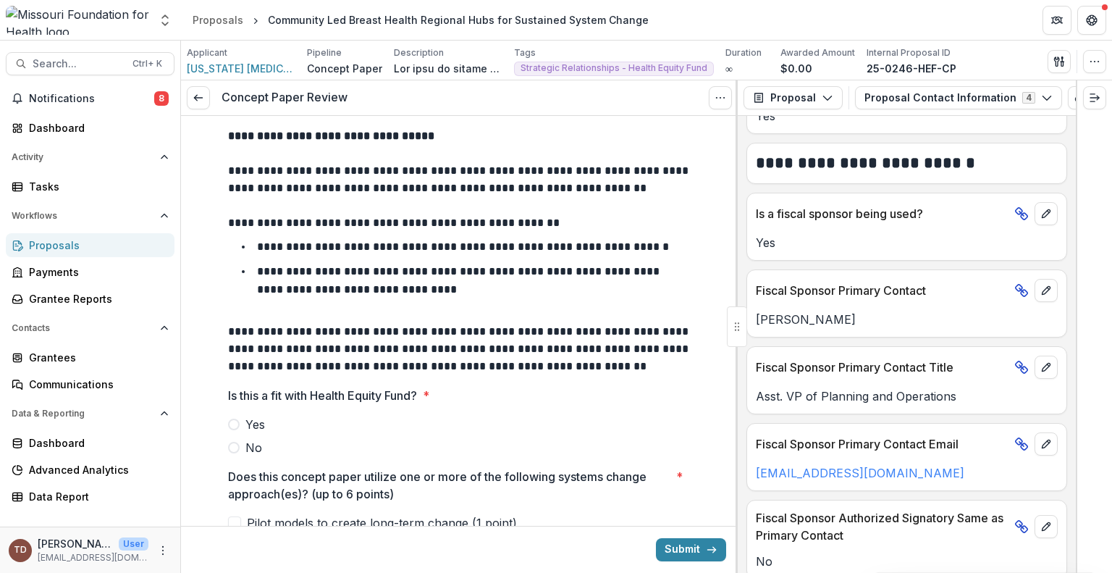
scroll to position [993, 0]
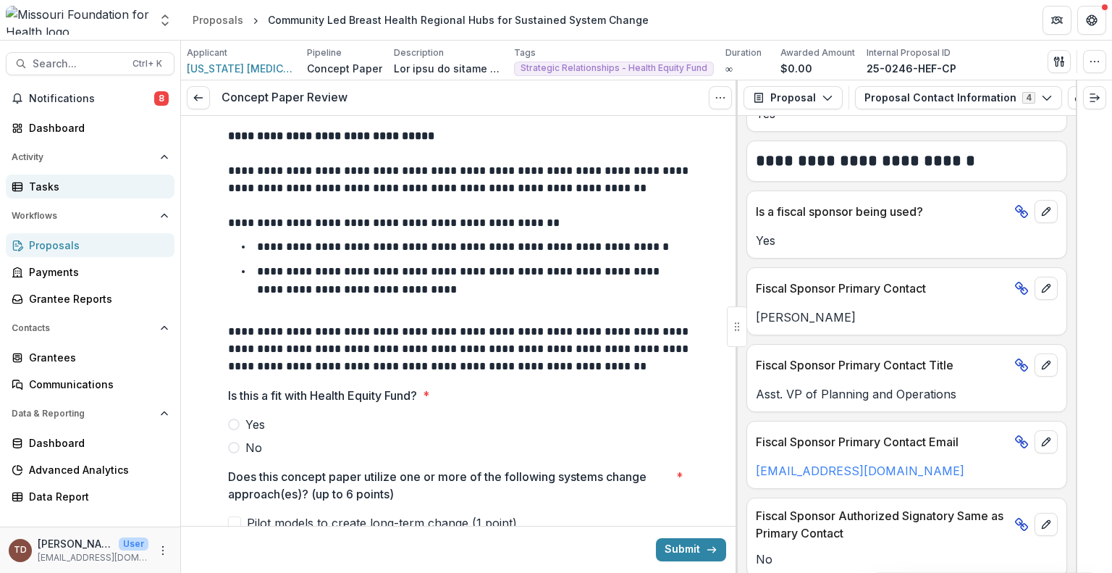
click at [94, 187] on div "Tasks" at bounding box center [96, 186] width 134 height 15
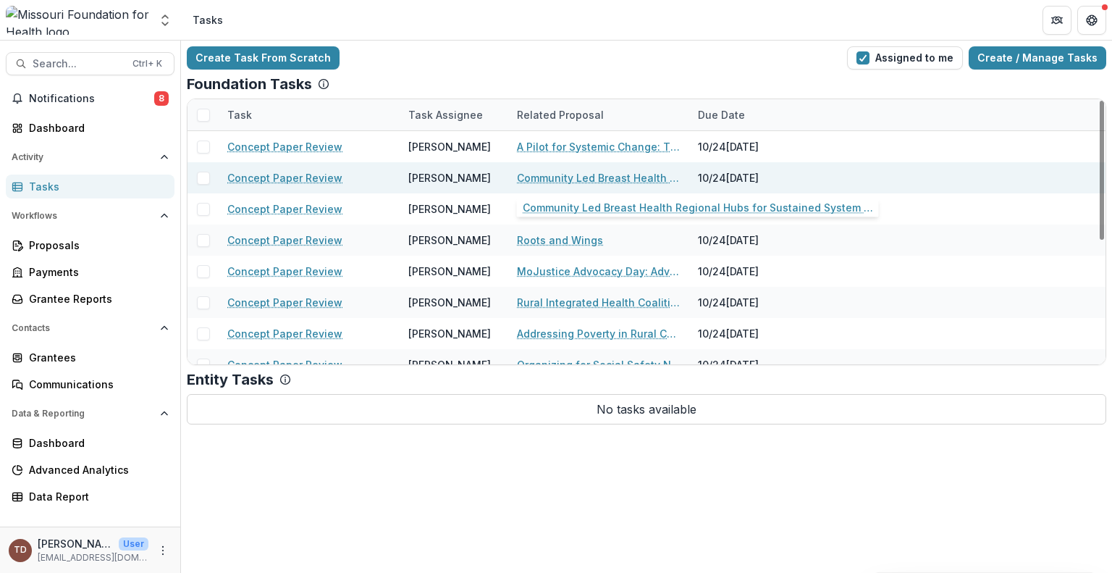
click at [608, 174] on link "Community Led Breast Health Regional Hubs for Sustained System Change" at bounding box center [599, 177] width 164 height 15
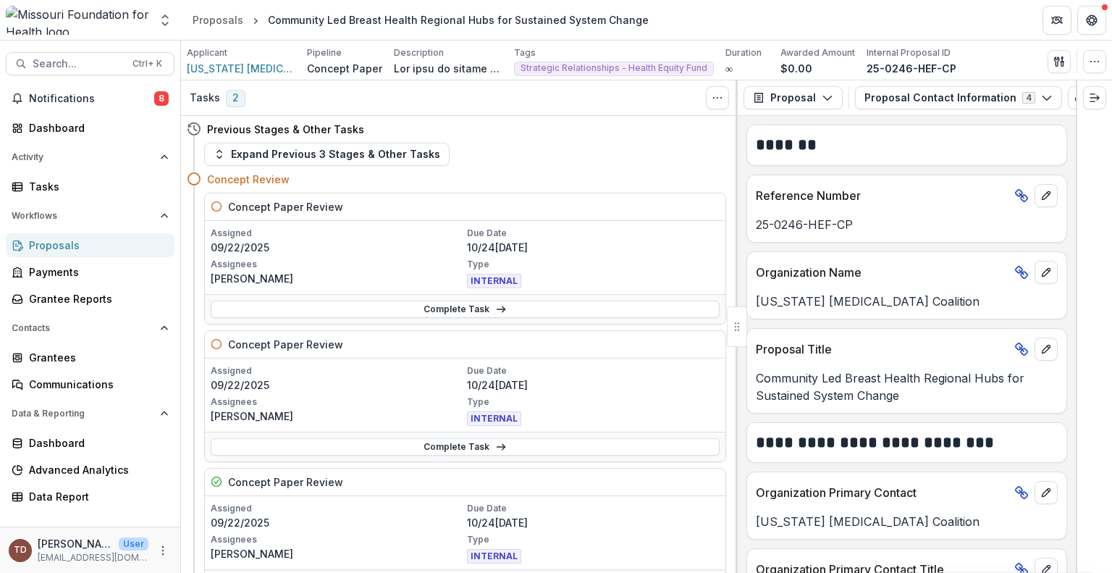
click at [662, 219] on div "Concept Paper Review" at bounding box center [465, 207] width 521 height 28
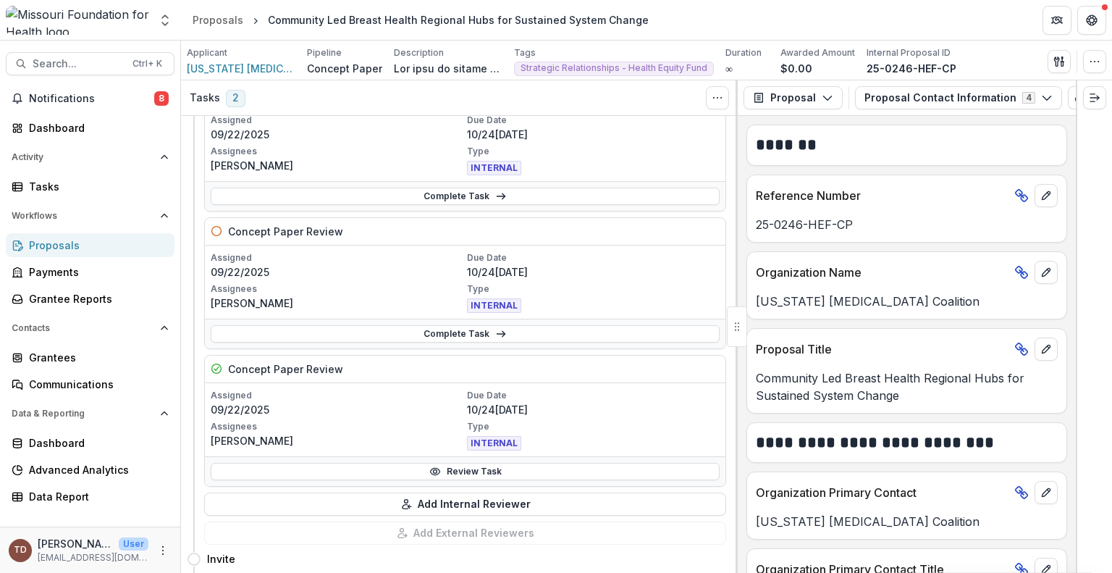
scroll to position [116, 0]
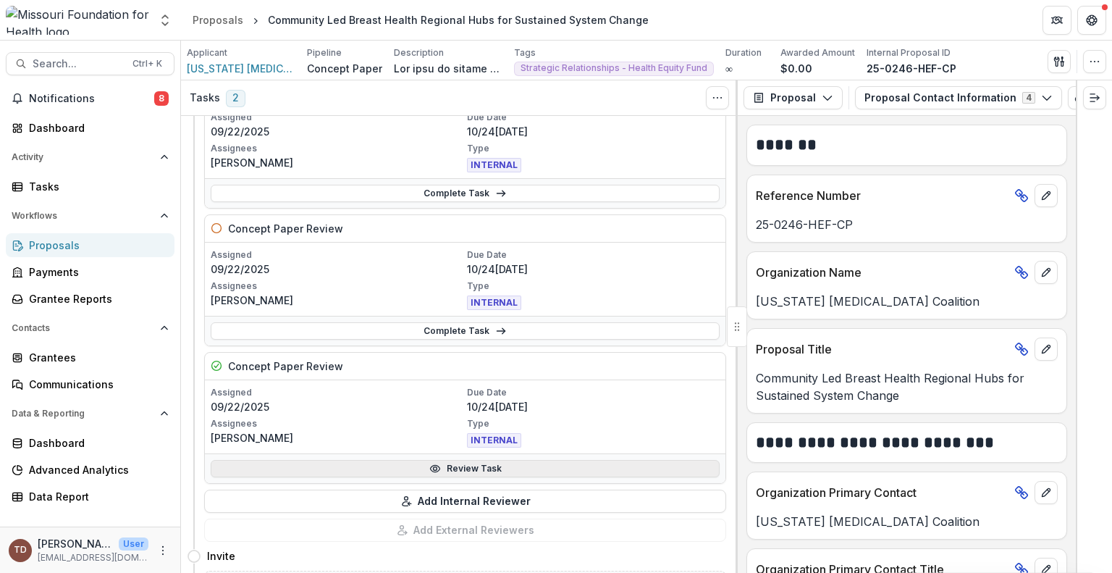
click at [475, 463] on link "Review Task" at bounding box center [465, 468] width 509 height 17
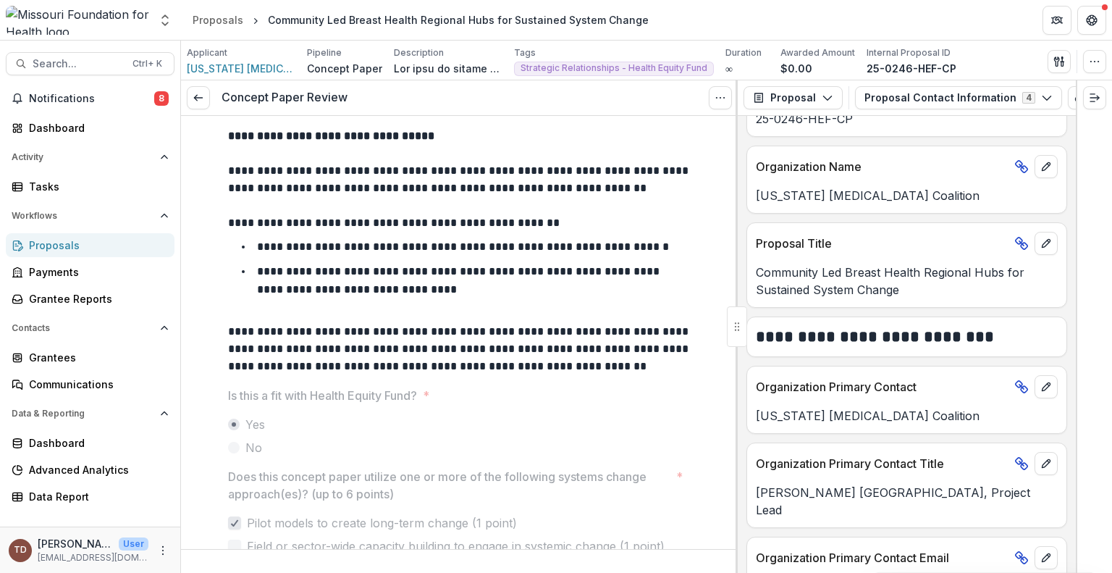
scroll to position [208, 0]
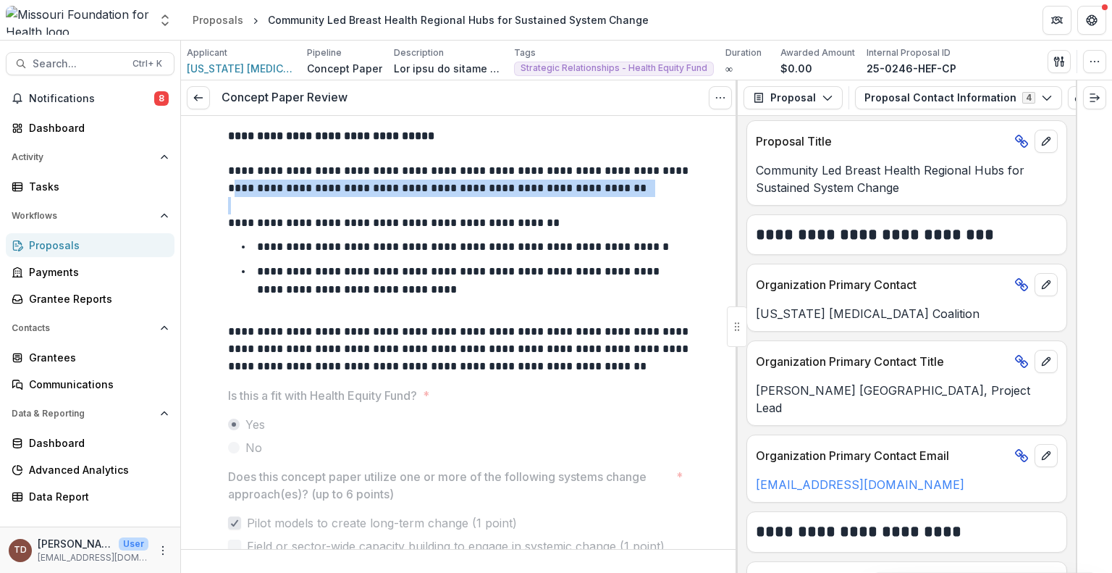
drag, startPoint x: 733, startPoint y: 171, endPoint x: 733, endPoint y: 198, distance: 26.8
click at [733, 198] on div "**********" at bounding box center [459, 344] width 557 height 457
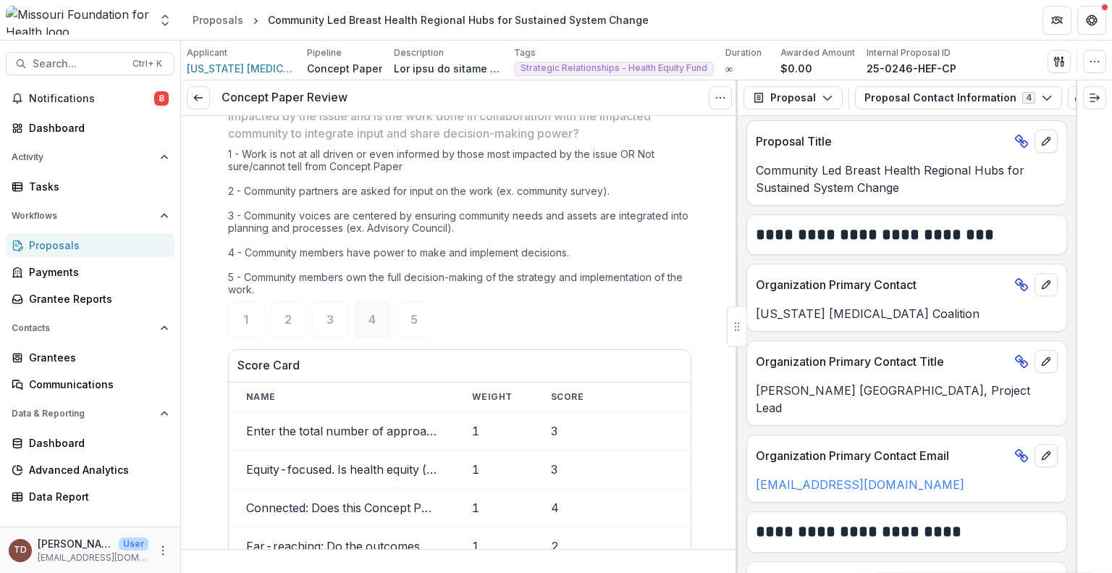
scroll to position [1419, 0]
